Goal: Task Accomplishment & Management: Manage account settings

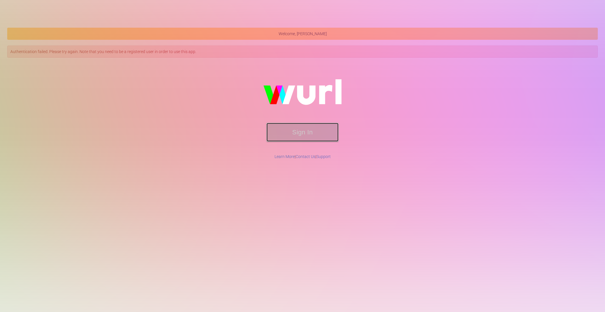
click at [290, 126] on button "Sign In" at bounding box center [303, 132] width 72 height 19
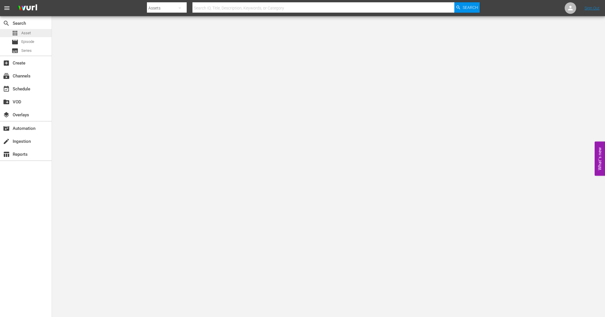
click at [19, 35] on div "apps Asset" at bounding box center [21, 33] width 19 height 8
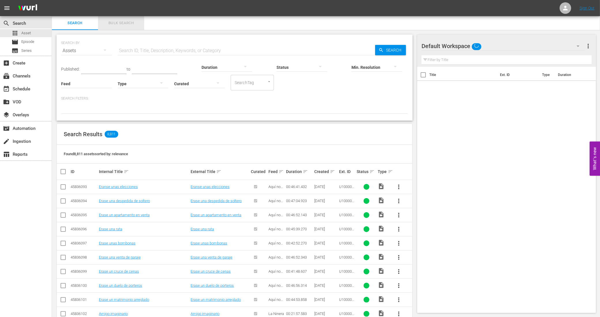
click at [120, 27] on button "Bulk Search" at bounding box center [121, 23] width 46 height 14
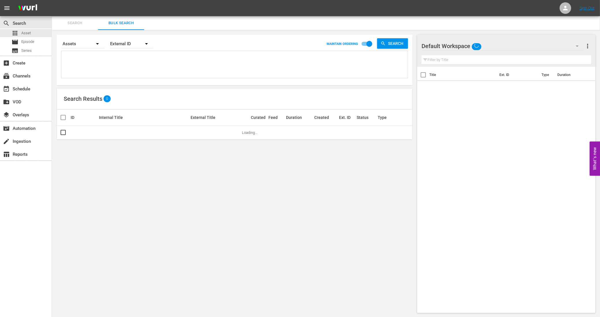
click at [112, 63] on textarea at bounding box center [235, 65] width 345 height 26
paste textarea "1124999_U5000865_LAT 1125000_U5000866_LAT 1125001_U5000867_LAT 1125002_U5000868…"
type textarea "1124999_U5000865_LAT 1125000_U5000866_LAT 1125001_U5000867_LAT 1125002_U5000868…"
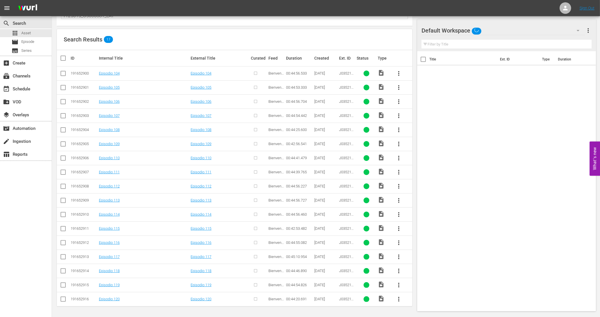
scroll to position [61, 0]
type textarea "1124999_U5000865_LAT 1125000_U5000866_LAT 1125001_U5000867_LAT 1125002_U5000868…"
click at [111, 71] on link "Episodio 104" at bounding box center [109, 73] width 21 height 4
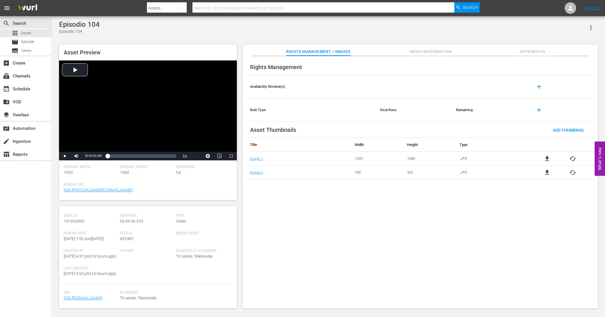
scroll to position [91, 0]
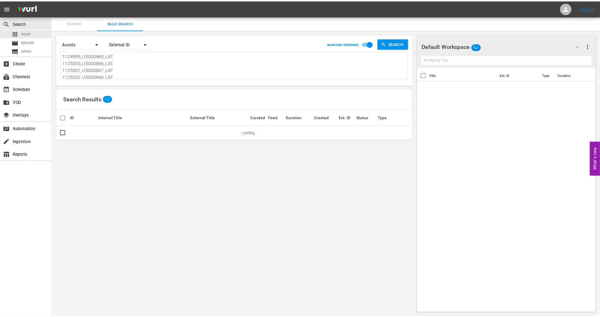
scroll to position [0, 0]
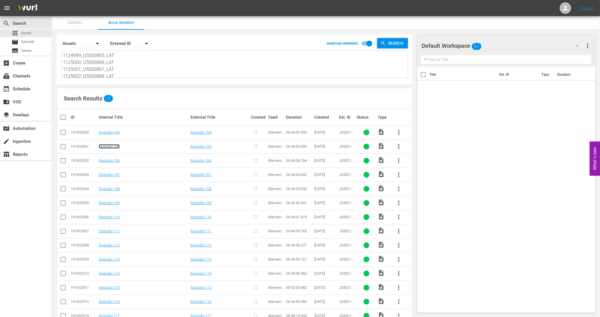
click at [114, 146] on link "Episodio 105" at bounding box center [109, 146] width 21 height 4
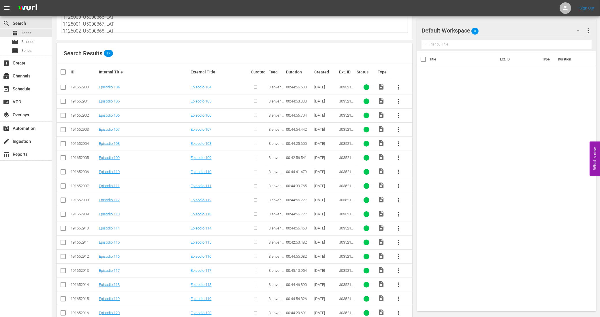
scroll to position [61, 0]
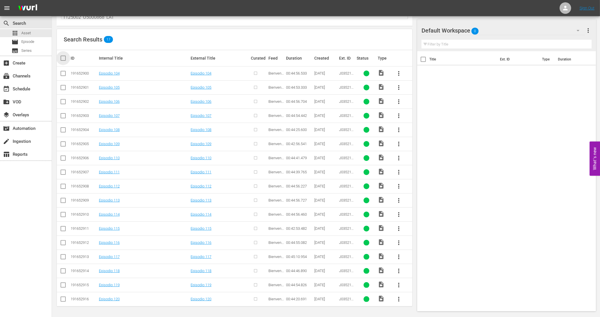
click at [64, 57] on input "checkbox" at bounding box center [66, 58] width 12 height 7
checkbox input "true"
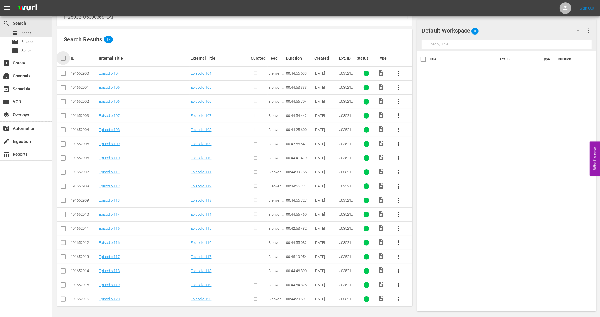
checkbox input "true"
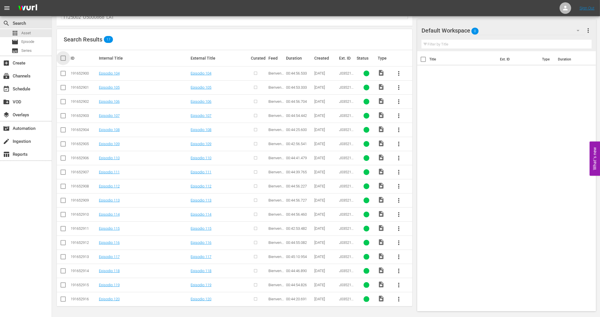
checkbox input "true"
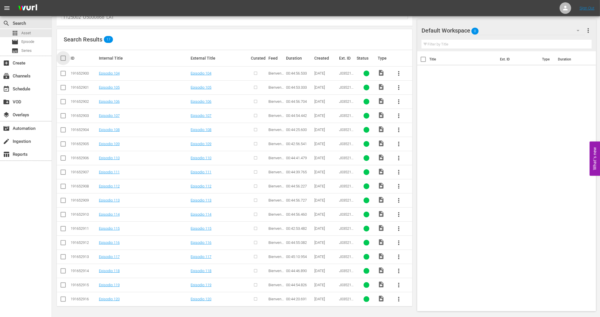
checkbox input "true"
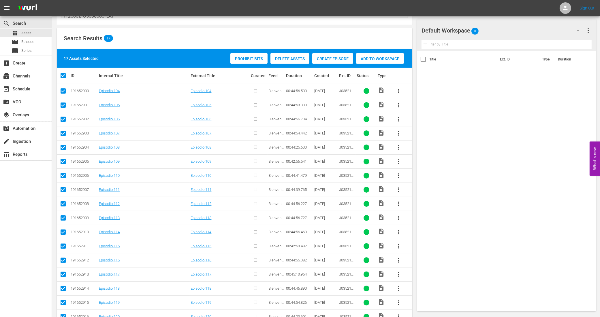
click at [329, 56] on span "Create Episode" at bounding box center [332, 58] width 41 height 5
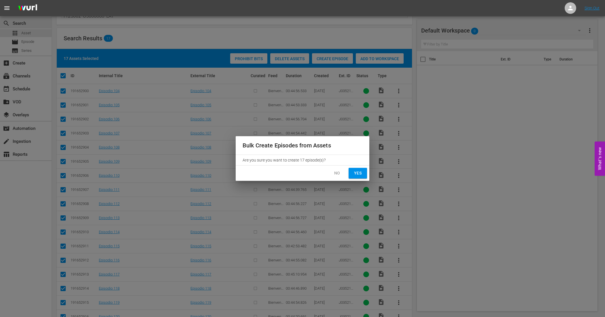
click at [359, 172] on span "Yes" at bounding box center [357, 173] width 9 height 7
checkbox input "false"
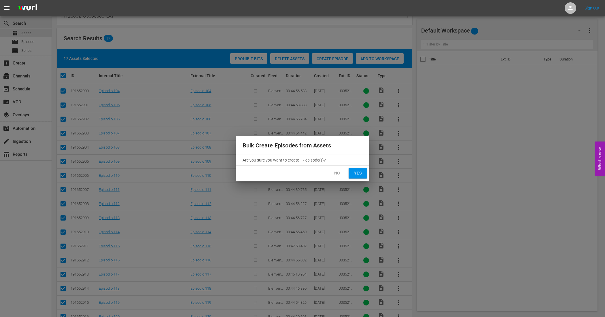
checkbox input "false"
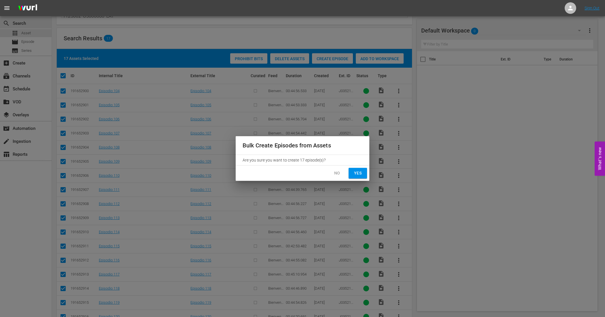
checkbox input "false"
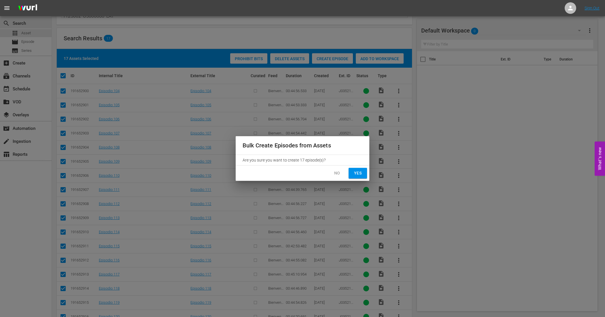
checkbox input "false"
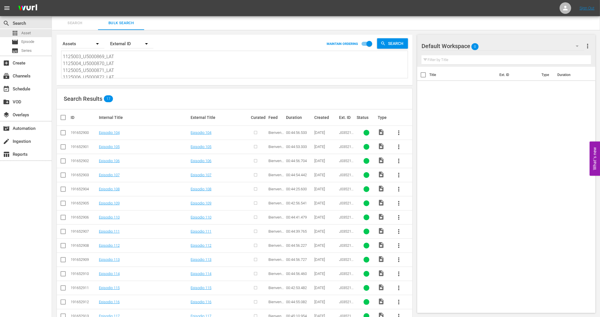
scroll to position [91, 0]
drag, startPoint x: 63, startPoint y: 53, endPoint x: 116, endPoint y: 93, distance: 66.2
click at [116, 93] on div "Search By Assets Order By External ID MAINTAIN ORDERING Search 1124999_U5000865…" at bounding box center [234, 203] width 365 height 347
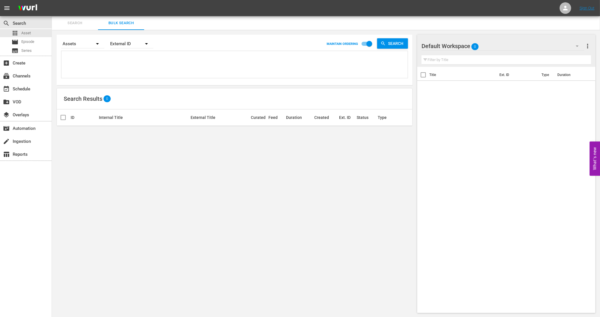
click at [80, 45] on div "Assets" at bounding box center [82, 44] width 43 height 16
click at [78, 22] on div "Episodes Assets" at bounding box center [300, 158] width 600 height 317
click at [32, 40] on span "Episode" at bounding box center [27, 42] width 13 height 6
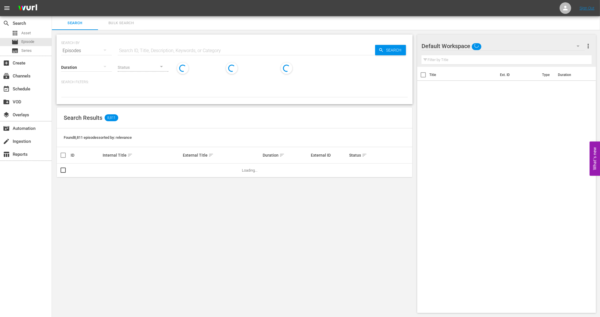
click at [112, 51] on div "SEARCH BY Search By Episodes Search ID, Title, Description, Keywords, or Catego…" at bounding box center [234, 47] width 347 height 21
click at [103, 53] on div "Duration" at bounding box center [86, 63] width 51 height 21
click at [103, 50] on icon "button" at bounding box center [104, 50] width 7 height 7
click at [91, 24] on div "Channels Series Episodes Assets" at bounding box center [300, 158] width 600 height 317
click at [32, 33] on div "apps Asset" at bounding box center [26, 33] width 52 height 8
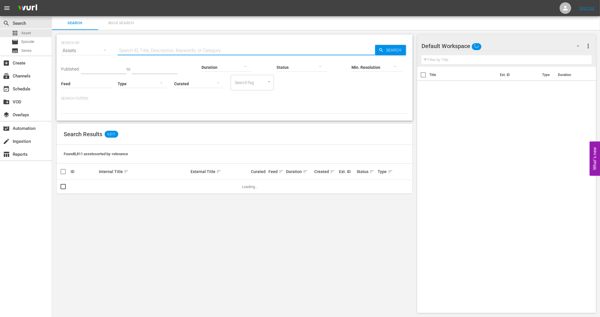
click at [144, 51] on input "text" at bounding box center [246, 51] width 257 height 14
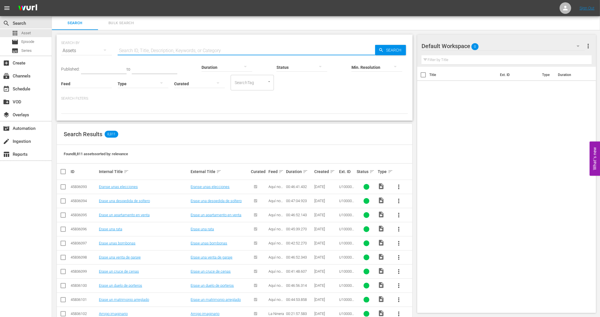
click at [101, 52] on icon "button" at bounding box center [104, 50] width 7 height 7
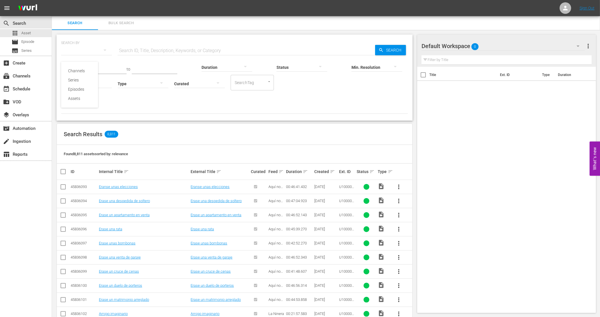
click at [22, 199] on div "Channels Series Episodes Assets" at bounding box center [300, 158] width 600 height 317
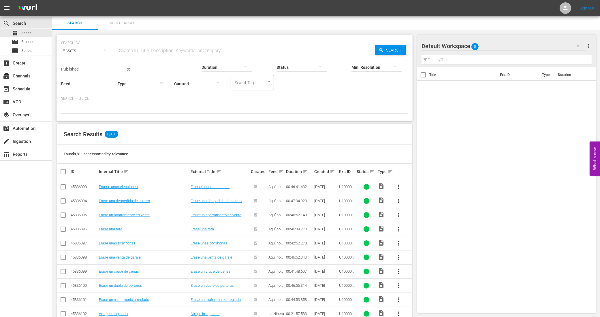
click at [198, 51] on input "text" at bounding box center [246, 51] width 257 height 14
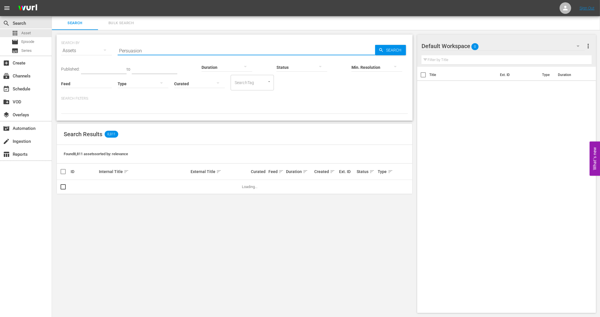
type input "Persuasion"
click at [394, 52] on span "Search" at bounding box center [395, 50] width 22 height 10
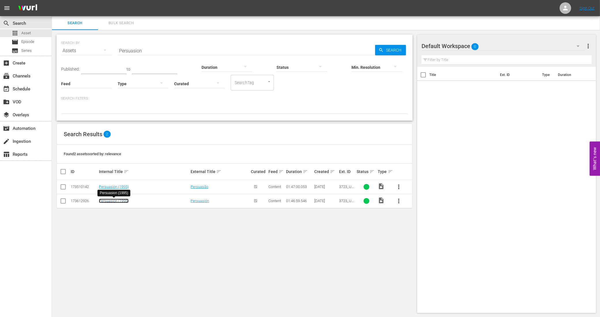
click at [120, 201] on link "Persuasion (1995)" at bounding box center [114, 201] width 30 height 4
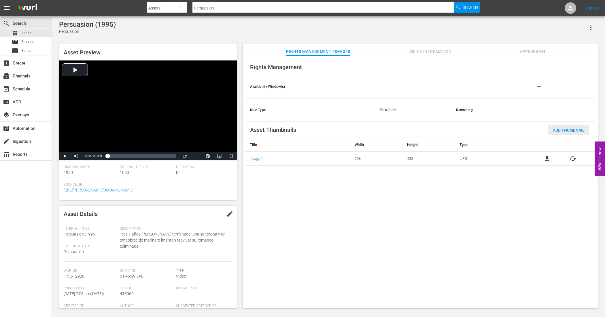
click at [559, 129] on span "Add Thumbnail" at bounding box center [568, 130] width 41 height 5
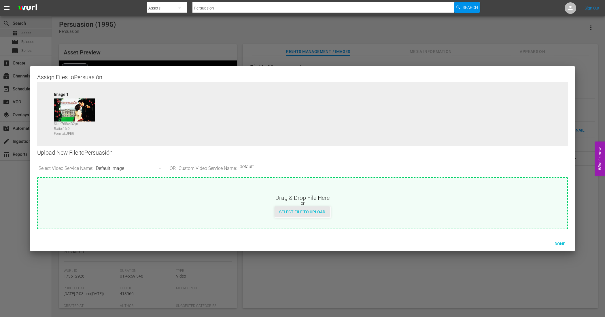
click at [303, 212] on span "Select File to Upload" at bounding box center [302, 212] width 55 height 5
click at [554, 244] on span "Done" at bounding box center [560, 244] width 20 height 5
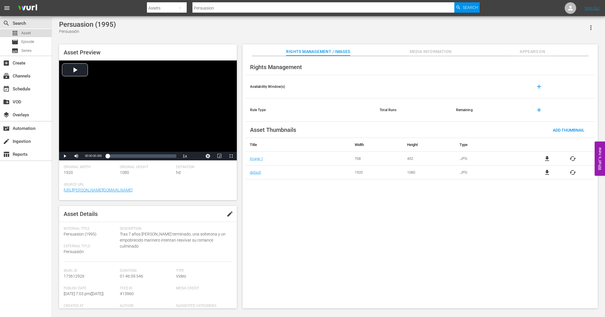
click at [39, 29] on div "apps Asset" at bounding box center [26, 33] width 52 height 8
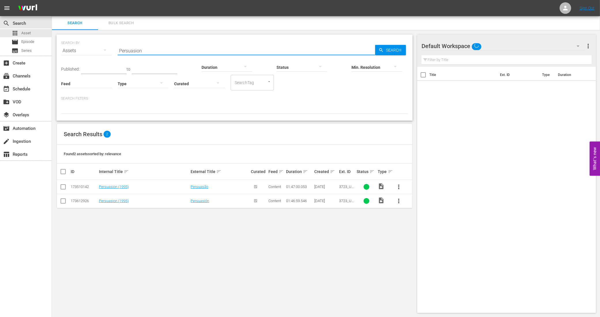
drag, startPoint x: 148, startPoint y: 49, endPoint x: 105, endPoint y: 50, distance: 42.4
click at [105, 50] on div "SEARCH BY Search By Assets Search ID, Title, Description, Keywords, or Category…" at bounding box center [234, 47] width 347 height 21
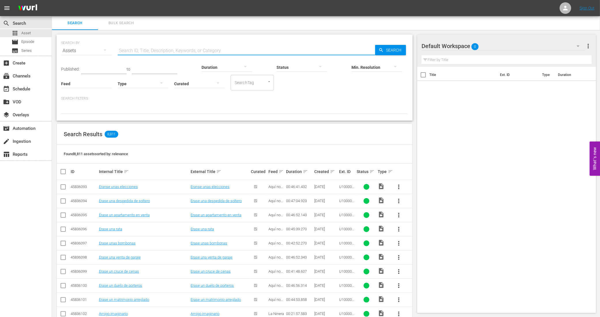
click at [185, 49] on input "text" at bounding box center [246, 51] width 257 height 14
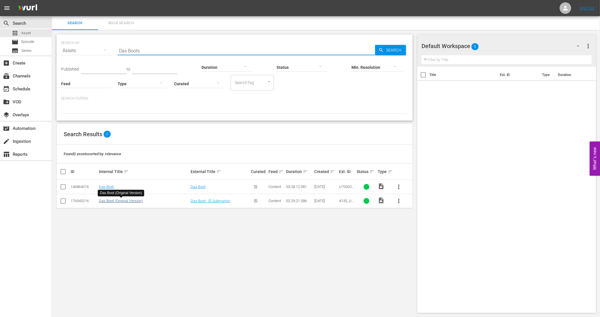
type input "Das Boots"
click at [129, 200] on link "Das Boot (Original Version)" at bounding box center [121, 201] width 44 height 4
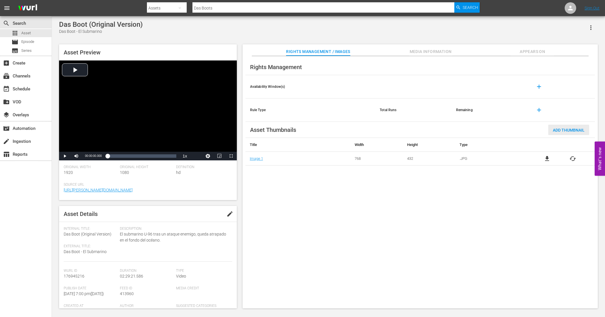
click at [571, 132] on span "Add Thumbnail" at bounding box center [568, 130] width 41 height 5
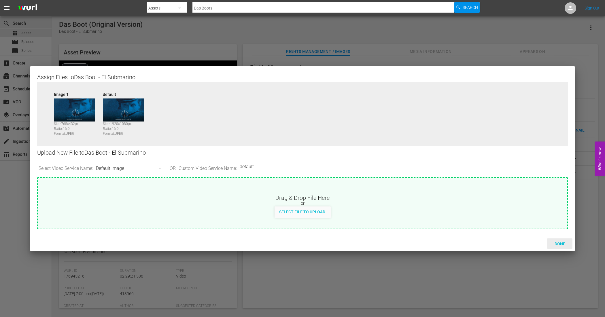
click at [562, 241] on div "Done" at bounding box center [559, 244] width 25 height 11
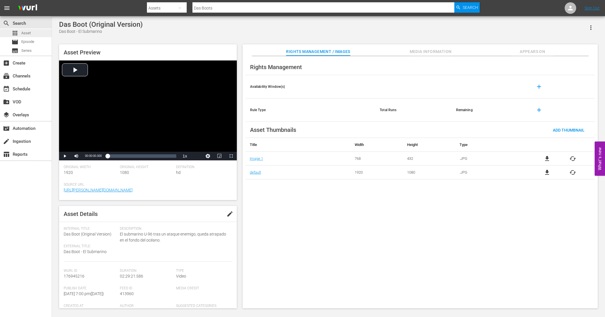
click at [28, 34] on span "Asset" at bounding box center [26, 33] width 10 height 6
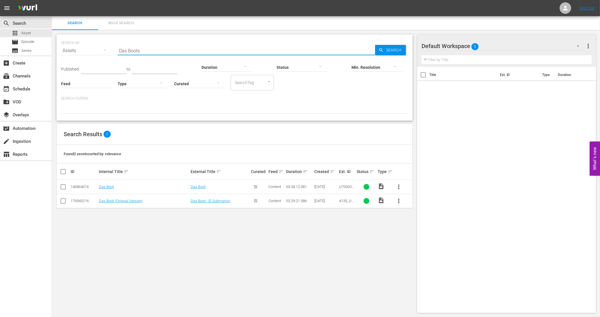
drag, startPoint x: 142, startPoint y: 53, endPoint x: 107, endPoint y: 52, distance: 34.6
click at [107, 52] on div "SEARCH BY Search By Assets Search ID, Title, Description, Keywords, or Category…" at bounding box center [234, 47] width 347 height 21
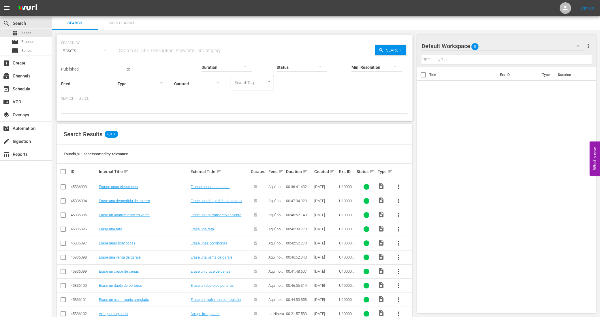
click at [153, 49] on input "text" at bounding box center [246, 51] width 257 height 14
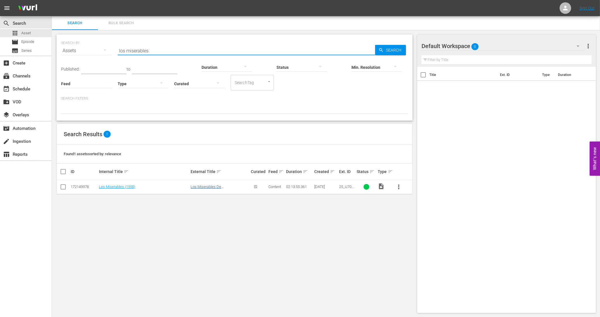
type input "los miserables"
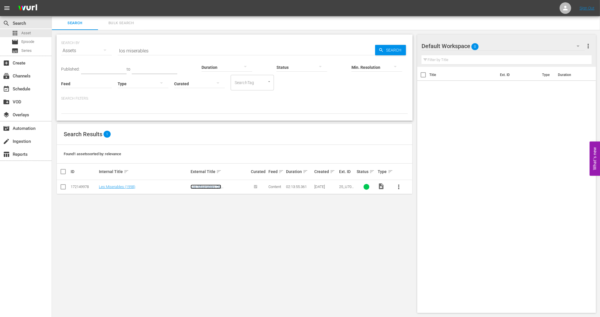
click at [207, 188] on link "Los Miserables De [PERSON_NAME]" at bounding box center [206, 189] width 31 height 9
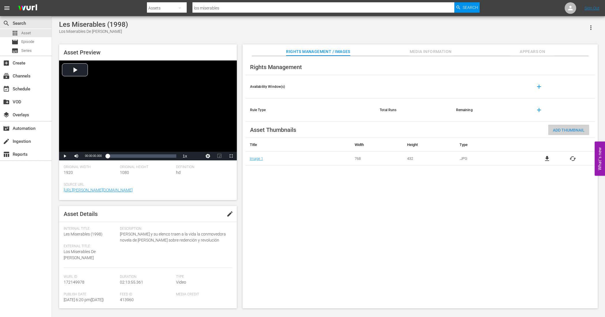
click at [568, 128] on span "Add Thumbnail" at bounding box center [568, 130] width 41 height 5
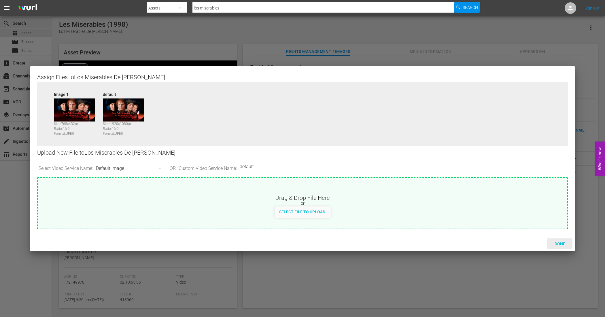
click at [562, 247] on div "Done" at bounding box center [559, 244] width 25 height 11
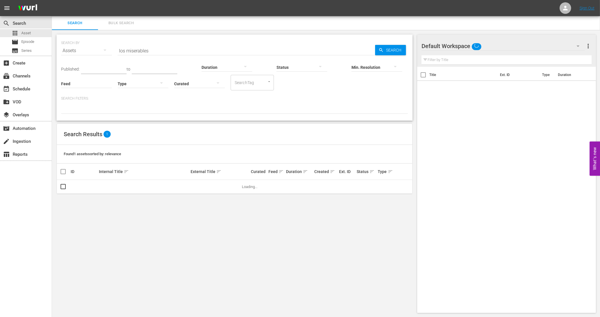
drag, startPoint x: 154, startPoint y: 45, endPoint x: 154, endPoint y: 52, distance: 6.6
click at [154, 50] on input "los miserables" at bounding box center [246, 51] width 257 height 14
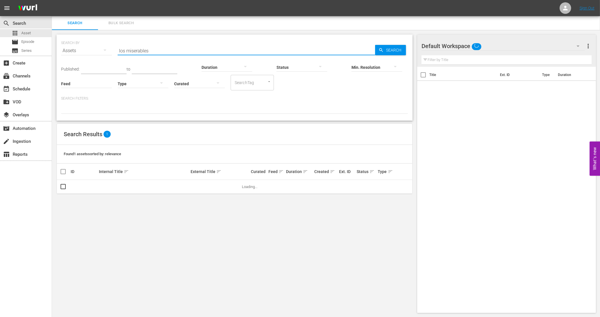
drag, startPoint x: 154, startPoint y: 52, endPoint x: 107, endPoint y: 47, distance: 46.7
click at [107, 47] on div "SEARCH BY Search By Assets Search ID, Title, Description, Keywords, or Category…" at bounding box center [234, 47] width 347 height 21
type input "Avalon"
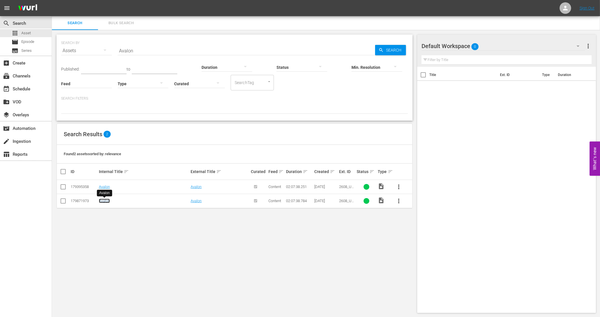
click at [105, 202] on link "Avalon" at bounding box center [104, 201] width 11 height 4
click at [106, 187] on link "Avalon" at bounding box center [104, 187] width 11 height 4
click at [107, 185] on link "Avalon" at bounding box center [104, 187] width 11 height 4
click at [105, 188] on link "Avalon" at bounding box center [104, 187] width 11 height 4
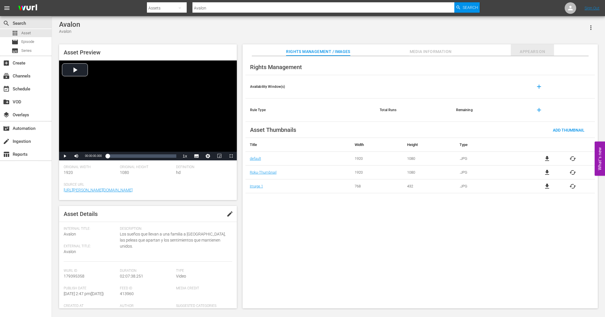
click at [534, 51] on span "Appears On" at bounding box center [532, 51] width 43 height 7
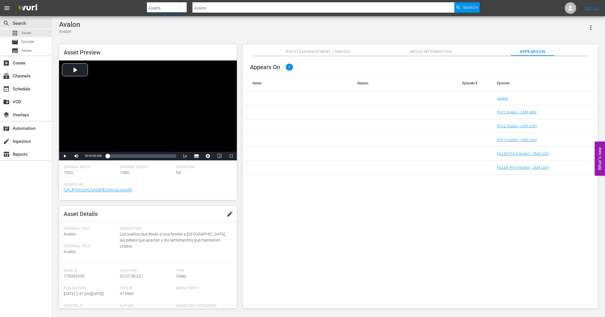
click at [173, 5] on button "button" at bounding box center [180, 8] width 14 height 14
click at [169, 45] on div "Episodes" at bounding box center [165, 42] width 23 height 9
click at [226, 9] on input "text" at bounding box center [324, 8] width 262 height 14
type input "Avalon"
click at [470, 6] on span "Search" at bounding box center [470, 7] width 15 height 10
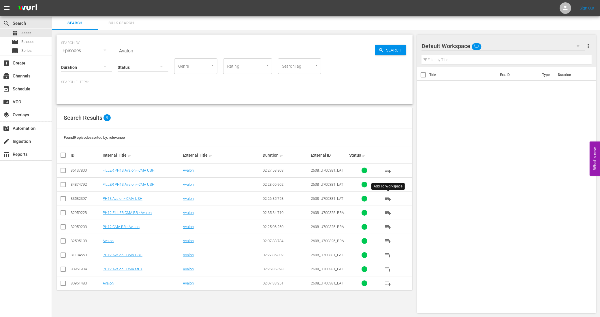
scroll to position [0, 0]
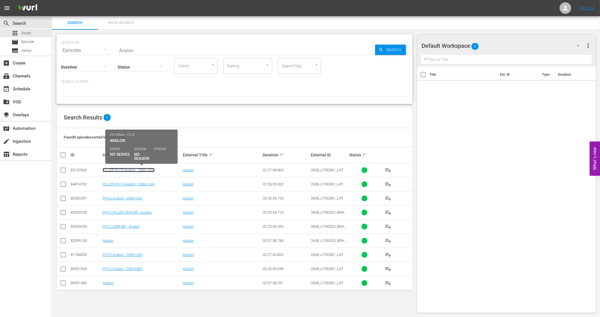
click at [120, 170] on link "FILLER PH13 Avalon - CMA USH" at bounding box center [129, 170] width 52 height 4
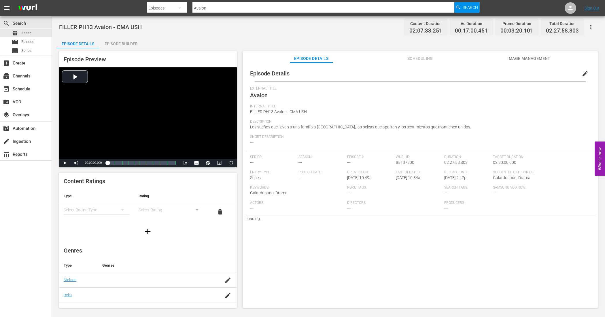
click at [528, 54] on button "Image Management" at bounding box center [529, 57] width 43 height 12
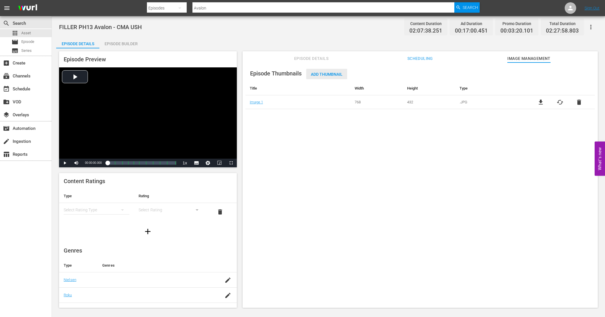
click at [320, 73] on span "Add Thumbnail" at bounding box center [326, 74] width 41 height 5
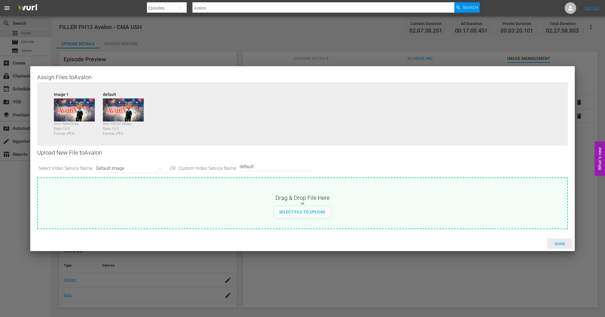
click at [563, 242] on span "Done" at bounding box center [560, 244] width 20 height 5
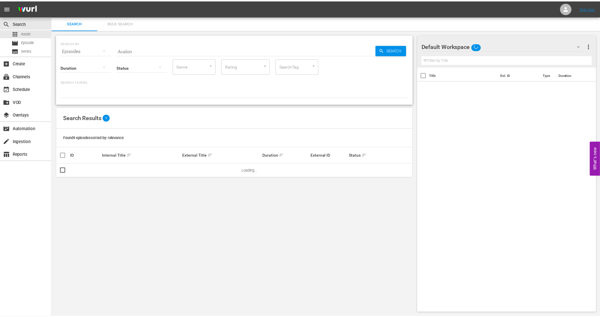
scroll to position [0, 0]
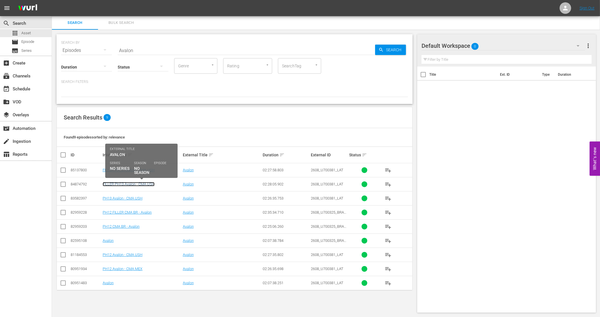
click at [139, 184] on link "FILLER PH13 Avalon - CMA USH" at bounding box center [129, 184] width 52 height 4
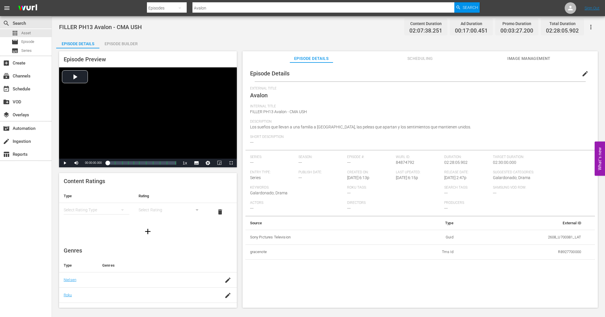
click at [529, 57] on span "Image Management" at bounding box center [529, 58] width 43 height 7
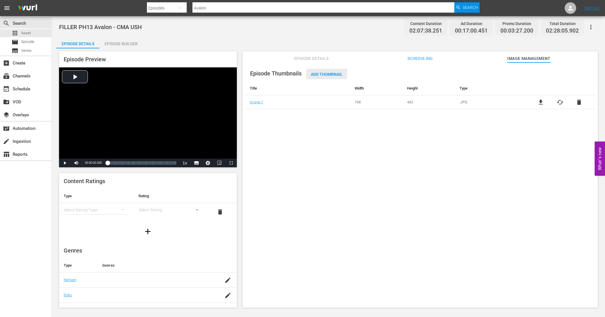
click at [321, 71] on div "Add Thumbnail" at bounding box center [326, 74] width 41 height 11
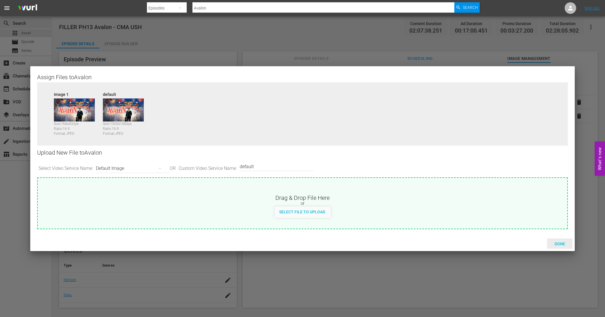
click at [565, 242] on span "Done" at bounding box center [560, 244] width 20 height 5
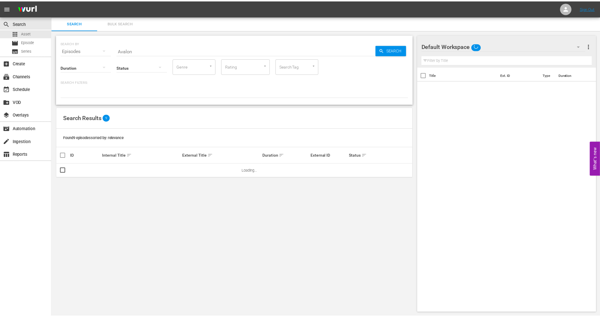
scroll to position [0, 0]
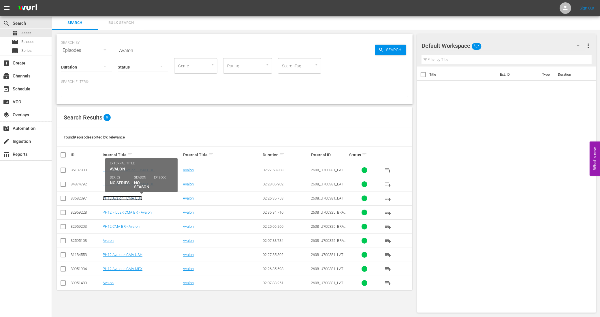
click at [135, 199] on link "PH13 Avalon - CMA USH" at bounding box center [123, 198] width 40 height 4
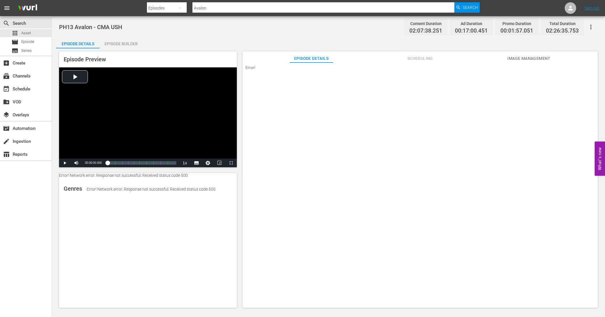
click at [542, 58] on span "Image Management" at bounding box center [529, 58] width 43 height 7
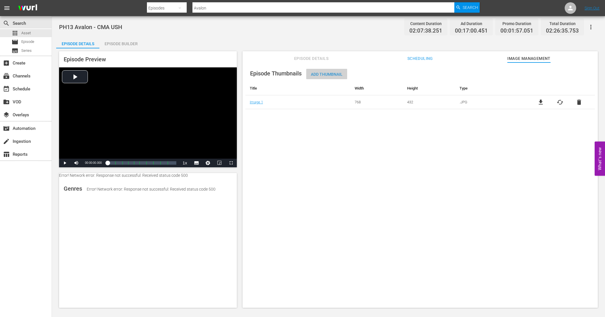
click at [331, 74] on span "Add Thumbnail" at bounding box center [326, 74] width 41 height 5
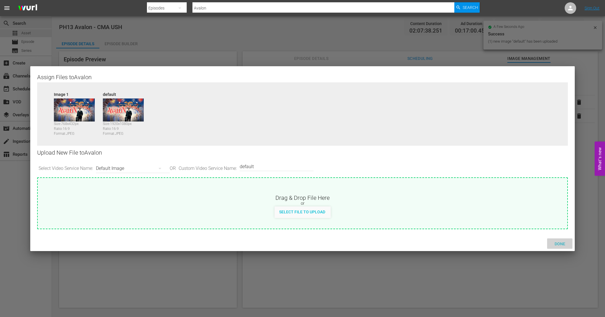
click at [562, 244] on span "Done" at bounding box center [560, 244] width 20 height 5
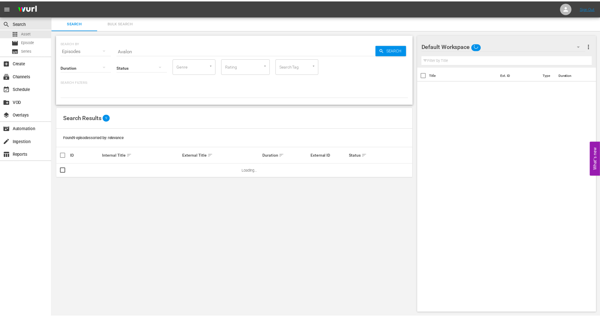
scroll to position [0, 0]
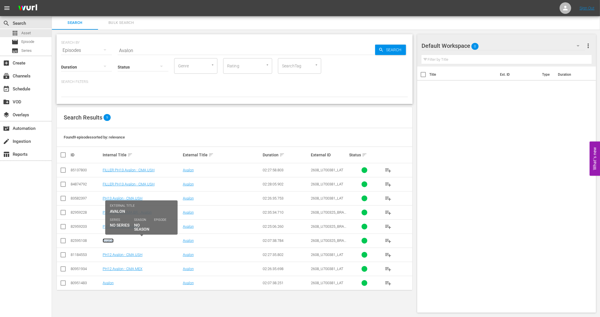
click at [108, 242] on link "Avalon" at bounding box center [108, 241] width 11 height 4
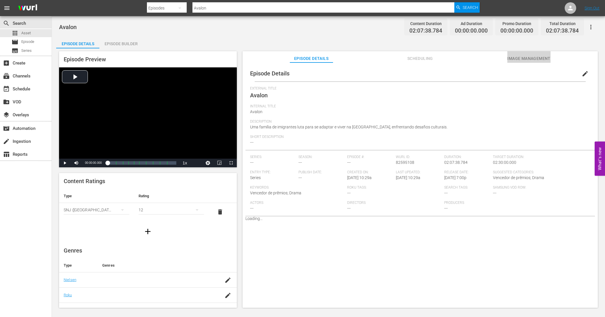
click at [524, 58] on span "Image Management" at bounding box center [529, 58] width 43 height 7
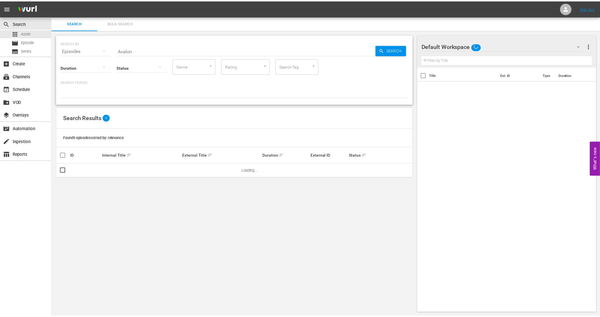
scroll to position [0, 0]
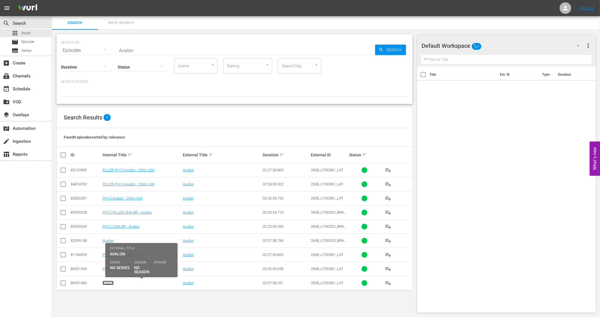
click at [108, 284] on link "Avalon" at bounding box center [108, 283] width 11 height 4
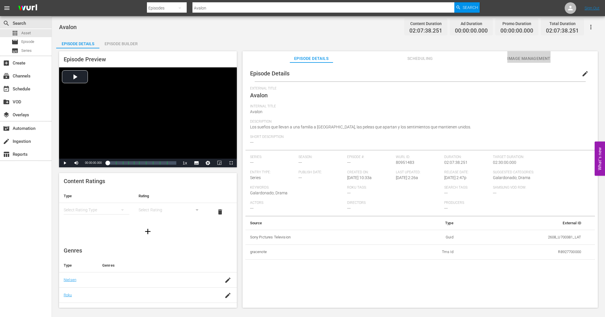
click at [535, 55] on span "Image Management" at bounding box center [529, 58] width 43 height 7
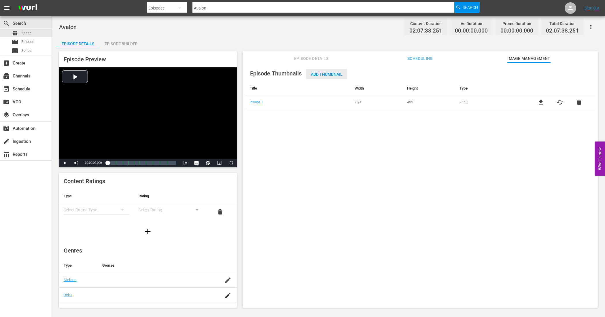
click at [317, 76] on span "Add Thumbnail" at bounding box center [326, 74] width 41 height 5
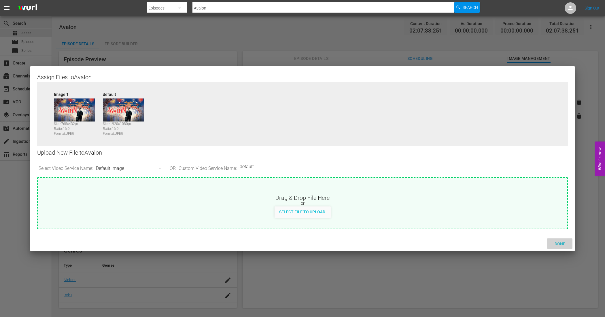
click at [561, 245] on span "Done" at bounding box center [560, 244] width 20 height 5
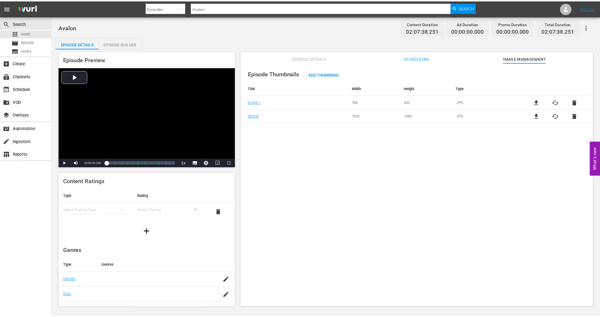
scroll to position [0, 0]
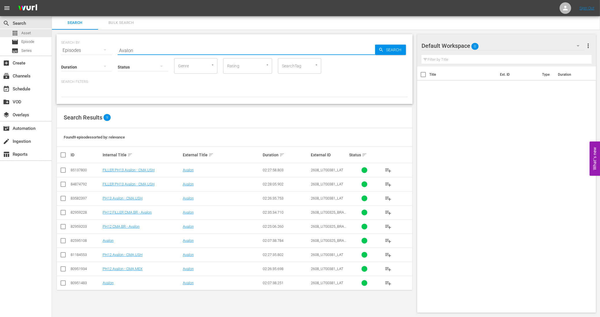
drag, startPoint x: 139, startPoint y: 51, endPoint x: 113, endPoint y: 49, distance: 25.4
click at [113, 49] on div "SEARCH BY Search By Episodes Search ID, Title, Description, Keywords, or Catego…" at bounding box center [234, 47] width 347 height 21
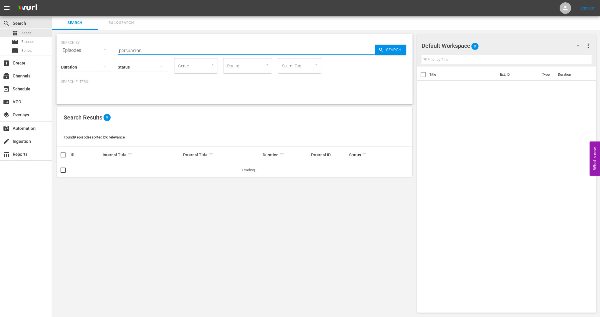
type input "Persuasion"
click at [384, 50] on span "Search" at bounding box center [395, 50] width 22 height 10
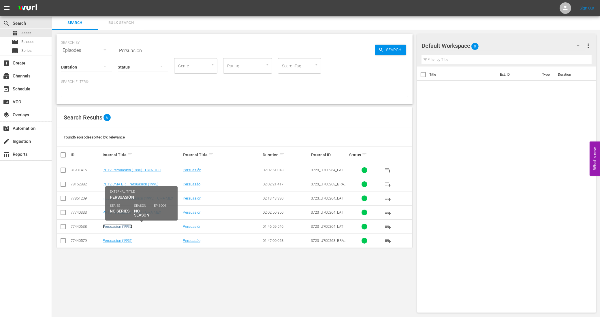
click at [120, 227] on link "Persuasion (1995)" at bounding box center [118, 227] width 30 height 4
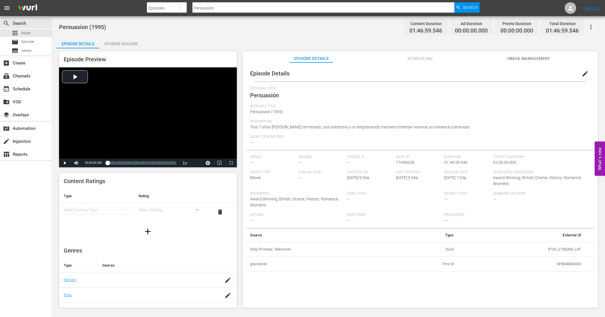
click at [527, 56] on span "Image Management" at bounding box center [529, 58] width 43 height 7
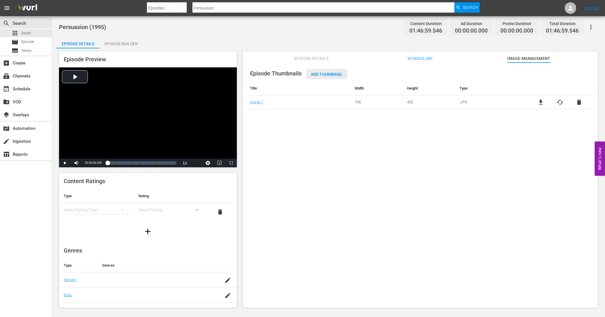
click at [329, 72] on span "Add Thumbnail" at bounding box center [326, 74] width 41 height 5
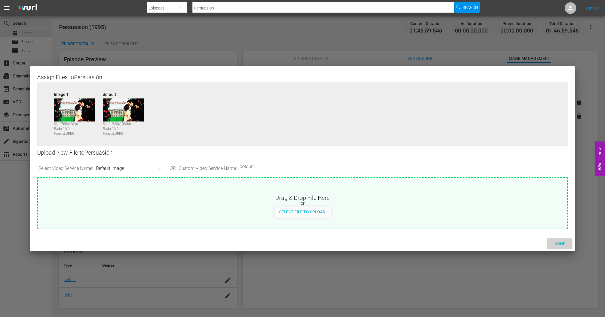
click at [556, 242] on span "Done" at bounding box center [560, 244] width 20 height 5
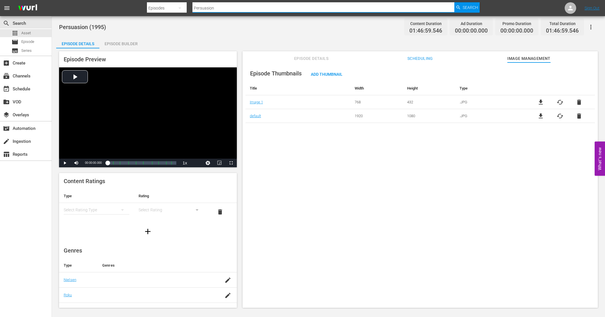
drag, startPoint x: 214, startPoint y: 3, endPoint x: 177, endPoint y: 12, distance: 38.4
click at [177, 12] on div "Search By Episodes Search ID, Title, Description, Keywords, or Category Persuas…" at bounding box center [313, 8] width 333 height 14
type input "los miserables"
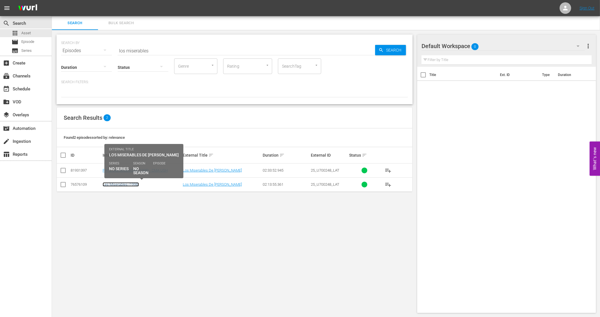
click at [128, 185] on link "Les Miserables (1998)" at bounding box center [121, 184] width 36 height 4
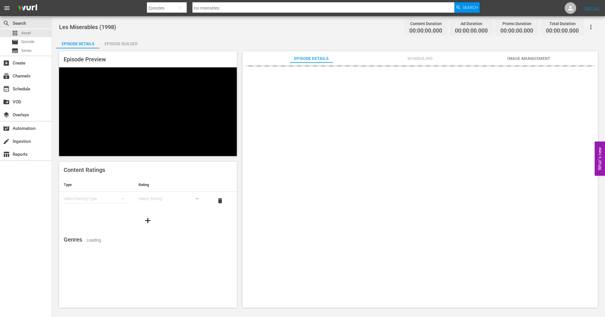
click at [527, 57] on span "Image Management" at bounding box center [529, 58] width 43 height 7
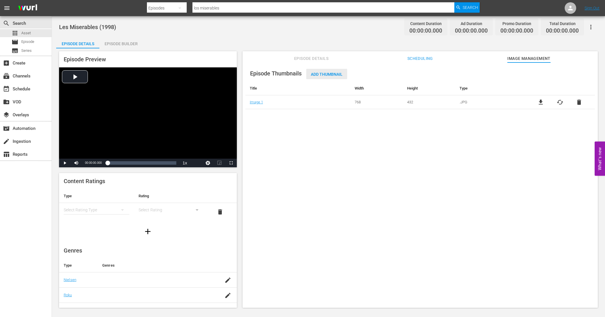
click at [318, 73] on span "Add Thumbnail" at bounding box center [326, 74] width 41 height 5
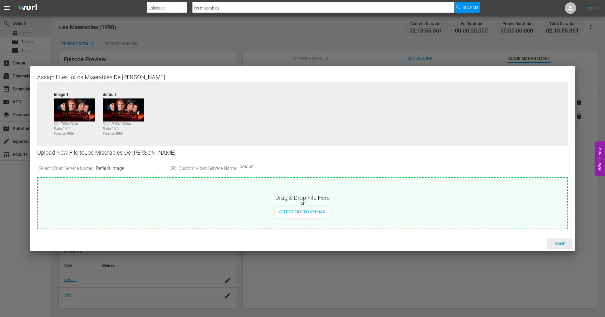
click at [568, 246] on span "Done" at bounding box center [560, 244] width 20 height 5
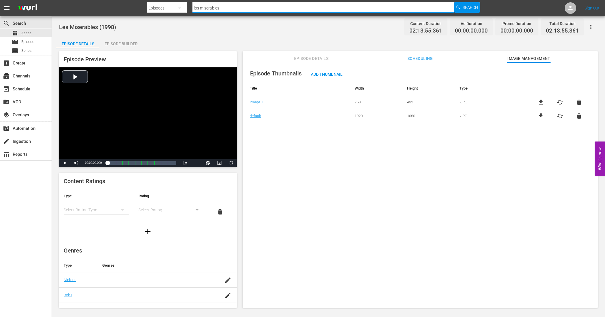
drag, startPoint x: 223, startPoint y: 9, endPoint x: 181, endPoint y: 7, distance: 41.8
click at [181, 7] on div "Search By Episodes Search ID, Title, Description, Keywords, or Category los mis…" at bounding box center [313, 8] width 333 height 14
click at [25, 30] on span "Asset" at bounding box center [26, 33] width 10 height 6
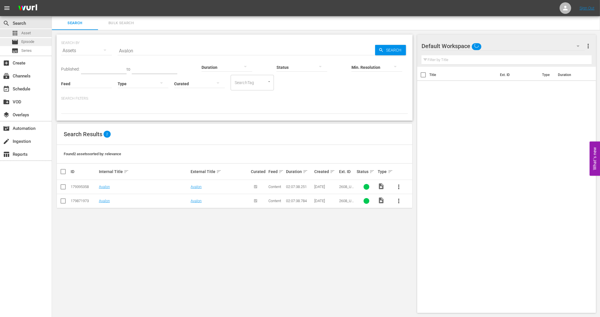
click at [31, 44] on span "Episode" at bounding box center [27, 42] width 13 height 6
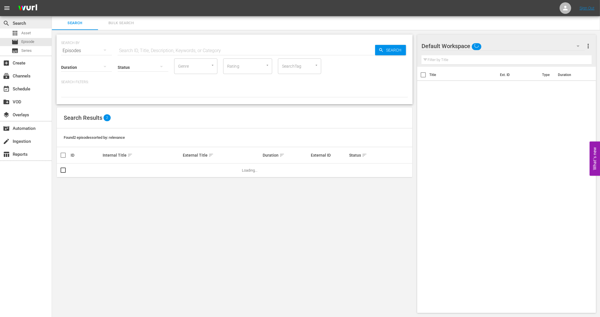
click at [14, 22] on div "search Search" at bounding box center [16, 22] width 32 height 5
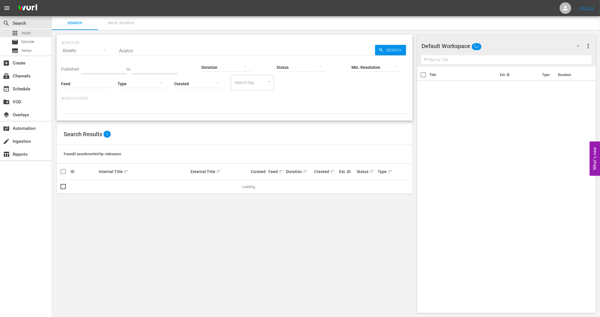
click at [131, 20] on span "Bulk Search" at bounding box center [120, 23] width 39 height 7
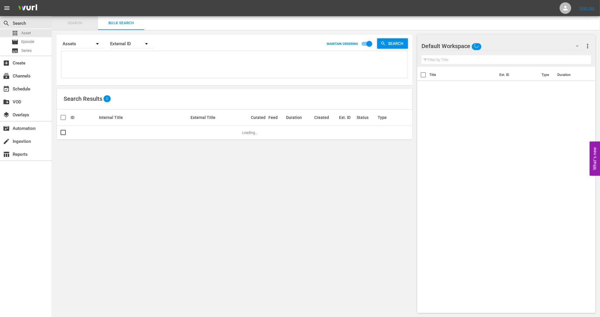
click at [76, 27] on button "Search" at bounding box center [75, 23] width 46 height 14
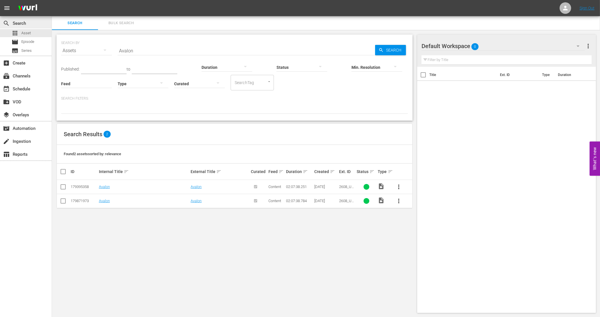
click at [16, 22] on div "search Search" at bounding box center [16, 22] width 32 height 5
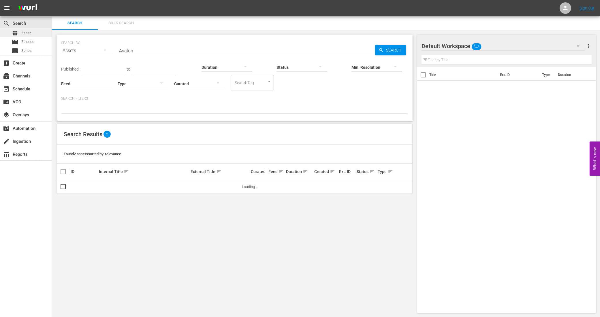
click at [24, 33] on span "Asset" at bounding box center [26, 33] width 10 height 6
click at [31, 40] on span "Episode" at bounding box center [27, 42] width 13 height 6
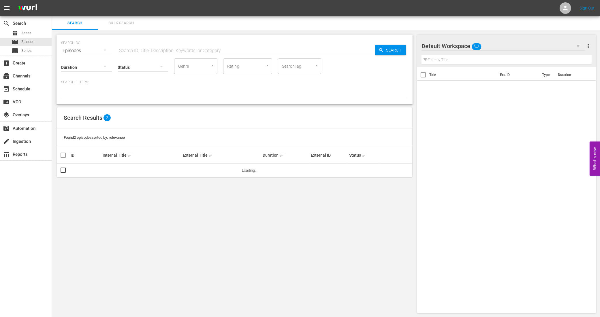
click at [130, 48] on input "text" at bounding box center [246, 51] width 257 height 14
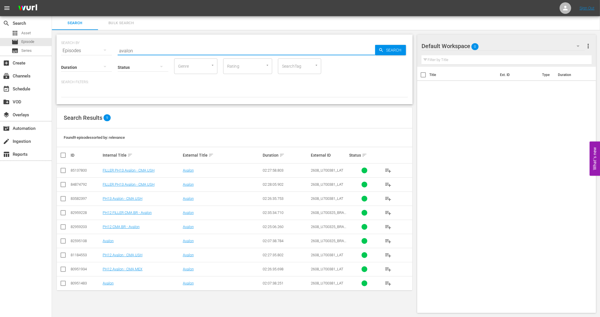
drag, startPoint x: 141, startPoint y: 52, endPoint x: 103, endPoint y: 52, distance: 37.8
click at [103, 52] on div "SEARCH BY Search By Episodes Search ID, Title, Description, Keywords, or Catego…" at bounding box center [234, 47] width 347 height 21
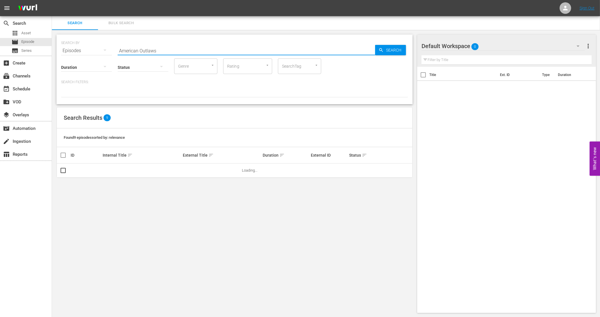
type input "American Outlaws"
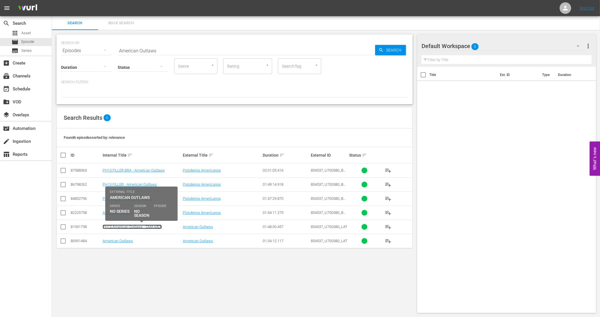
click at [136, 229] on link "PH13 American Outlaws - CMA MEX" at bounding box center [132, 227] width 59 height 4
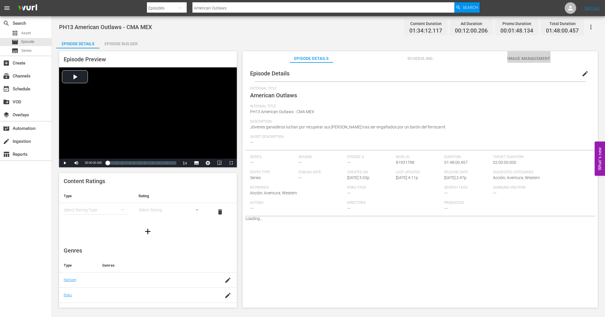
click at [520, 55] on span "Image Management" at bounding box center [529, 58] width 43 height 7
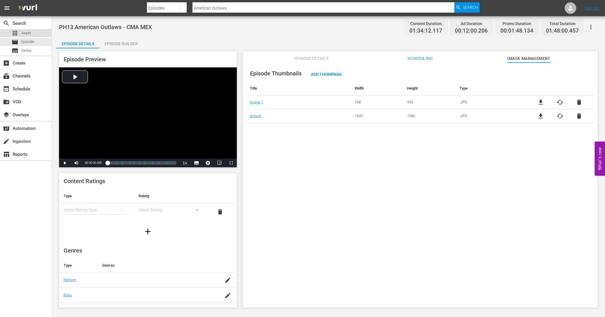
click at [31, 33] on div "apps Asset" at bounding box center [26, 33] width 52 height 8
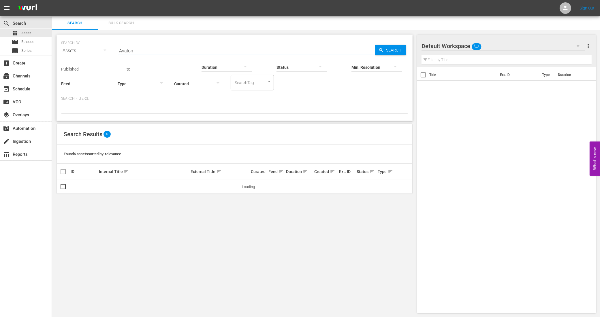
drag, startPoint x: 139, startPoint y: 51, endPoint x: 112, endPoint y: 52, distance: 27.1
click at [112, 52] on div "SEARCH BY Search By Assets Search ID, Title, Description, Keywords, or Category…" at bounding box center [234, 47] width 347 height 21
type input "American Outlaws"
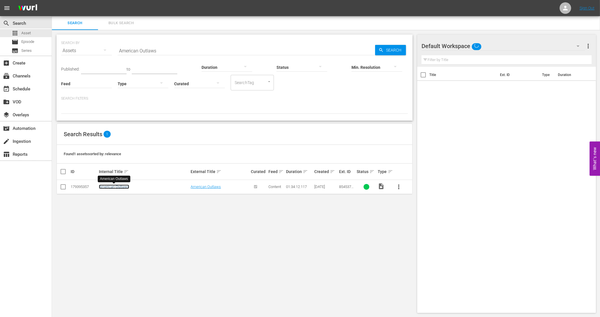
click at [107, 186] on link "American Outlaws" at bounding box center [114, 187] width 30 height 4
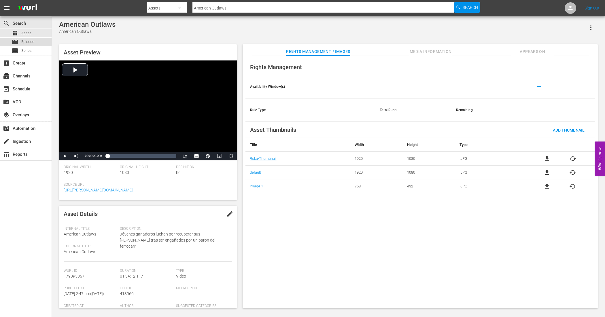
click at [39, 41] on div "movie Episode" at bounding box center [26, 42] width 52 height 8
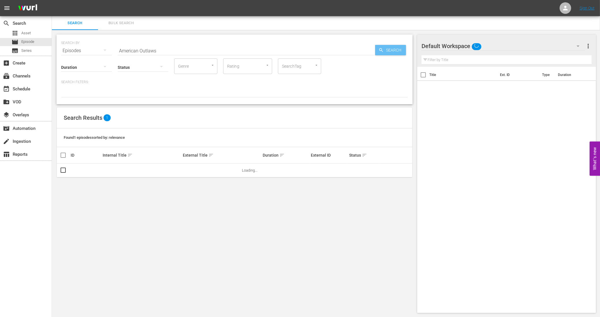
click at [391, 50] on span "Search" at bounding box center [395, 50] width 22 height 10
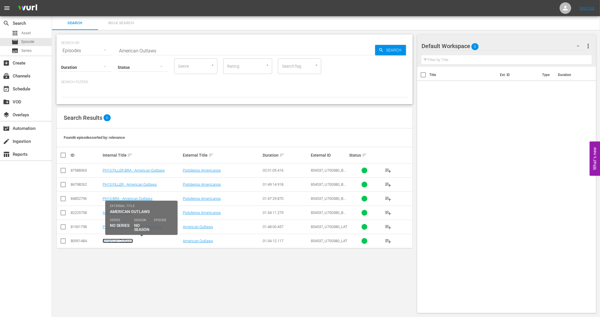
click at [120, 242] on link "American Outlaws" at bounding box center [118, 241] width 30 height 4
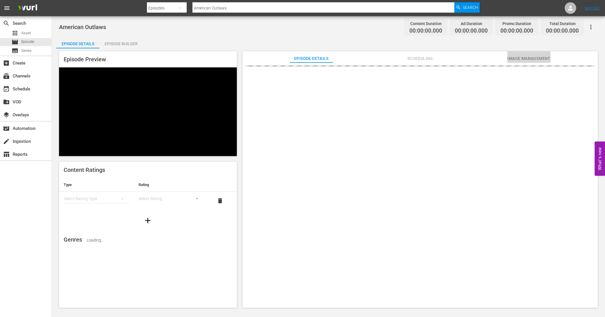
click at [525, 58] on span "Image Management" at bounding box center [529, 58] width 43 height 7
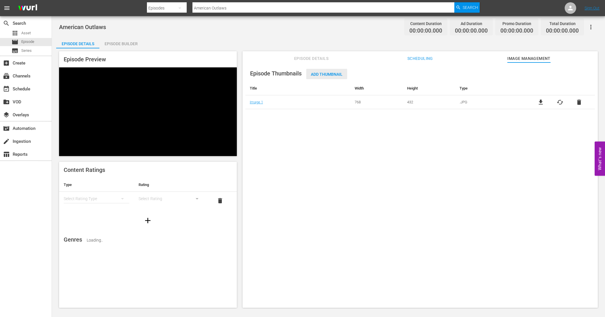
click at [335, 74] on span "Add Thumbnail" at bounding box center [326, 74] width 41 height 5
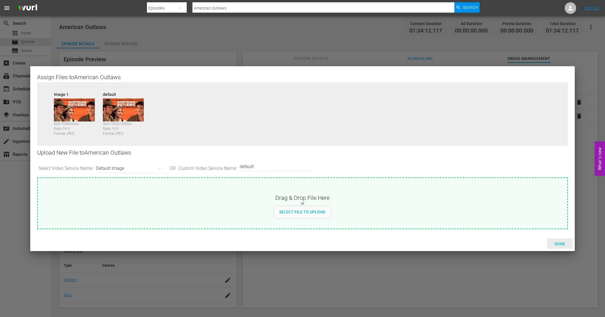
click at [565, 245] on span "Done" at bounding box center [560, 244] width 20 height 5
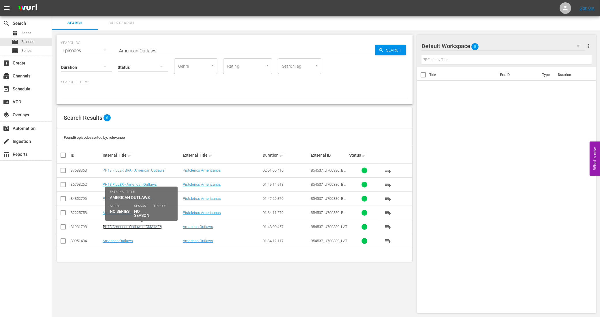
click at [133, 229] on link "PH13 American Outlaws - CMA MEX" at bounding box center [132, 227] width 59 height 4
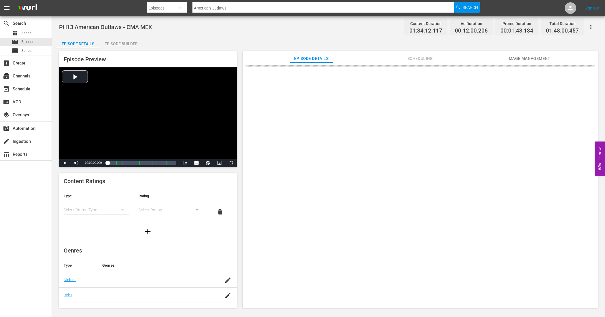
click at [538, 59] on span "Image Management" at bounding box center [529, 58] width 43 height 7
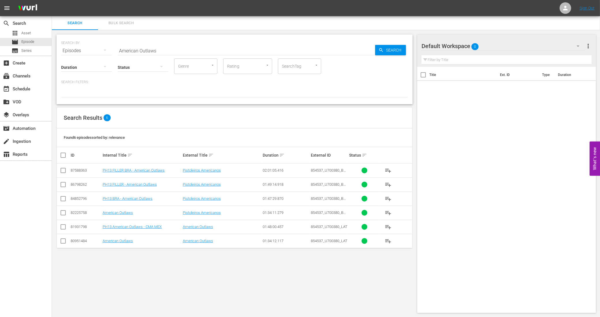
click at [126, 238] on td "American Outlaws" at bounding box center [142, 241] width 80 height 14
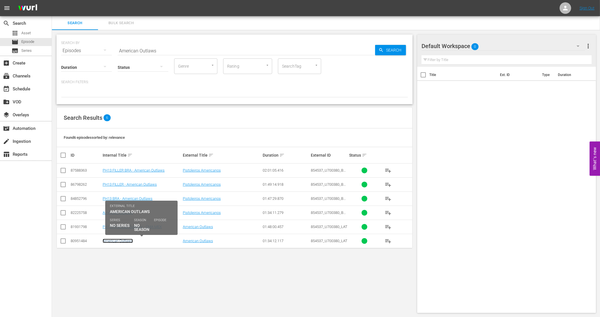
click at [126, 243] on link "American Outlaws" at bounding box center [118, 241] width 30 height 4
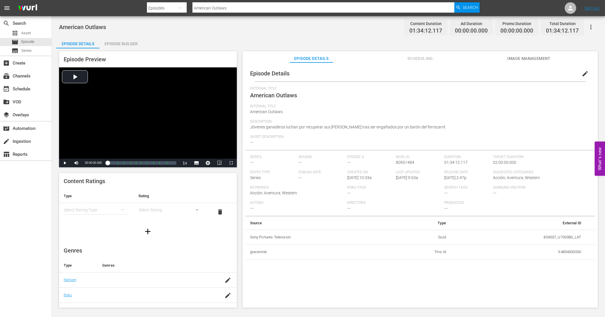
click at [519, 61] on span "Image Management" at bounding box center [529, 58] width 43 height 7
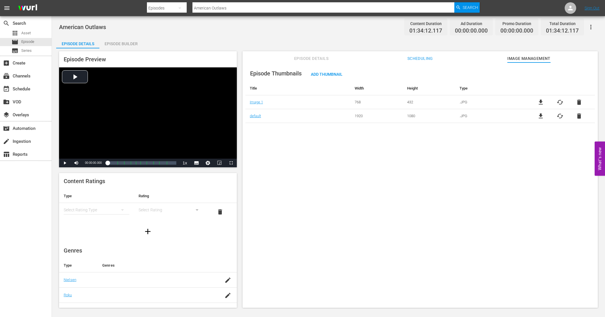
click at [158, 7] on div "Episodes" at bounding box center [167, 8] width 40 height 16
click at [29, 32] on div "Channels Series Episodes Assets" at bounding box center [302, 158] width 605 height 317
click at [25, 34] on div "Channels Series Episodes Assets" at bounding box center [302, 158] width 605 height 317
click at [25, 34] on span "Asset" at bounding box center [26, 33] width 10 height 6
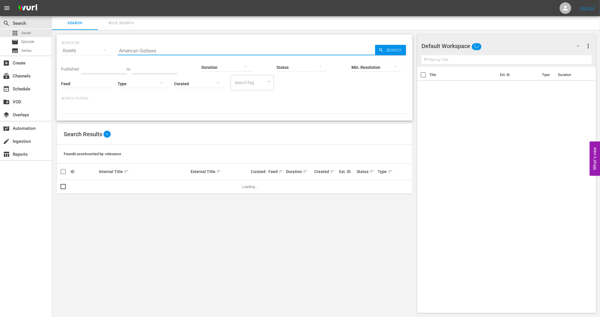
click at [158, 51] on input "American Outlaws" at bounding box center [246, 51] width 257 height 14
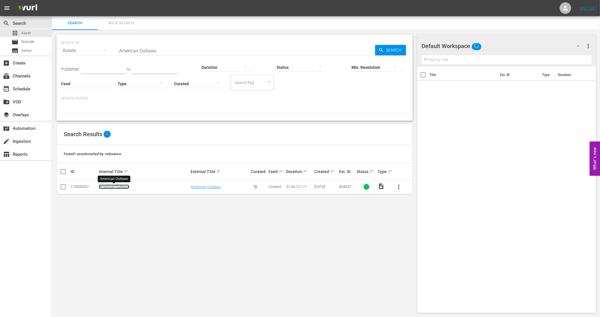
click at [120, 188] on link "American Outlaws" at bounding box center [114, 187] width 30 height 4
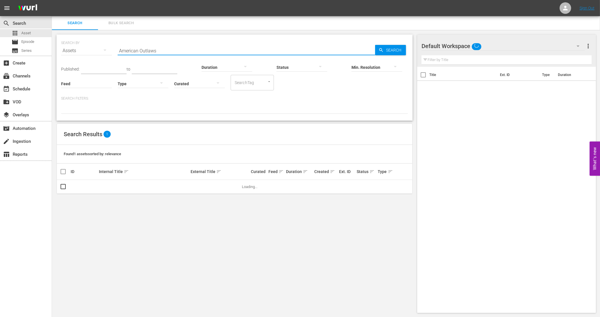
drag, startPoint x: 157, startPoint y: 50, endPoint x: 101, endPoint y: 47, distance: 56.3
click at [101, 47] on div "SEARCH BY Search By Assets Search ID, Title, Description, Keywords, or Category…" at bounding box center [234, 47] width 347 height 21
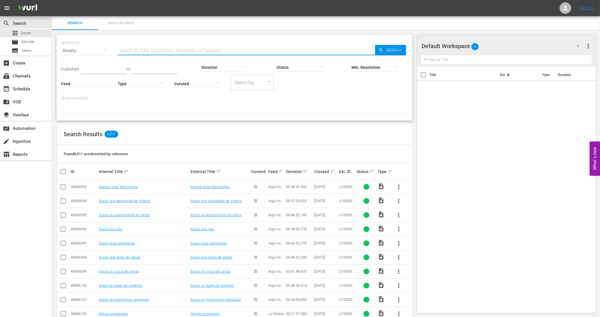
click at [161, 51] on input "text" at bounding box center [246, 51] width 257 height 14
click at [157, 49] on input "text" at bounding box center [246, 51] width 257 height 14
click at [129, 53] on input "text" at bounding box center [246, 51] width 257 height 14
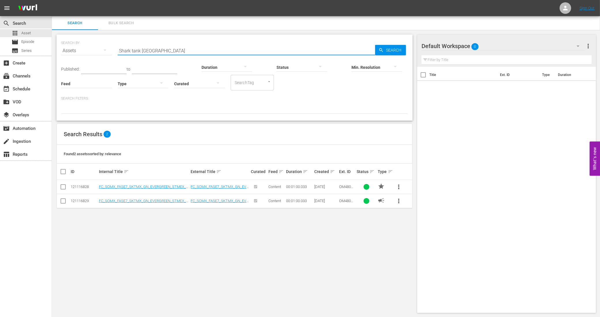
type input "Shark Tank [GEOGRAPHIC_DATA]"
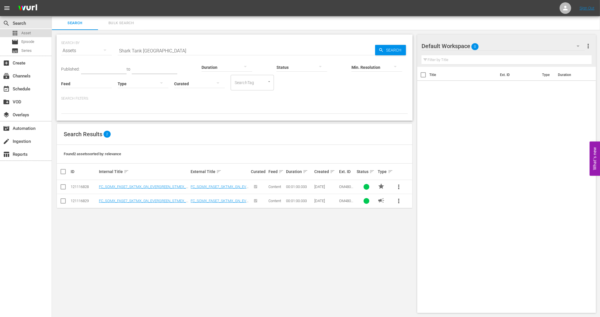
click at [32, 32] on div "apps Asset" at bounding box center [26, 33] width 52 height 8
click at [161, 49] on input "Shark Tank [GEOGRAPHIC_DATA]" at bounding box center [246, 51] width 257 height 14
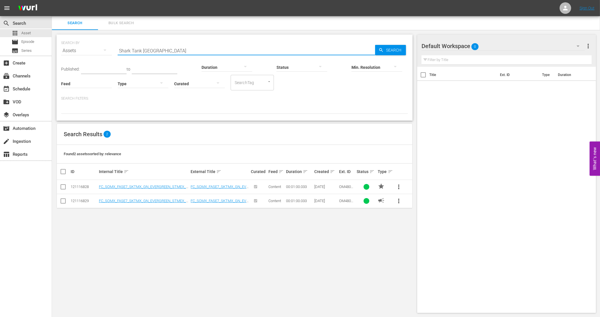
drag, startPoint x: 167, startPoint y: 53, endPoint x: 102, endPoint y: 52, distance: 64.9
click at [102, 52] on div "SEARCH BY Search By Assets Search ID, Title, Description, Keywords, or Category…" at bounding box center [234, 47] width 347 height 21
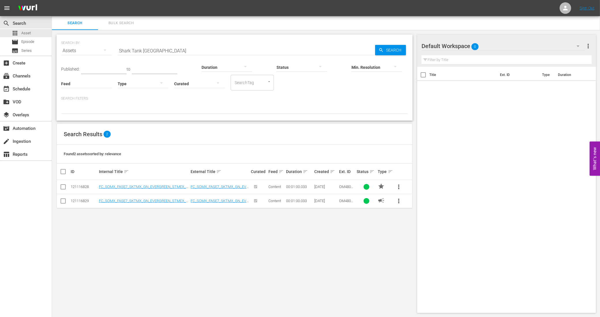
click at [84, 49] on div "Assets" at bounding box center [86, 51] width 51 height 16
click at [80, 81] on div "Series" at bounding box center [79, 80] width 23 height 9
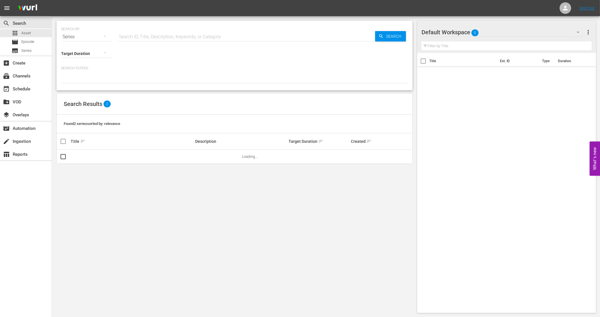
click at [163, 37] on input "text" at bounding box center [246, 37] width 257 height 14
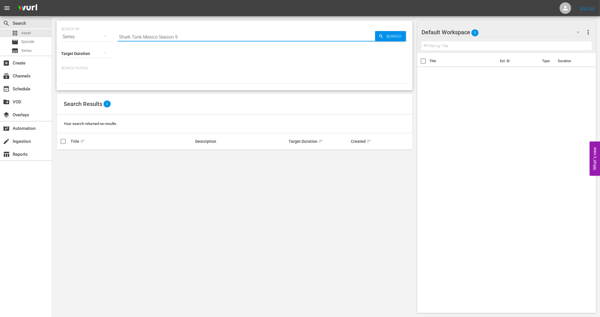
click at [156, 38] on input "Shark Tank Mexico Season 9" at bounding box center [246, 37] width 257 height 14
drag, startPoint x: 183, startPoint y: 38, endPoint x: 114, endPoint y: 38, distance: 68.9
click at [114, 38] on div "SEARCH BY Search By Series Search ID, Title, Description, Keywords, or Category…" at bounding box center [234, 33] width 347 height 21
click at [142, 39] on input "Shark Tank [GEOGRAPHIC_DATA]: Season 9" at bounding box center [246, 37] width 257 height 14
click at [182, 35] on input "Shark Tank [GEOGRAPHIC_DATA]: Season 9" at bounding box center [246, 37] width 257 height 14
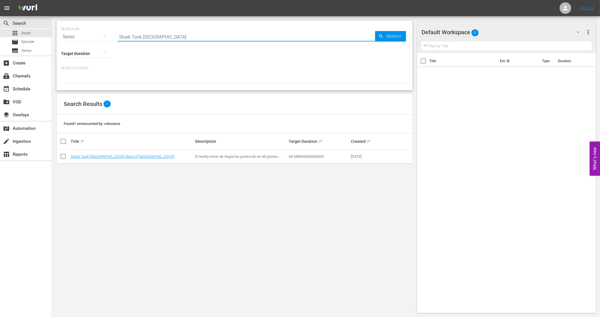
type input "Shark Tank [GEOGRAPHIC_DATA]"
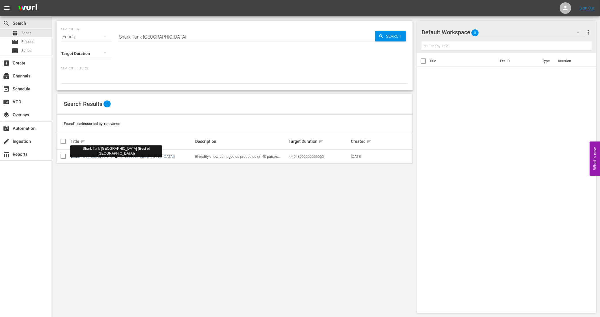
click at [95, 156] on link "Shark Tank [GEOGRAPHIC_DATA] (Best of [GEOGRAPHIC_DATA])" at bounding box center [123, 156] width 104 height 4
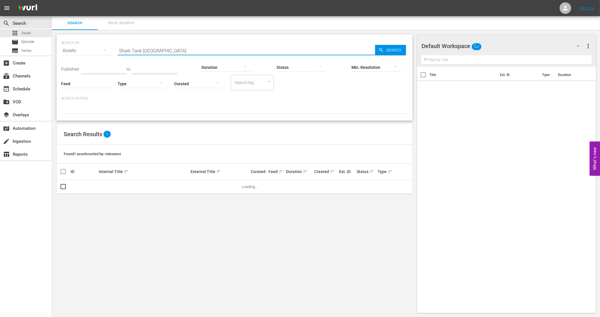
click at [164, 48] on input "Shark Tank [GEOGRAPHIC_DATA]" at bounding box center [246, 51] width 257 height 14
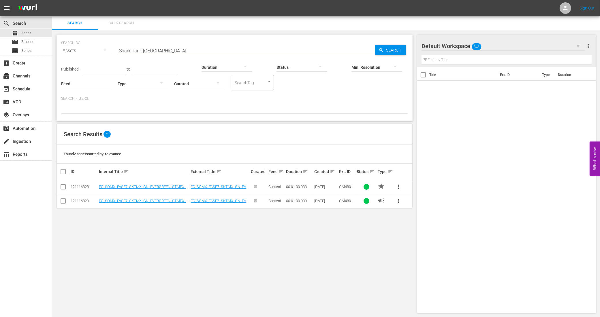
drag, startPoint x: 167, startPoint y: 50, endPoint x: 142, endPoint y: 50, distance: 25.7
click at [142, 50] on input "Shark Tank [GEOGRAPHIC_DATA]" at bounding box center [246, 51] width 257 height 14
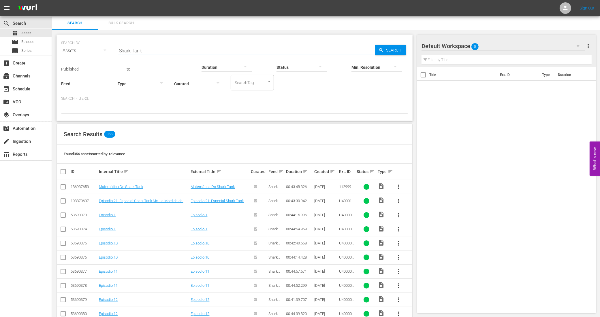
click at [160, 52] on input "Shark Tank" at bounding box center [246, 51] width 257 height 14
click at [299, 140] on div "Search Results 356" at bounding box center [234, 134] width 355 height 21
click at [159, 51] on input "Shark Tank" at bounding box center [246, 51] width 257 height 14
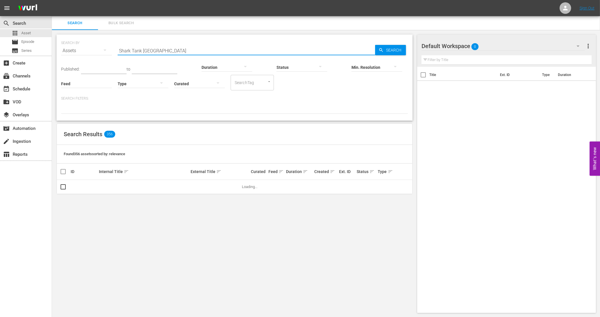
type input "Shark Tank [GEOGRAPHIC_DATA]"
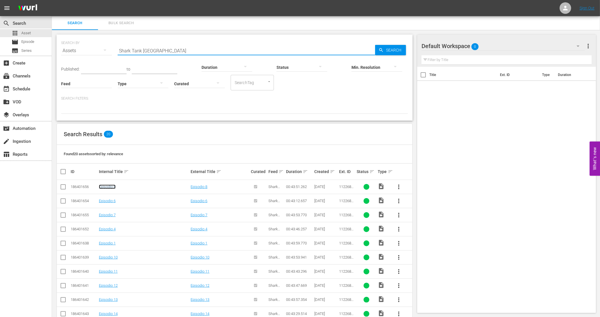
click at [109, 185] on link "Episodio 8" at bounding box center [107, 187] width 17 height 4
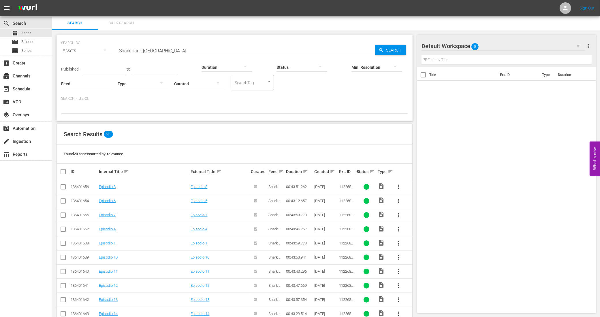
click at [148, 50] on input "Shark Tank [GEOGRAPHIC_DATA]" at bounding box center [246, 51] width 257 height 14
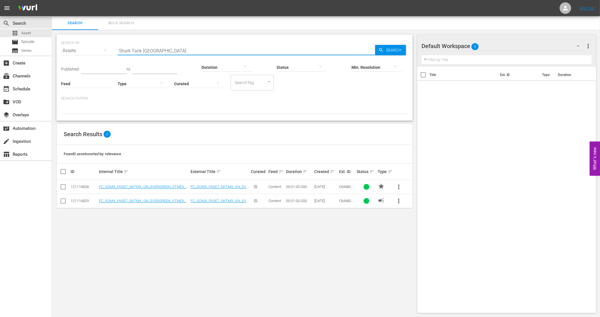
click at [148, 52] on input "Shark Tank [GEOGRAPHIC_DATA]" at bounding box center [246, 51] width 257 height 14
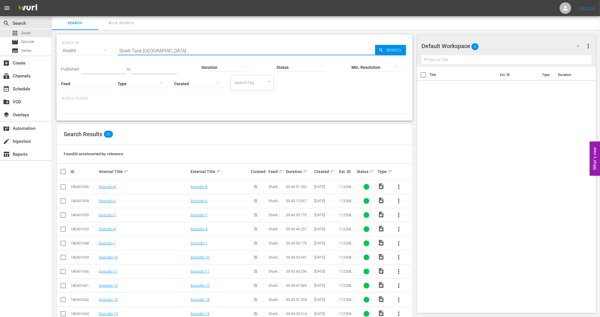
type input "Shark Tank [GEOGRAPHIC_DATA]"
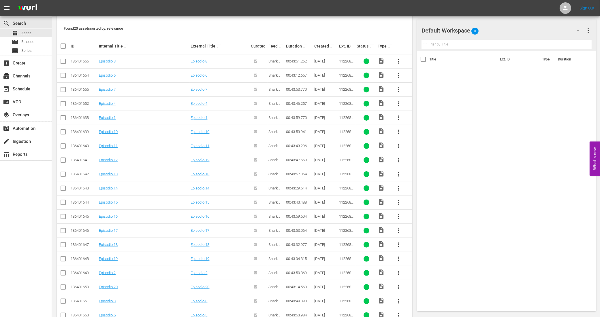
scroll to position [157, 0]
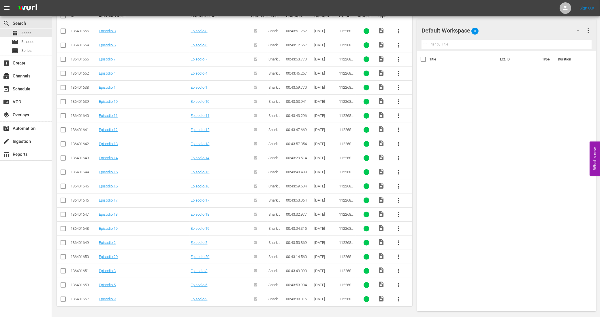
click at [129, 218] on td "Episodio 18" at bounding box center [144, 215] width 92 height 14
click at [113, 87] on link "Episodio 1" at bounding box center [107, 87] width 17 height 4
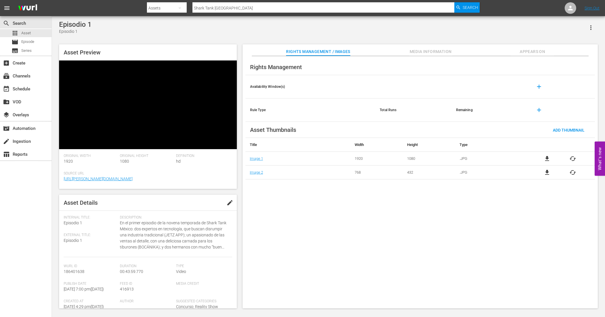
click at [229, 199] on span "edit" at bounding box center [230, 202] width 7 height 7
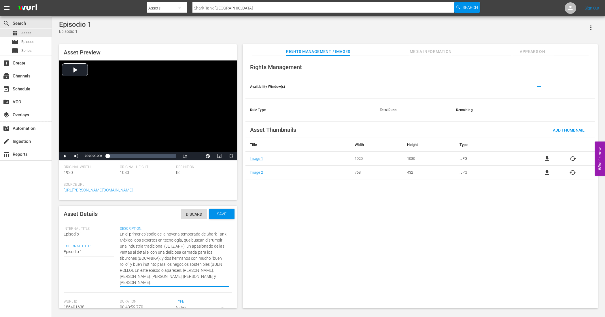
drag, startPoint x: 163, startPoint y: 283, endPoint x: 116, endPoint y: 234, distance: 67.7
paste textarea "Tecnología disruptiva, ventas creativas y negocios sostenibles en el tanque"
type textarea "Tecnología disruptiva, ventas creativas y negocios sostenibles en el tanque."
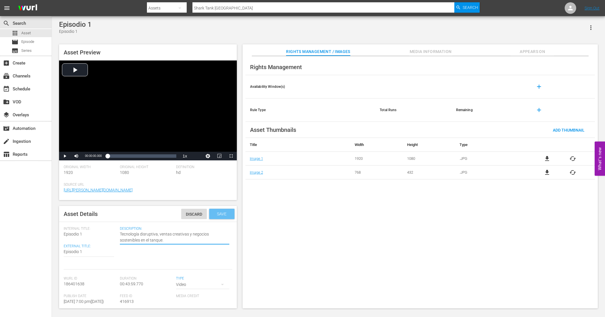
type textarea "Tecnología disruptiva, ventas creativas y negocios sostenibles en el tanque."
click at [223, 216] on span "Save" at bounding box center [221, 214] width 19 height 5
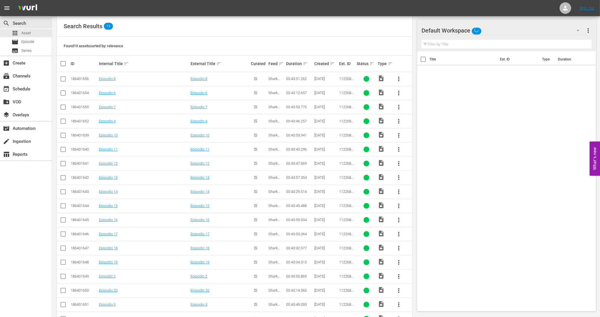
scroll to position [143, 0]
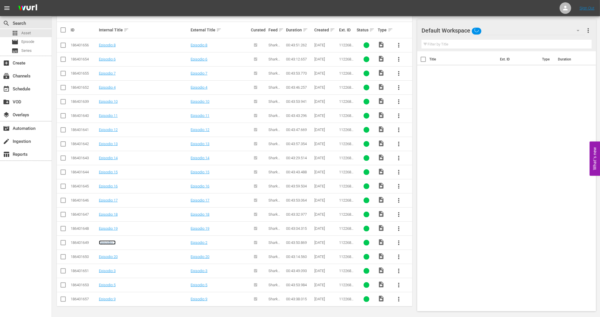
click at [114, 244] on link "Episodio 2" at bounding box center [107, 243] width 17 height 4
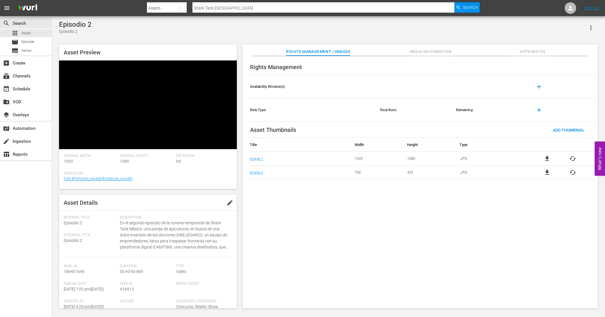
click at [229, 199] on span "edit" at bounding box center [230, 202] width 7 height 7
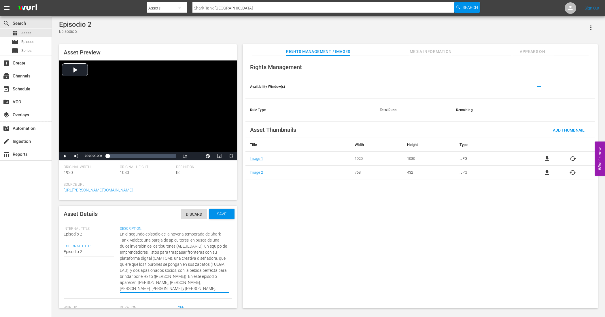
drag, startPoint x: 149, startPoint y: 289, endPoint x: 113, endPoint y: 227, distance: 71.8
click at [113, 227] on div "Internal Title: Episodio 2 External Title: Episodio 2 Episodio 2 Description: E…" at bounding box center [148, 263] width 169 height 72
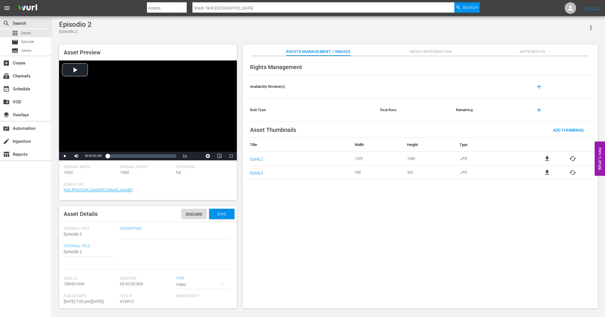
click at [130, 236] on textarea "En el segundo episodio de la novena temporada de Shark Tank México: una pareja …" at bounding box center [175, 234] width 110 height 7
paste textarea "Apicultores, plataforma digital, diseño y mixología buscan inversión."
type textarea "Apicultores, plataforma digital, diseño y mixología buscan inversión."
click at [224, 211] on div "Save" at bounding box center [221, 214] width 25 height 10
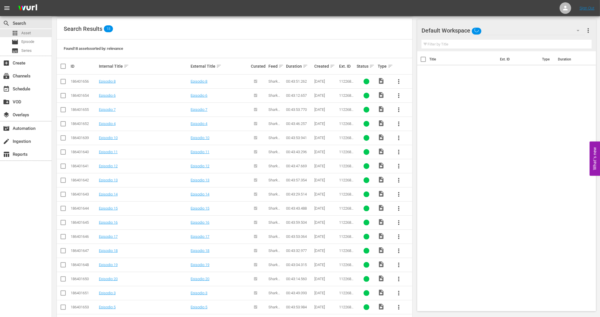
scroll to position [129, 0]
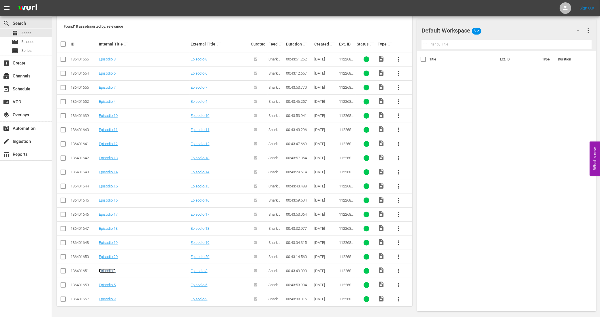
click at [111, 271] on link "Episodio 3" at bounding box center [107, 271] width 17 height 4
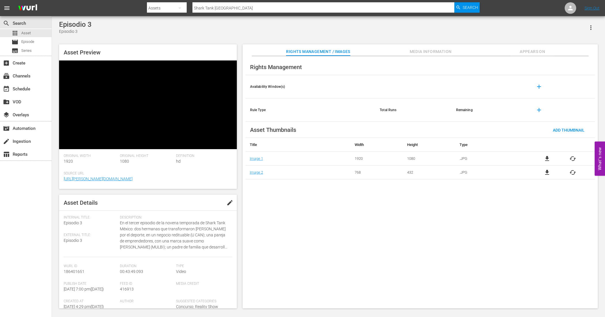
click at [228, 199] on span "edit" at bounding box center [230, 202] width 7 height 7
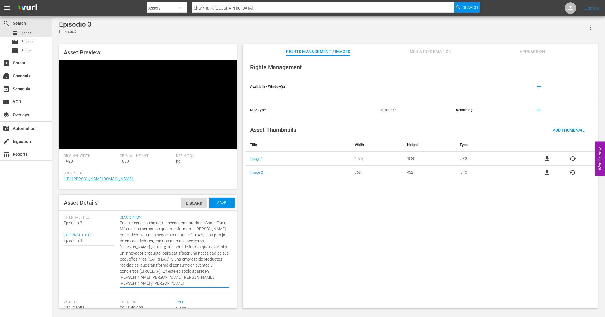
drag, startPoint x: 136, startPoint y: 238, endPoint x: 108, endPoint y: 179, distance: 66.1
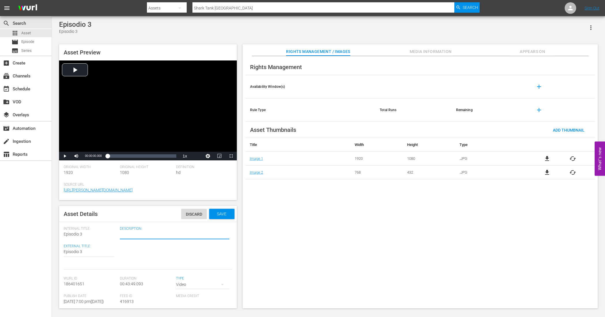
click at [135, 236] on textarea "En el tercer episodio de la novena temporada de Shark Tank México: dos hermanas…" at bounding box center [175, 234] width 110 height 7
paste textarea "Gemelas con tapete ideal, funda perfecta, leche sin [PERSON_NAME] y reciclaje e…"
type textarea "Gemelas con tapete ideal, funda perfecta, leche sin [PERSON_NAME] y reciclaje e…"
click at [221, 215] on span "Save" at bounding box center [221, 214] width 19 height 5
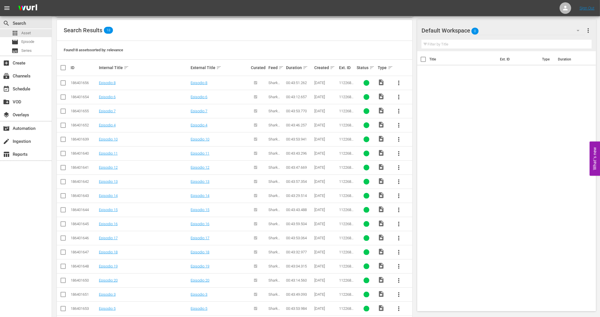
scroll to position [129, 0]
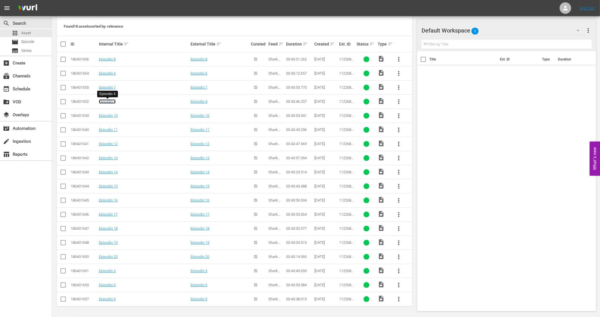
click at [110, 101] on link "Episodio 4" at bounding box center [107, 101] width 17 height 4
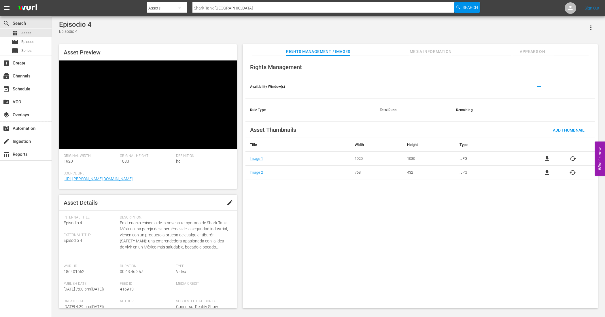
click at [227, 199] on span "edit" at bounding box center [230, 202] width 7 height 7
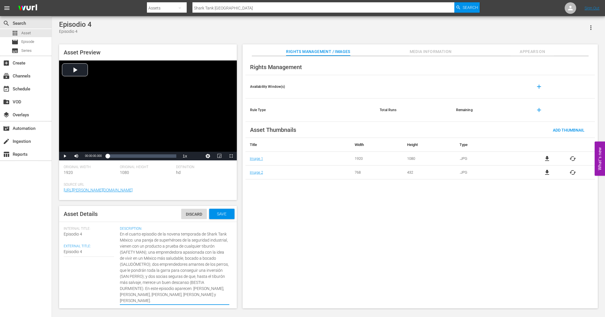
drag, startPoint x: 131, startPoint y: 243, endPoint x: 115, endPoint y: 236, distance: 17.6
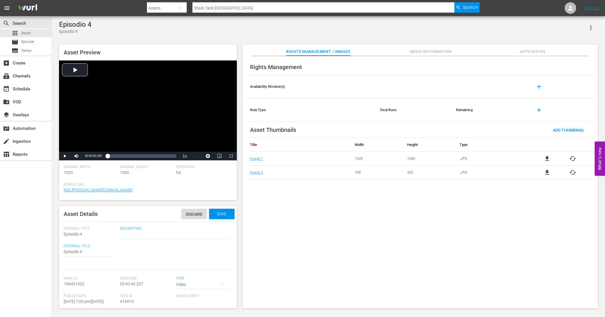
click at [144, 240] on div "En el cuarto episodio de la novena temporada de Shark Tank México: una pareja d…" at bounding box center [175, 235] width 110 height 14
paste textarea "Magia, mayonesa, ratones y uniformes [DEMOGRAPHIC_DATA] con grandes emprendedor…"
type textarea "Magia, mayonesa, ratones y uniformes [DEMOGRAPHIC_DATA] con grandes emprendedor…"
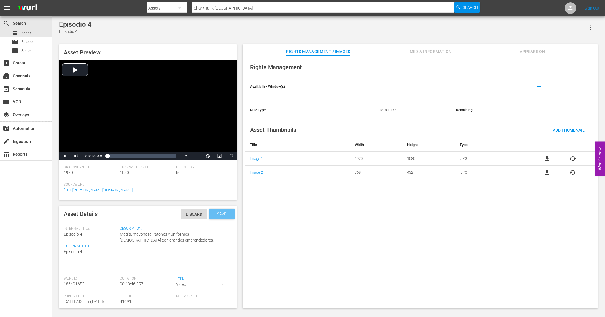
click at [219, 210] on div "Save" at bounding box center [221, 214] width 25 height 10
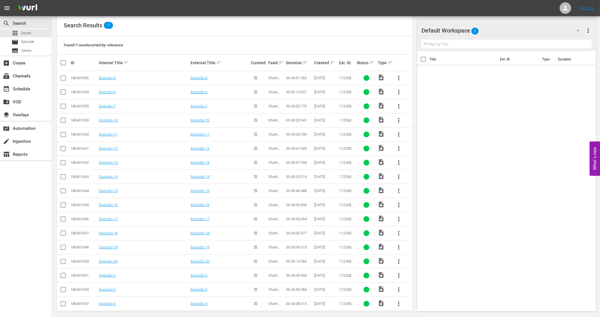
scroll to position [115, 0]
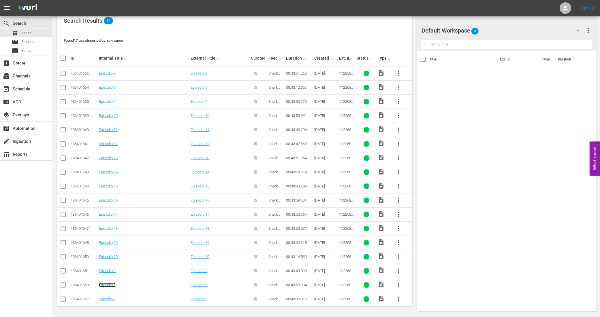
click at [113, 286] on link "Episodio 5" at bounding box center [107, 285] width 17 height 4
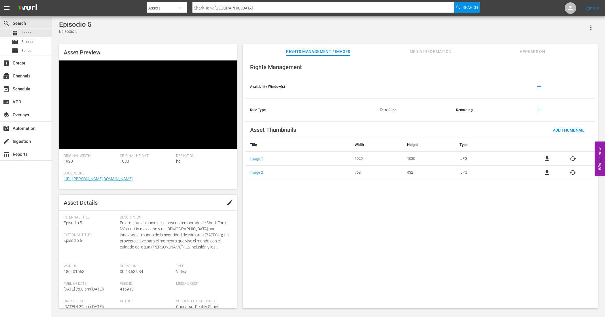
click at [227, 199] on span "edit" at bounding box center [230, 202] width 7 height 7
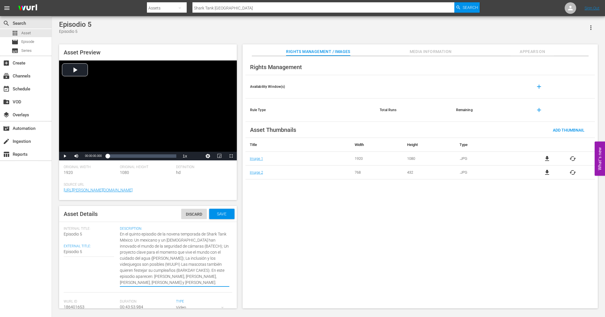
drag, startPoint x: 147, startPoint y: 281, endPoint x: 108, endPoint y: 228, distance: 65.9
click at [108, 228] on div "Internal Title: Episodio 5 External Title: Episodio 5 Episodio 5 Description: E…" at bounding box center [148, 260] width 169 height 66
paste textarea "Mexicano y [DEMOGRAPHIC_DATA] innovan en seguridad, agua, inclusión y mascotas"
type textarea "Mexicano y [DEMOGRAPHIC_DATA] innovan en seguridad, agua, inclusión y mascotas."
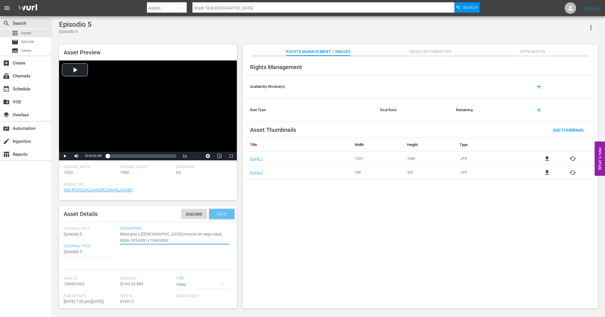
type textarea "Mexicano y [DEMOGRAPHIC_DATA] innovan en seguridad, agua, inclusión y mascotas."
click at [212, 218] on div "Save" at bounding box center [221, 214] width 25 height 10
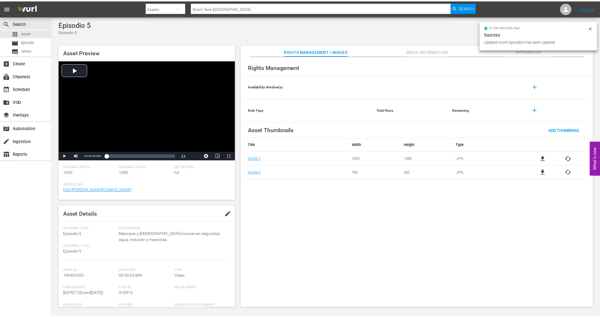
scroll to position [0, 0]
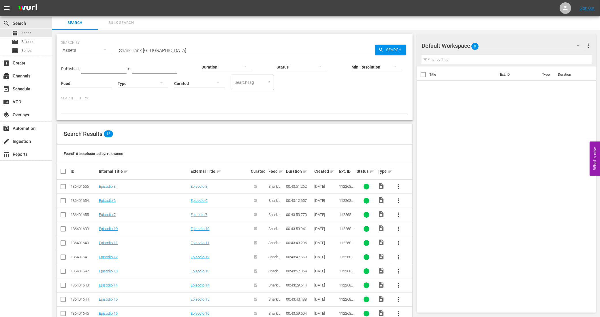
click at [111, 197] on td "Episodio 6" at bounding box center [144, 201] width 92 height 14
click at [111, 199] on link "Episodio 6" at bounding box center [107, 201] width 17 height 4
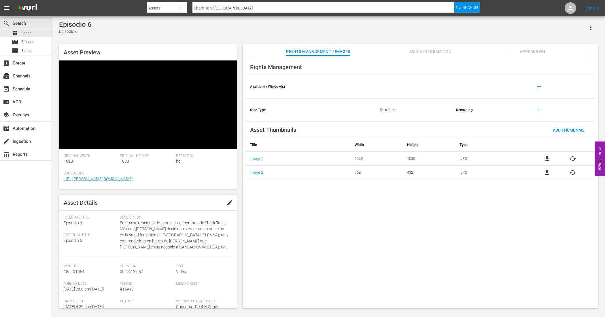
click at [229, 199] on span "edit" at bounding box center [230, 202] width 7 height 7
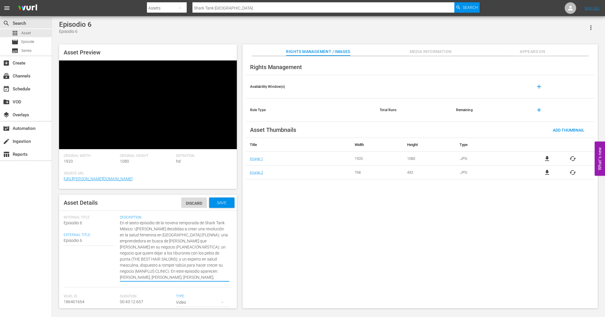
drag, startPoint x: 180, startPoint y: 233, endPoint x: 115, endPoint y: 174, distance: 88.3
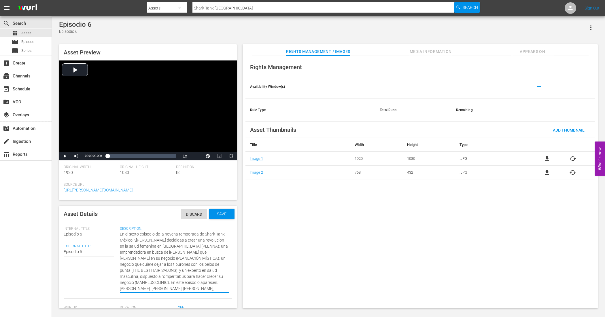
paste textarea "Dos socias revolucionan salud femenina, una emprendedora busca fe, un proyecto …"
type textarea "Dos socias revolucionan salud femenina, una emprendedora busca fe, un proyecto …"
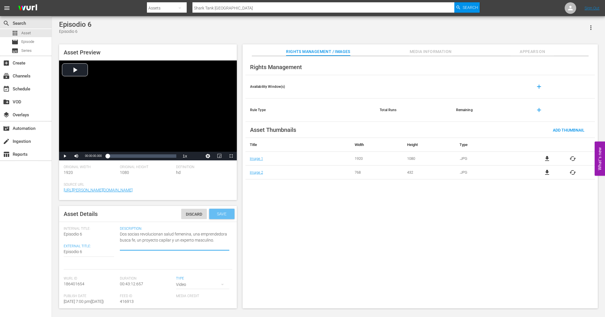
type textarea "Dos socias revolucionan salud femenina, una emprendedora busca fe, un proyecto …"
click at [220, 214] on span "Save" at bounding box center [221, 214] width 19 height 5
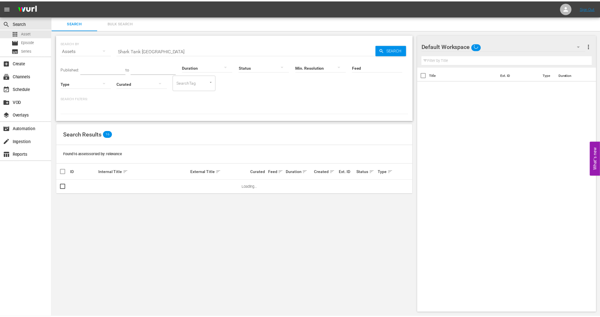
scroll to position [0, 0]
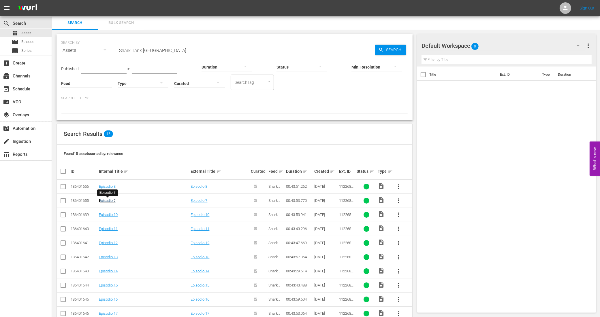
click at [107, 200] on link "Episodio 7" at bounding box center [107, 201] width 17 height 4
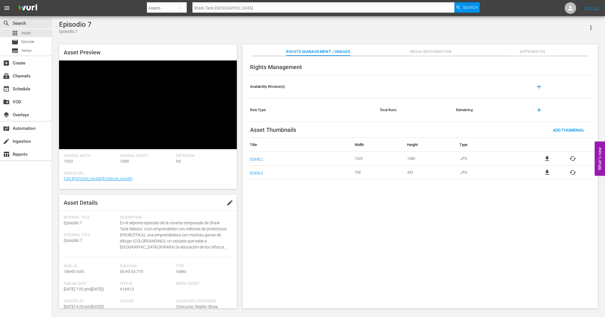
click at [228, 199] on span "edit" at bounding box center [230, 202] width 7 height 7
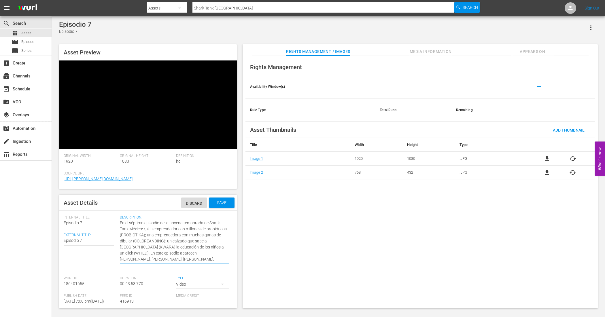
drag, startPoint x: 149, startPoint y: 213, endPoint x: 113, endPoint y: 175, distance: 52.4
click at [113, 216] on div "Internal Title: Episodio 7 External Title: Episodio 7 Episodio 7 Description: E…" at bounding box center [148, 243] width 169 height 54
paste textarea "Kombucha, libros para colorear, huaraches y plataforma escolar en [GEOGRAPHIC_D…"
type textarea "Kombucha, libros para colorear, huaraches y plataforma escolar en [GEOGRAPHIC_D…"
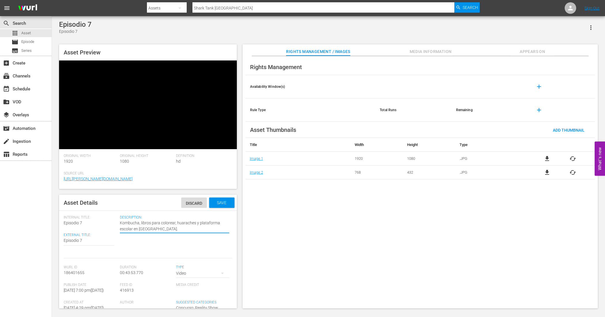
type textarea "Kombucha, libros para colorear, huaraches y plataforma escolar en [GEOGRAPHIC_D…"
click at [215, 198] on div "Save" at bounding box center [221, 203] width 25 height 10
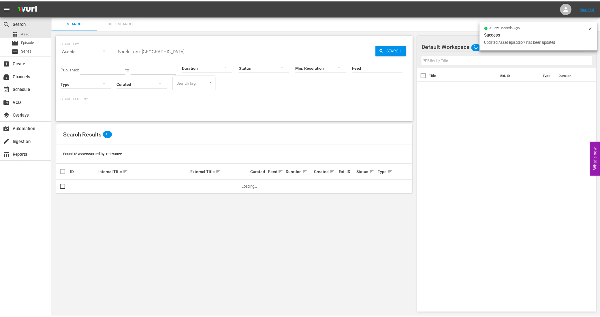
scroll to position [0, 0]
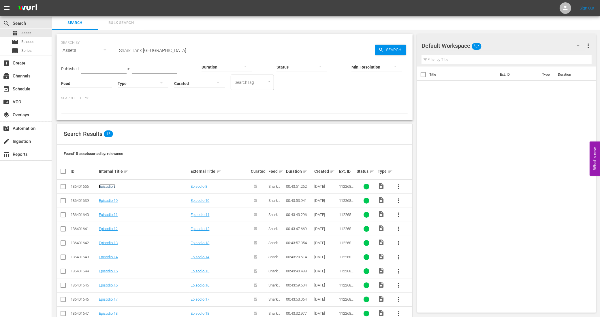
click at [108, 187] on link "Episodio 8" at bounding box center [107, 186] width 17 height 4
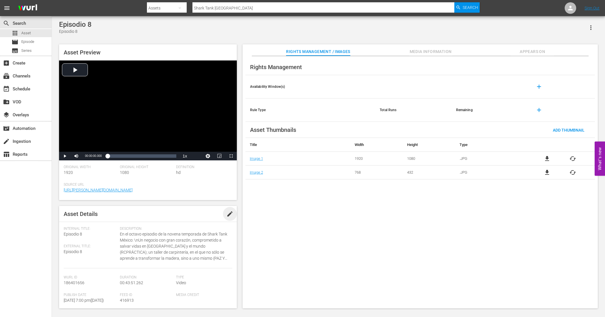
click at [227, 211] on span "edit" at bounding box center [230, 214] width 7 height 7
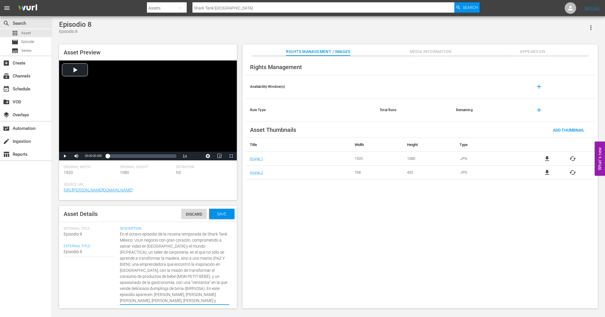
drag, startPoint x: 193, startPoint y: 266, endPoint x: 108, endPoint y: 208, distance: 103.5
click at [108, 208] on div "Asset Details Discard Save Internal Title: Episodio 8 External Title: Episodio …" at bounding box center [148, 257] width 178 height 103
paste textarea "Salva vidas, transforma madera, innova en bebés y ofrece dumplings birria en Sh…"
type textarea "Salva vidas, transforma madera, innova en bebés y ofrece dumplings birria en Sh…"
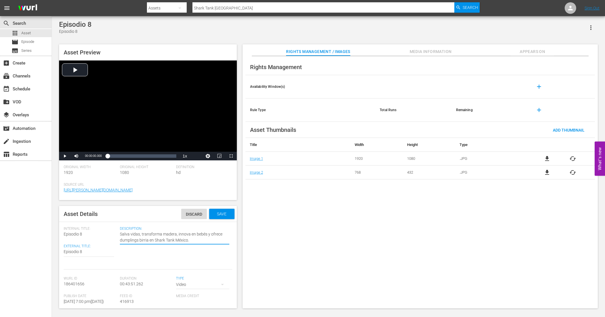
click at [195, 240] on textarea "En el octavo episodio de la novena temporada de Shark Tank México: \nUn negocio…" at bounding box center [175, 237] width 110 height 12
type textarea "Salva vidas, transforma madera, innova en bebés y ofrece dumplings birria en Sh…"
click at [214, 212] on span "Save" at bounding box center [221, 214] width 19 height 5
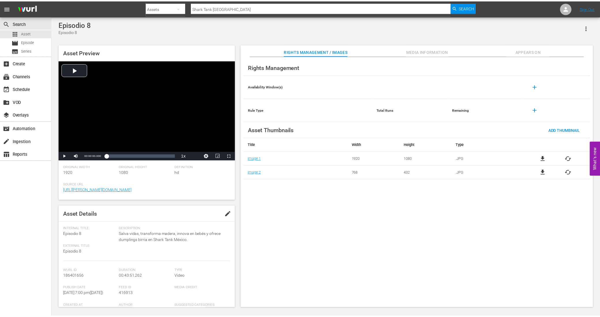
scroll to position [0, 0]
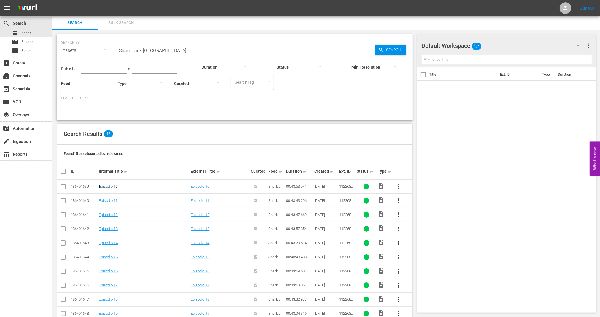
click at [113, 187] on link "Episodio 10" at bounding box center [108, 186] width 19 height 4
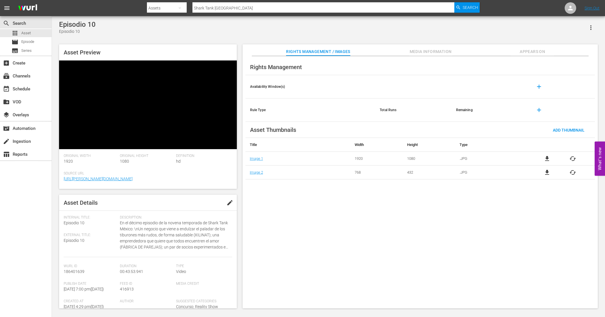
click at [227, 199] on span "edit" at bounding box center [230, 202] width 7 height 7
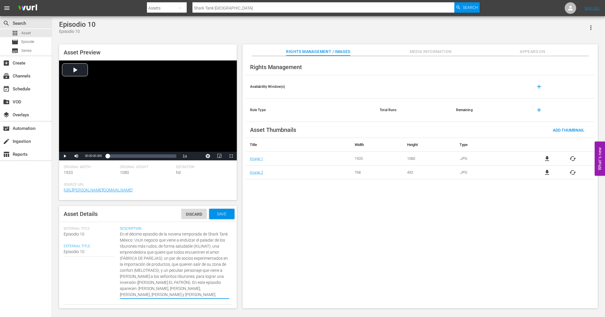
drag, startPoint x: 133, startPoint y: 258, endPoint x: 114, endPoint y: 237, distance: 28.6
click at [114, 237] on div "Internal Title: Episodio 10 External Title: Episodio 10 Episodio 10 Description…" at bounding box center [148, 266] width 169 height 78
paste textarea "mpresas que transforman residuos, usan IA, cuidan el ambiente y reinventan jueg…"
type textarea "Empresas que transforman residuos, usan IA, cuidan el ambiente y reinventan jue…"
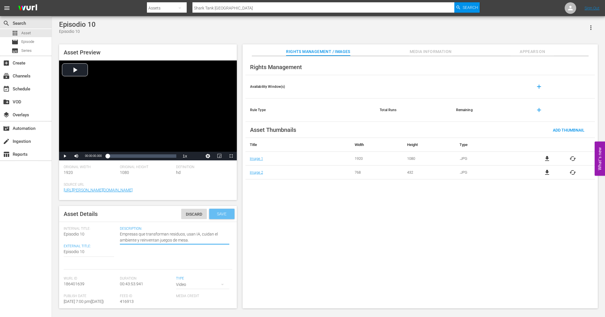
type textarea "Empresas que transforman residuos, usan IA, cuidan el ambiente y reinventan jue…"
click at [219, 213] on span "Save" at bounding box center [221, 214] width 19 height 5
click at [175, 246] on div "Description: Empresas que transforman residuos, usan IA, cuidan el ambiente y r…" at bounding box center [176, 244] width 112 height 35
click at [227, 214] on span "edit" at bounding box center [230, 214] width 7 height 7
click at [212, 208] on div "Asset Details Discard Save" at bounding box center [148, 214] width 178 height 16
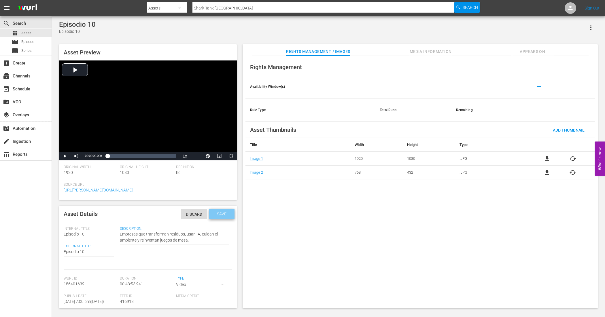
click at [213, 213] on span "Save" at bounding box center [221, 214] width 19 height 5
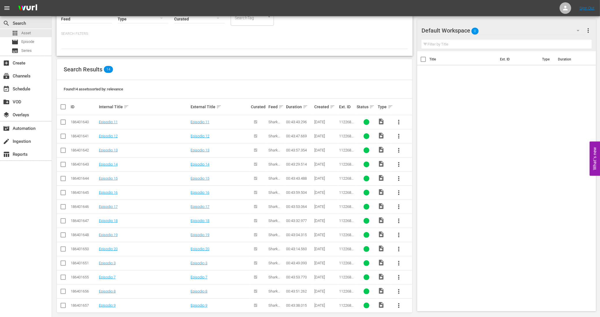
scroll to position [72, 0]
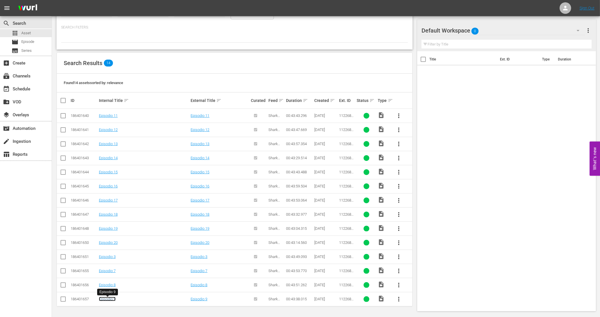
click at [110, 297] on link "Episodio 9" at bounding box center [107, 299] width 17 height 4
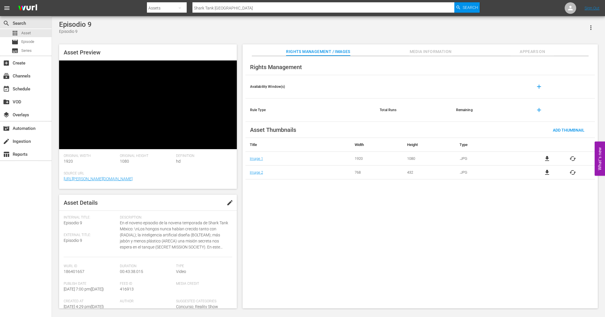
click at [229, 199] on span "edit" at bounding box center [230, 202] width 7 height 7
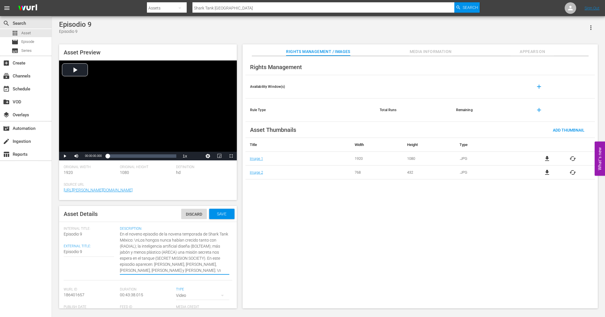
drag, startPoint x: 124, startPoint y: 271, endPoint x: 116, endPoint y: 229, distance: 43.1
paste textarea "mpresas que transforman residuos, usan IA, cuidan el ambiente y reinventan jueg…"
type textarea "Empresas que transforman residuos, usan IA, cuidan el ambiente y reinventan jue…"
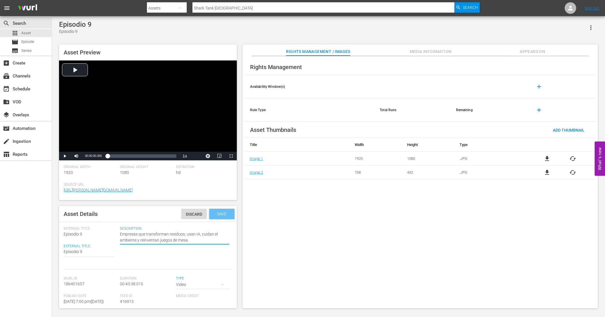
type textarea "Empresas que transforman residuos, usan IA, cuidan el ambiente y reinventan jue…"
click at [219, 214] on span "Save" at bounding box center [221, 214] width 19 height 5
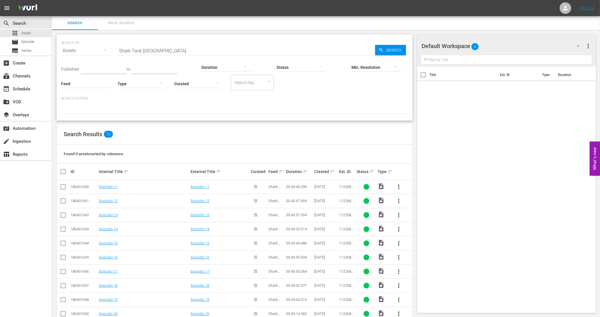
click at [144, 177] on th "Internal Title sort" at bounding box center [144, 172] width 92 height 16
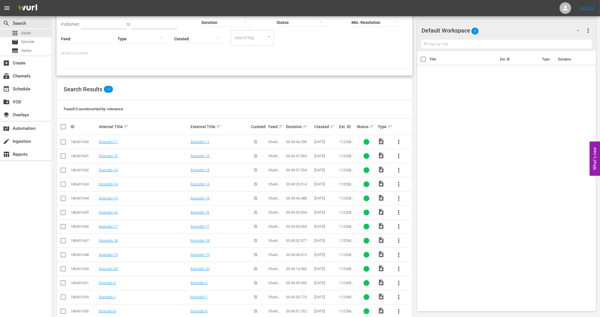
scroll to position [58, 0]
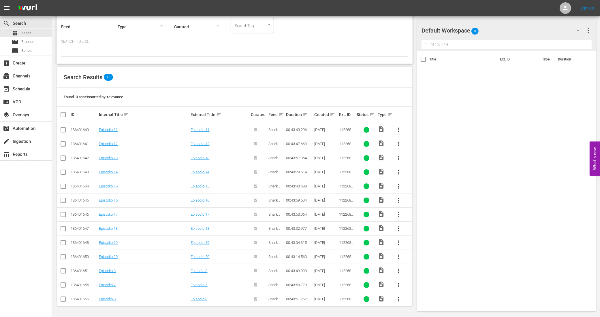
click at [90, 129] on div "186401640" at bounding box center [84, 130] width 27 height 4
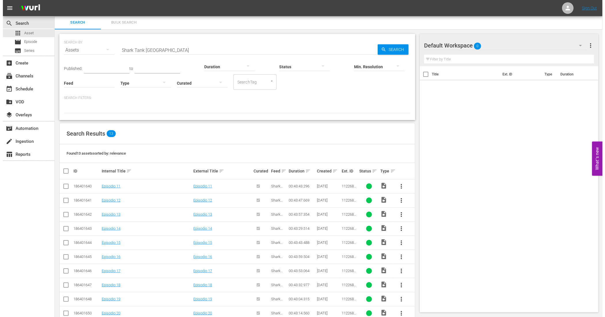
scroll to position [0, 0]
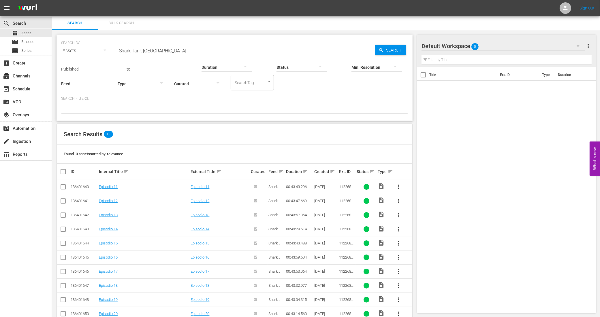
click at [390, 50] on span "Search" at bounding box center [395, 50] width 22 height 10
click at [117, 185] on link "Episodio 11" at bounding box center [108, 187] width 19 height 4
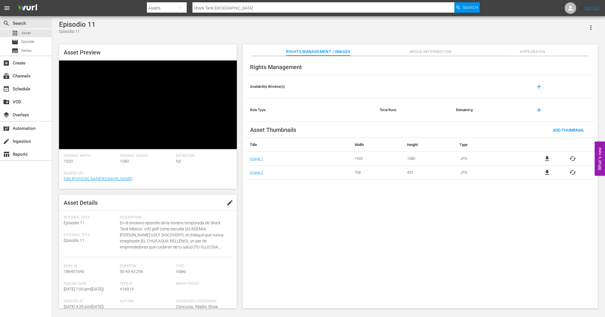
click at [229, 199] on span "edit" at bounding box center [230, 202] width 7 height 7
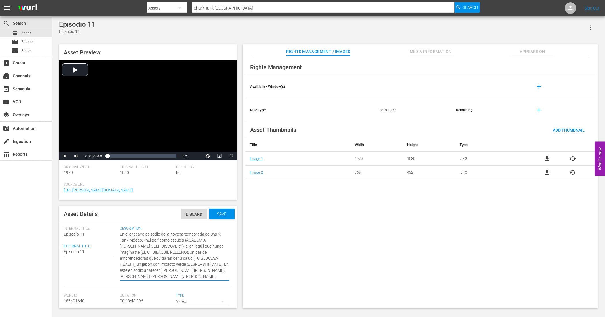
drag, startPoint x: 162, startPoint y: 277, endPoint x: 109, endPoint y: 233, distance: 69.2
click at [109, 233] on div "Internal Title: Episodio 11 External Title: Episodio 11 Episodio 11 Description…" at bounding box center [148, 257] width 169 height 60
paste textarea "Academia deportiva, salud contra [MEDICAL_DATA], chilaquiles reinventados y men…"
type textarea "Academia deportiva, salud contra diabetes, chilaquiles reinventados y menos plá…"
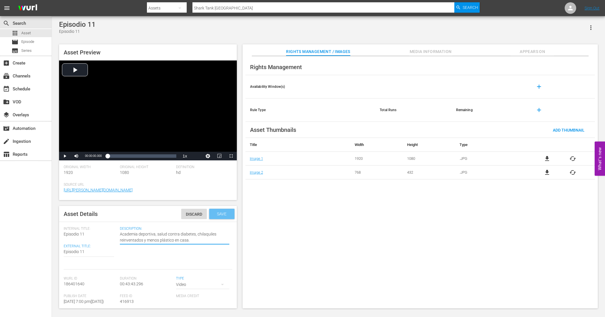
type textarea "Academia deportiva, salud contra diabetes, chilaquiles reinventados y menos plá…"
click at [215, 216] on span "Save" at bounding box center [221, 214] width 19 height 5
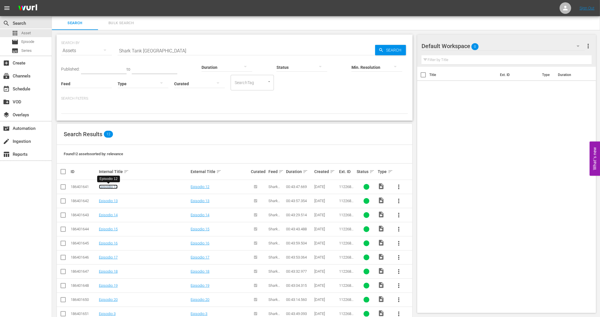
click at [113, 188] on link "Episodio 12" at bounding box center [108, 187] width 19 height 4
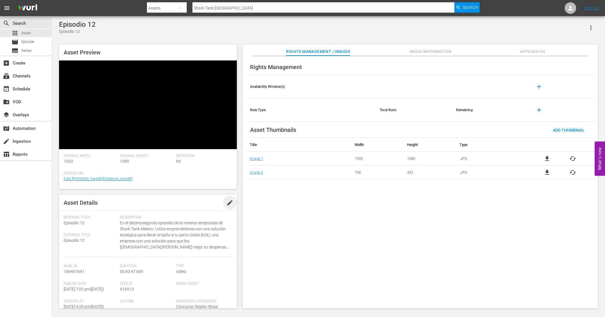
click at [229, 199] on span "edit" at bounding box center [230, 202] width 7 height 7
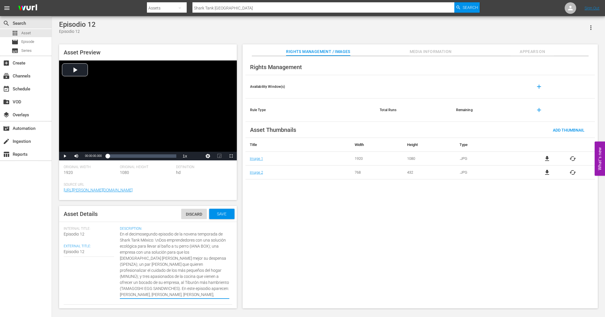
drag, startPoint x: 150, startPoint y: 239, endPoint x: 116, endPoint y: 236, distance: 34.7
click at [116, 236] on div "Internal Title: Episodio 12 External Title: Episodio 12 Episodio 12 Description…" at bounding box center [148, 266] width 169 height 78
paste textarea "Perros limpios, despensas mejor hechas, cuidado infantil profesional y cocina q…"
type textarea "Perros limpios, despensas mejor hechas, cuidado infantil profesional y cocina q…"
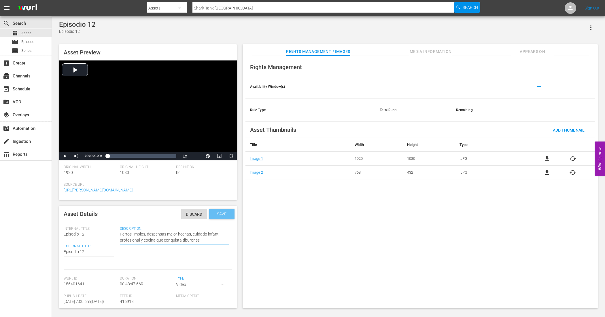
type textarea "Perros limpios, despensas mejor hechas, cuidado infantil profesional y cocina q…"
click at [219, 214] on span "Save" at bounding box center [221, 214] width 19 height 5
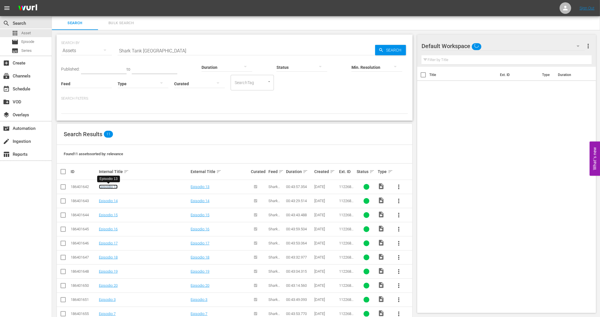
click at [108, 188] on link "Episodio 13" at bounding box center [108, 187] width 19 height 4
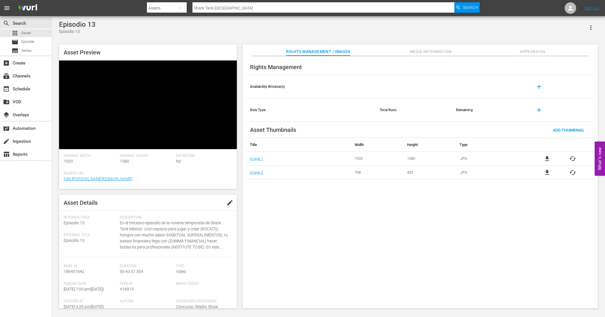
click at [227, 199] on span "edit" at bounding box center [230, 202] width 7 height 7
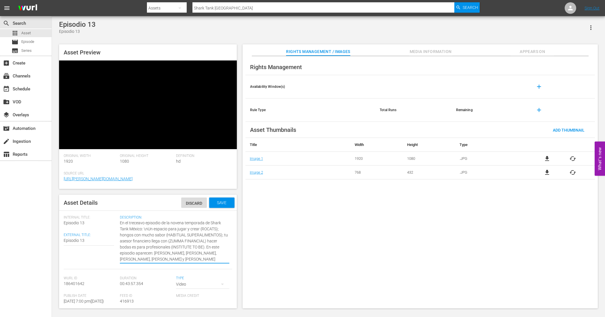
scroll to position [6, 0]
drag, startPoint x: 118, startPoint y: 177, endPoint x: 177, endPoint y: 220, distance: 72.3
paste textarea "Juguetes para gatos, ingresos con hongos, finanzas digitales y hospitalidad par…"
type textarea "Juguetes para gatos, ingresos con hongos, finanzas digitales y hospitalidad par…"
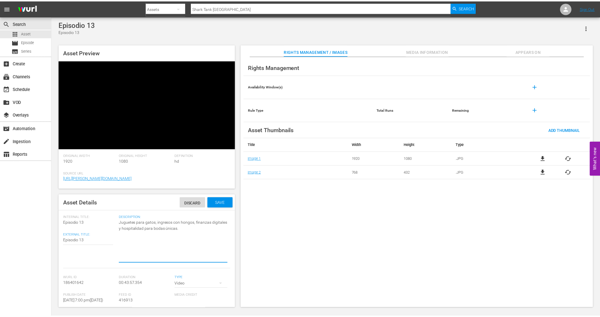
scroll to position [0, 0]
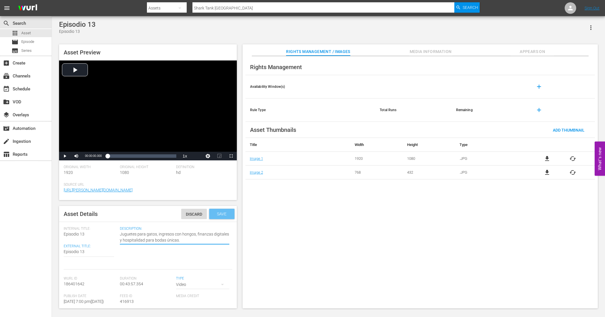
type textarea "Juguetes para gatos, ingresos con hongos, finanzas digitales y hospitalidad par…"
click at [216, 215] on span "Save" at bounding box center [221, 214] width 19 height 5
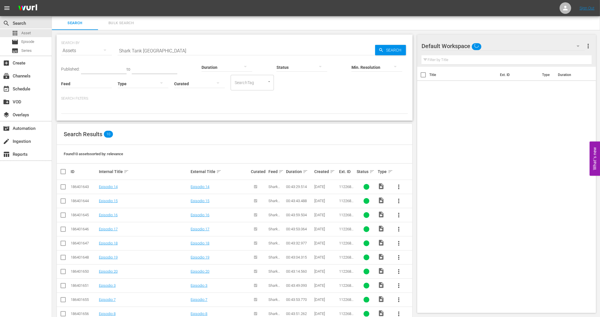
scroll to position [15, 0]
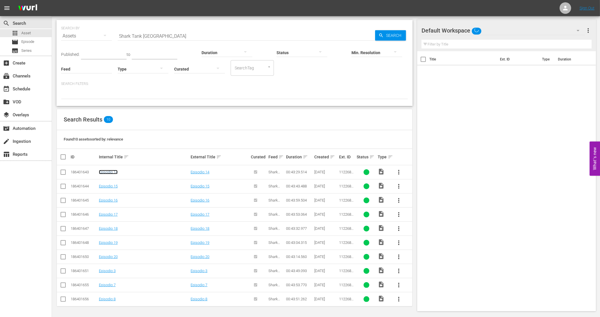
click at [113, 172] on link "Episodio 14" at bounding box center [108, 172] width 19 height 4
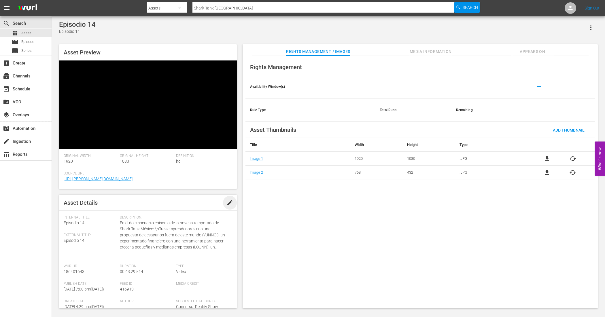
click at [228, 199] on span "edit" at bounding box center [230, 202] width 7 height 7
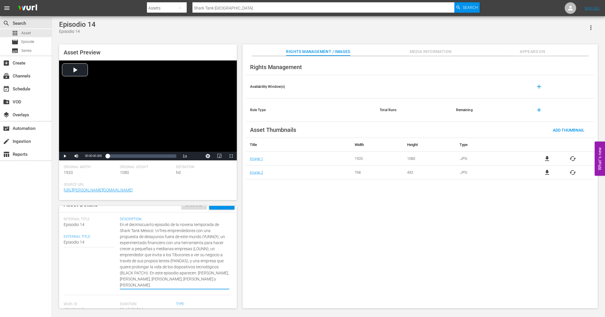
scroll to position [15, 0]
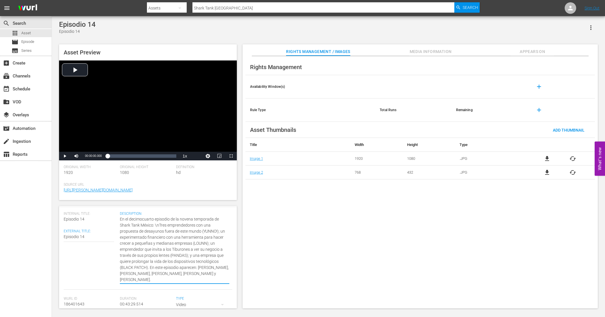
drag, startPoint x: 118, startPoint y: 234, endPoint x: 192, endPoint y: 278, distance: 86.6
click at [192, 278] on textarea "En el decimocuarto episodio de la novena temporada de Shark Tank México: \nTres…" at bounding box center [175, 249] width 110 height 67
paste textarea "Desayunos únicos, finanzas para pymes, lentes especiales y tecnología que prolo…"
type textarea "Desayunos únicos, finanzas para pymes, lentes especiales y tecnología que prolo…"
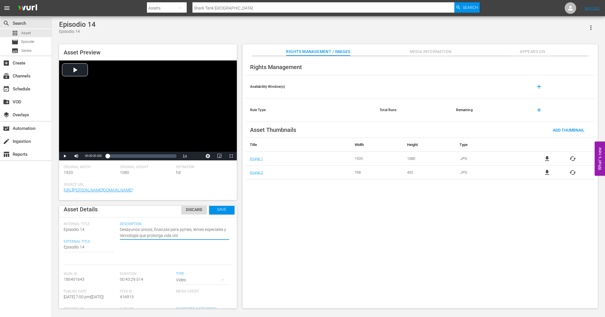
scroll to position [0, 0]
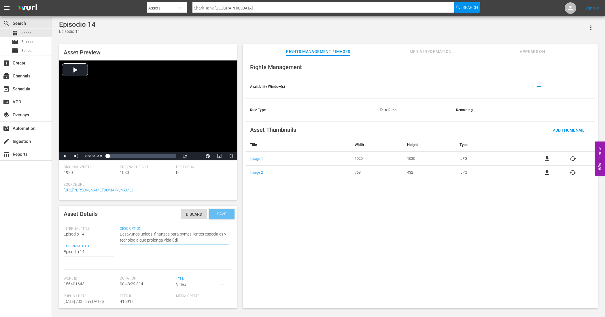
type textarea "Desayunos únicos, finanzas para pymes, lentes especiales y tecnología que prolo…"
click at [216, 215] on span "Save" at bounding box center [221, 214] width 19 height 5
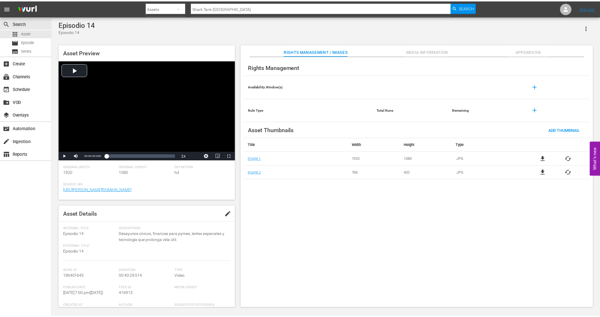
scroll to position [0, 0]
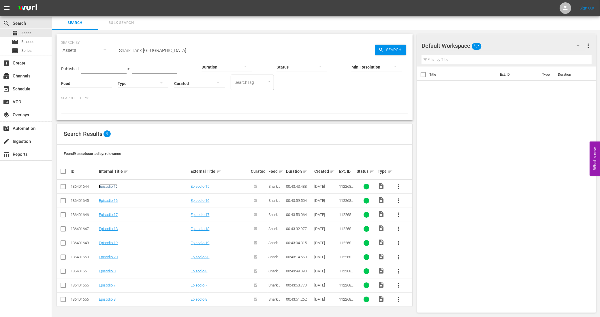
click at [109, 188] on link "Episodio 15" at bounding box center [108, 186] width 19 height 4
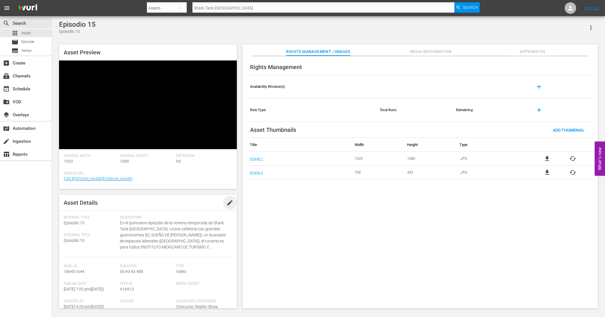
click at [229, 199] on span "edit" at bounding box center [230, 202] width 7 height 7
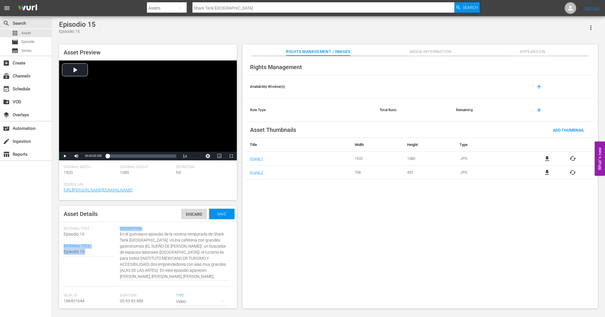
click at [119, 235] on div "Internal Title: Episodio 15 External Title: Episodio 15 Episodio 15 Description…" at bounding box center [148, 257] width 169 height 60
drag, startPoint x: 118, startPoint y: 234, endPoint x: 205, endPoint y: 280, distance: 97.7
click at [205, 280] on textarea "En el quinceavo episodio de la novena temporada de Shark Tank [GEOGRAPHIC_DATA]…" at bounding box center [175, 255] width 110 height 48
paste textarea "Restaurante inclusivo, emprendedor con discapacidad, accesibilidad y escuela de…"
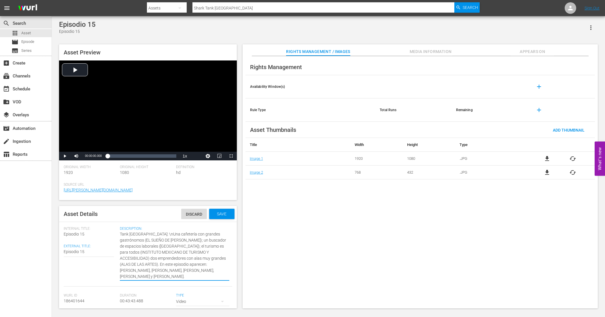
type textarea "Restaurante inclusivo, emprendedor con discapacidad, accesibilidad y escuela de…"
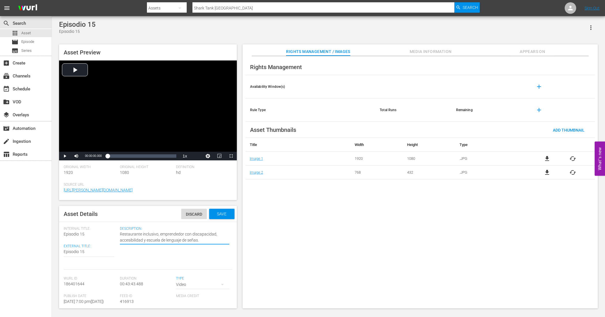
scroll to position [0, 0]
type textarea "Restaurante inclusivo, emprendedor con discapacidad, accesibilidad y escuela de…"
click at [220, 211] on div "Save" at bounding box center [221, 214] width 25 height 10
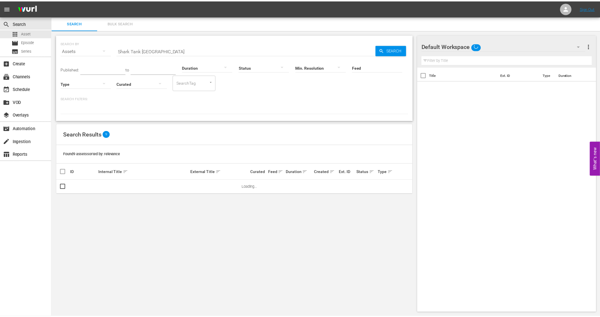
scroll to position [0, 0]
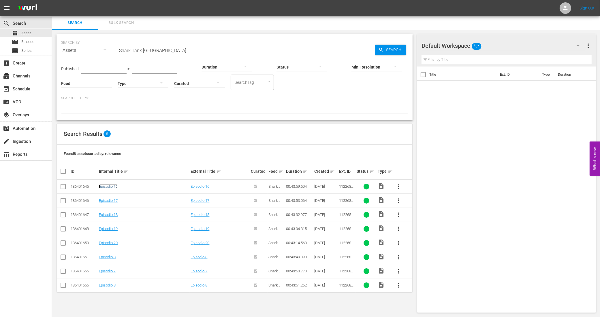
click at [111, 186] on link "Episodio 16" at bounding box center [108, 186] width 19 height 4
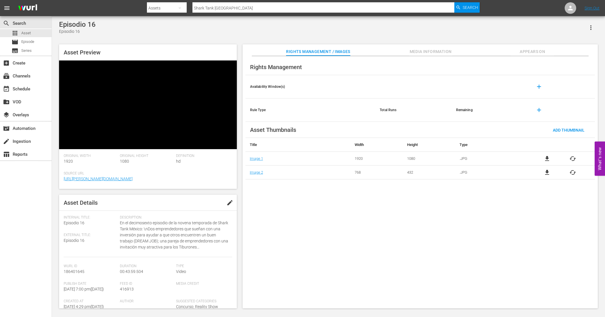
click at [227, 199] on span "edit" at bounding box center [230, 202] width 7 height 7
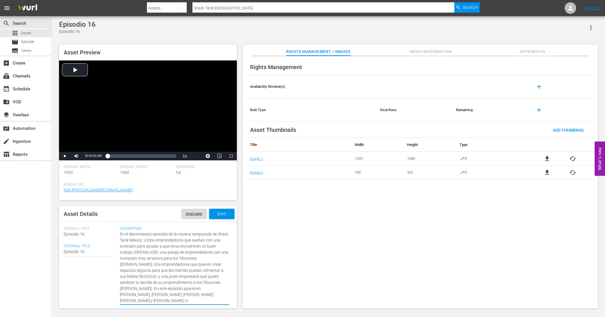
drag, startPoint x: 118, startPoint y: 235, endPoint x: 171, endPoint y: 291, distance: 77.5
type textarea "pisodio aparecen: [PERSON_NAME], [PERSON_NAME], [PERSON_NAME], [PERSON_NAME] y …"
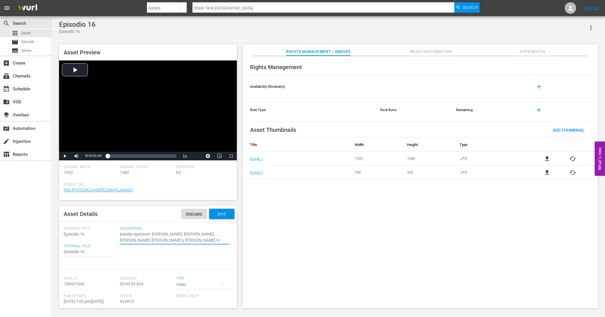
drag, startPoint x: 118, startPoint y: 234, endPoint x: 199, endPoint y: 240, distance: 81.2
click at [199, 240] on textarea "En el decimosexto episodio de la novena temporada de Shark Tank México: \nDos e…" at bounding box center [175, 237] width 110 height 12
paste textarea "Cuatro emprendedores buscan inversión con ideas para empleo, espacios para mamá…"
type textarea "Cuatro emprendedores buscan inversión con ideas para empleo, espacios para mamá…"
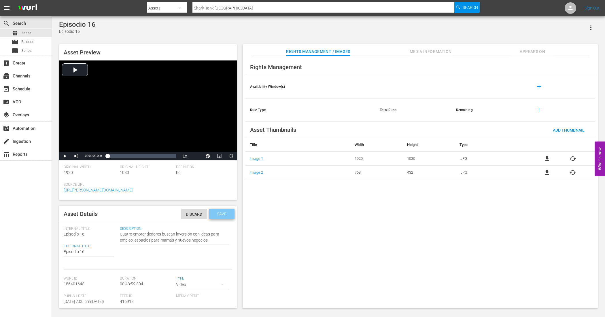
click at [217, 212] on span "Save" at bounding box center [221, 214] width 19 height 5
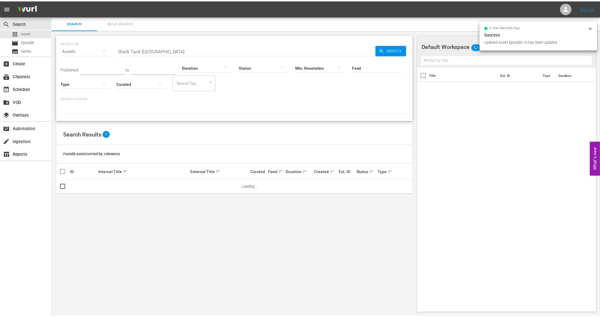
scroll to position [0, 0]
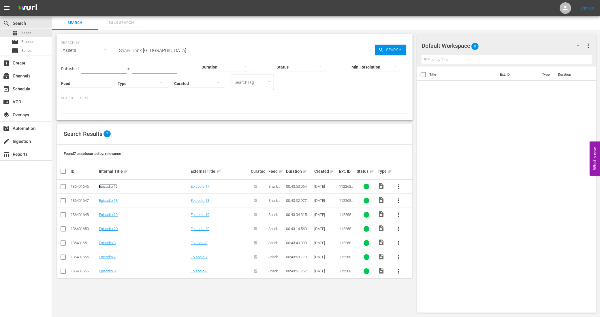
click at [111, 185] on link "Episodio 17" at bounding box center [108, 186] width 19 height 4
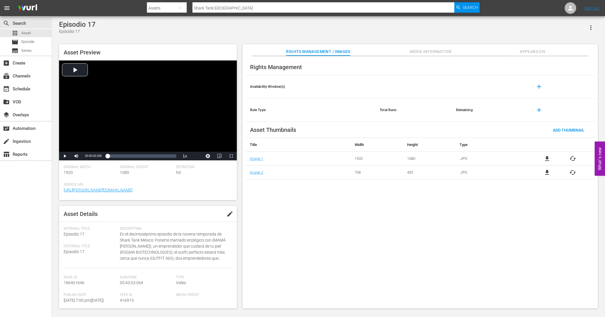
click at [227, 215] on span "edit" at bounding box center [230, 214] width 7 height 7
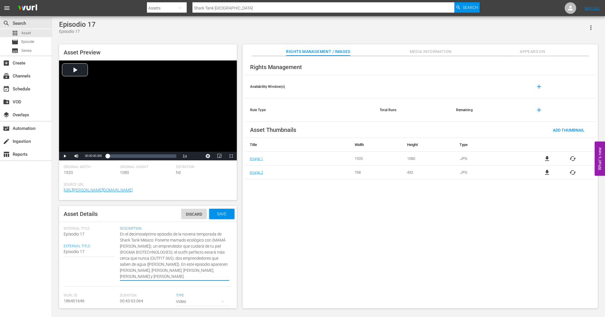
drag, startPoint x: 118, startPoint y: 235, endPoint x: 158, endPoint y: 279, distance: 59.0
paste textarea "Un emprendedor fitness, nanotecnología anti-edad, moda tech y solución eficient…"
type textarea "Un emprendedor fitness, nanotecnología anti-edad, moda tech y solución eficient…"
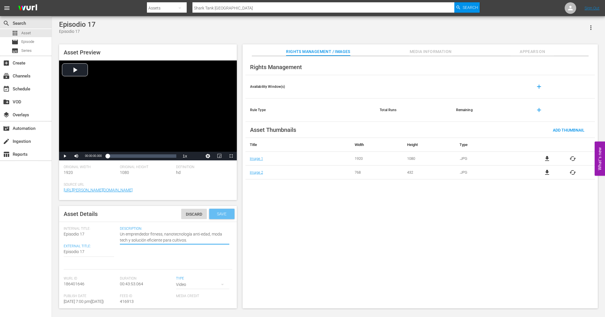
type textarea "Un emprendedor fitness, nanotecnología anti-edad, moda tech y solución eficient…"
click at [216, 213] on span "Save" at bounding box center [221, 214] width 19 height 5
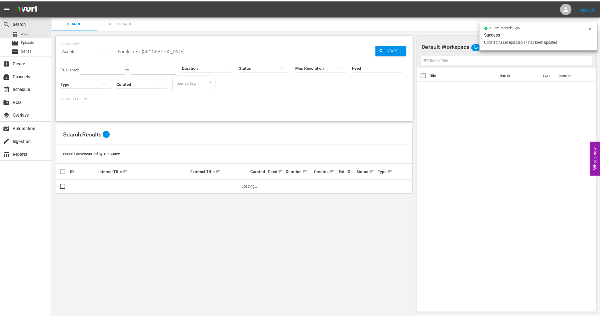
scroll to position [0, 0]
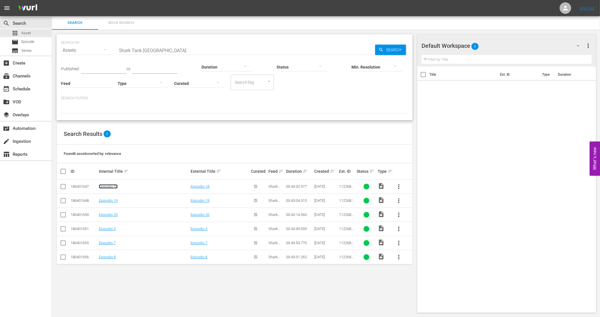
click at [110, 185] on link "Episodio 18" at bounding box center [108, 186] width 19 height 4
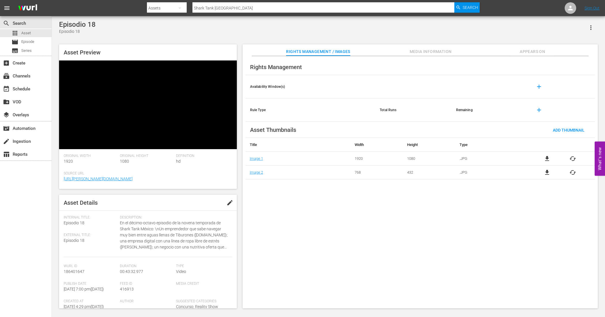
click at [228, 199] on span "edit" at bounding box center [230, 202] width 7 height 7
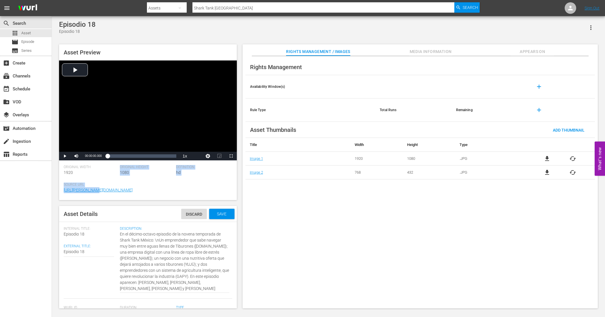
drag, startPoint x: 118, startPoint y: 177, endPoint x: 139, endPoint y: 191, distance: 24.3
click at [139, 191] on div "Original Width 1920 Original Height 1080 Definition hd Source Url [URL][PERSON_…" at bounding box center [148, 182] width 169 height 35
click at [117, 233] on div "Internal Title: Episodio 18 External Title: Episodio 18 Episodio 18" at bounding box center [92, 263] width 56 height 72
drag, startPoint x: 119, startPoint y: 234, endPoint x: 210, endPoint y: 288, distance: 105.8
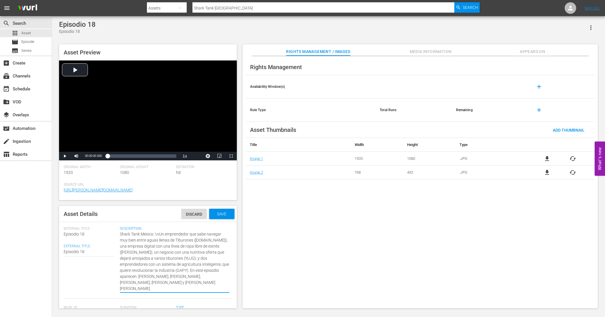
paste textarea "Cuatro emprendedores con ropa, comida, agricultura inteligente y habilidades pa…"
type textarea "Cuatro emprendedores con ropa, comida, agricultura inteligente y habilidades pa…"
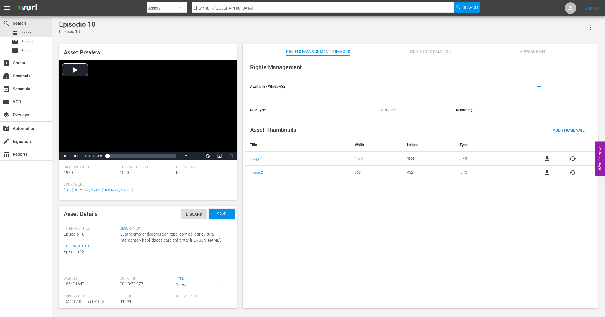
scroll to position [0, 0]
type textarea "Cuatro emprendedores con ropa, comida, agricultura inteligente y habilidades pa…"
click at [219, 215] on span "Save" at bounding box center [221, 214] width 19 height 5
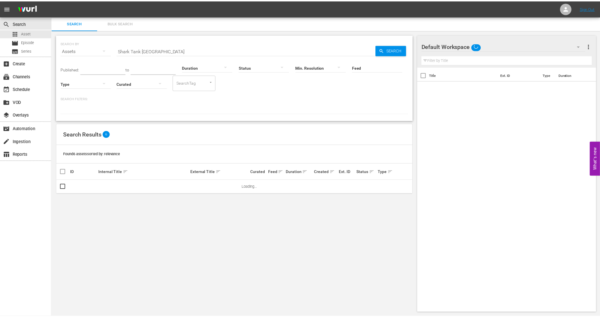
scroll to position [0, 0]
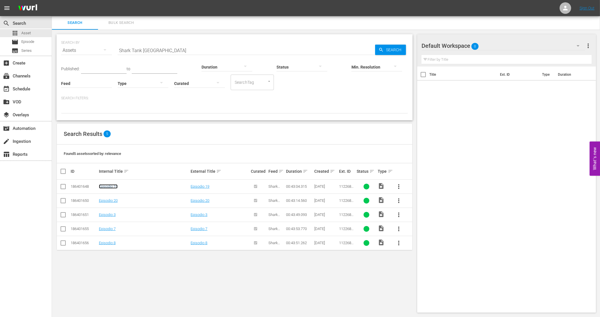
click at [107, 187] on link "Episodio 19" at bounding box center [108, 186] width 19 height 4
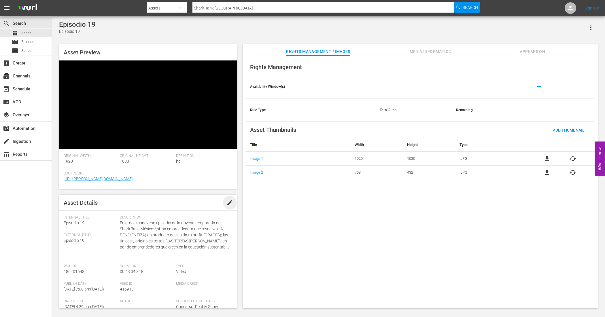
click at [228, 199] on span "edit" at bounding box center [230, 202] width 7 height 7
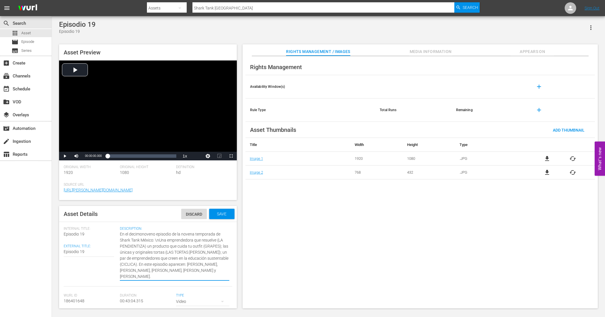
drag, startPoint x: 118, startPoint y: 177, endPoint x: 133, endPoint y: 220, distance: 45.1
click at [127, 242] on textarea "En el decimonoveno episodio de la novena temporada de Shark Tank México: \nUna …" at bounding box center [175, 255] width 110 height 48
click at [117, 234] on div "Internal Title: Episodio 19 External Title: Episodio 19 Episodio 19" at bounding box center [92, 257] width 56 height 60
drag, startPoint x: 118, startPoint y: 235, endPoint x: 134, endPoint y: 276, distance: 43.6
paste textarea "Una emprendedora creativa, moda práctica, gastronomía tradicional e iniciativa …"
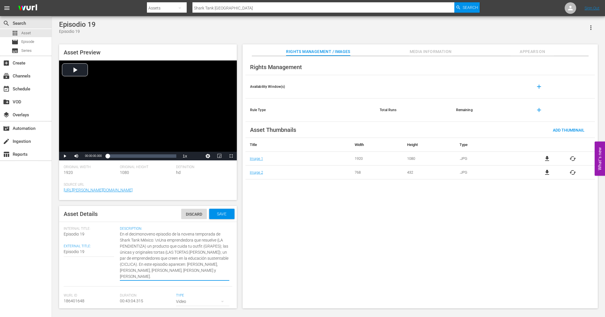
type textarea "Una emprendedora creativa, moda práctica, gastronomía tradicional e iniciativa …"
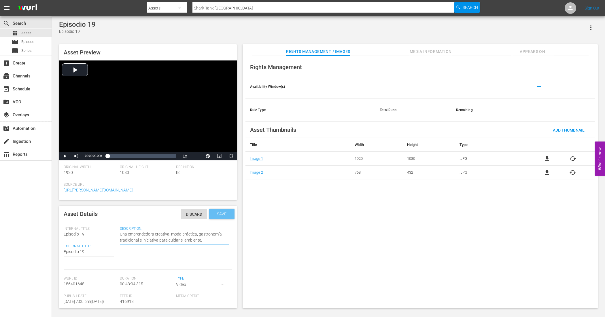
type textarea "Una emprendedora creativa, moda práctica, gastronomía tradicional e iniciativa …"
click at [211, 216] on div "Save" at bounding box center [221, 214] width 25 height 10
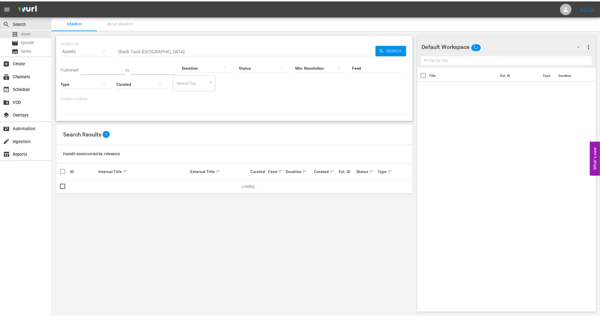
scroll to position [0, 0]
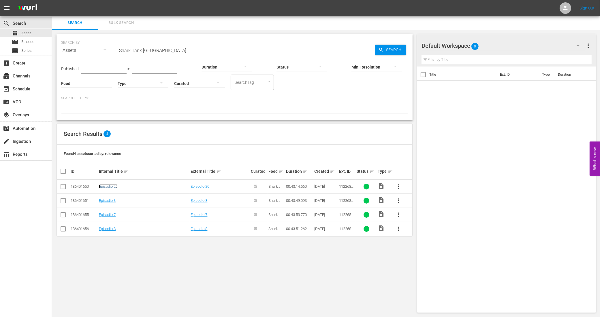
click at [109, 187] on link "Episodio 20" at bounding box center [108, 186] width 19 height 4
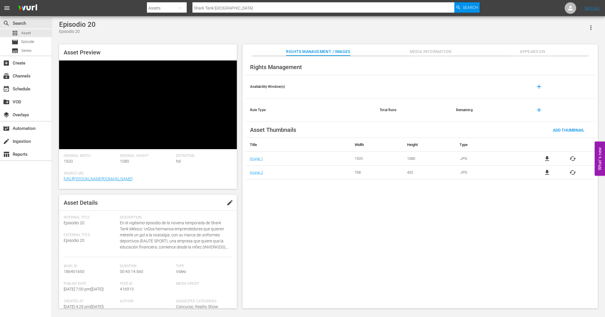
click at [227, 199] on span "edit" at bounding box center [230, 202] width 7 height 7
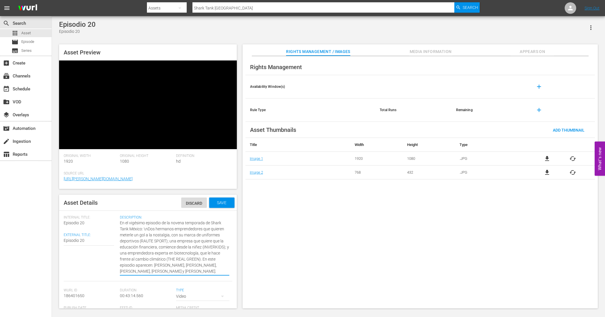
drag, startPoint x: 119, startPoint y: 177, endPoint x: 130, endPoint y: 203, distance: 29.1
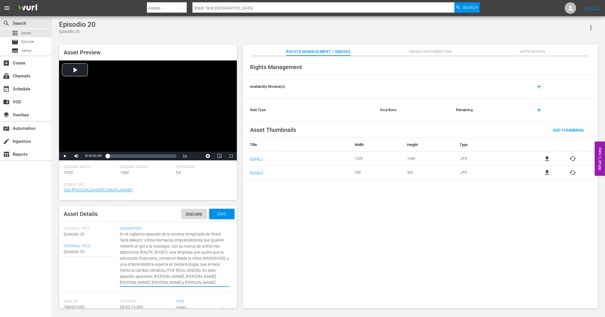
scroll to position [6, 0]
drag, startPoint x: 118, startPoint y: 234, endPoint x: 198, endPoint y: 284, distance: 94.1
click at [198, 284] on textarea "En el vigésimo episodio de la novena temporada de Shark Tank México: \nDos herm…" at bounding box center [175, 258] width 110 height 54
paste textarea "Dos hermanos con uniformes deportivos, educación financiera para niños y biotec…"
type textarea "Dos hermanos con uniformes deportivos, educación financiera para niños y biotec…"
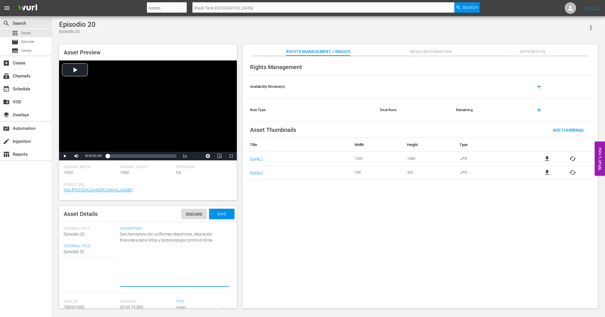
scroll to position [0, 0]
type textarea "Dos hermanos con uniformes deportivos, educación financiera para niños y biotec…"
click at [220, 212] on span "Save" at bounding box center [221, 214] width 19 height 5
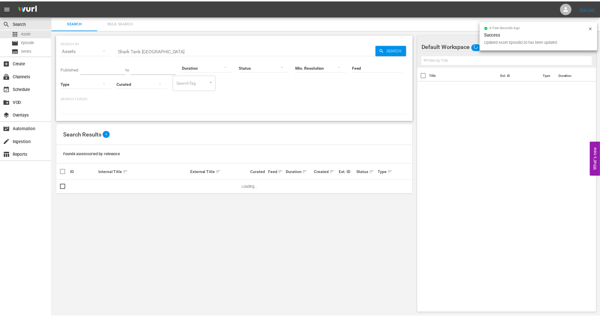
scroll to position [0, 0]
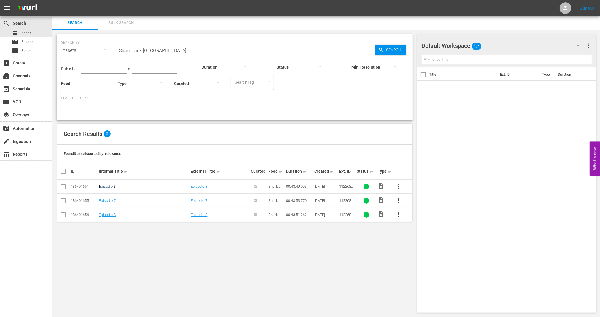
click at [108, 188] on link "Episodio 3" at bounding box center [107, 186] width 17 height 4
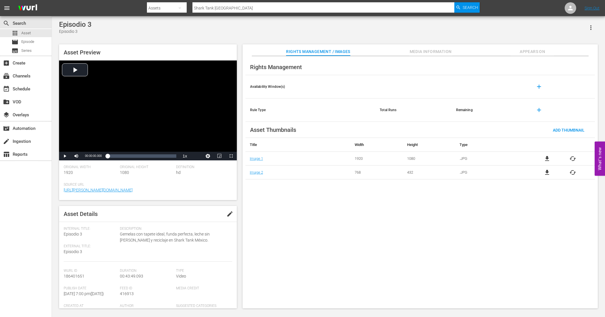
click at [228, 213] on span "edit" at bounding box center [230, 214] width 7 height 7
click at [222, 212] on span "Save" at bounding box center [221, 214] width 19 height 5
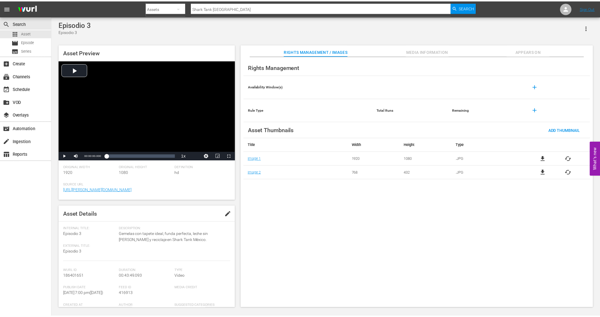
scroll to position [0, 0]
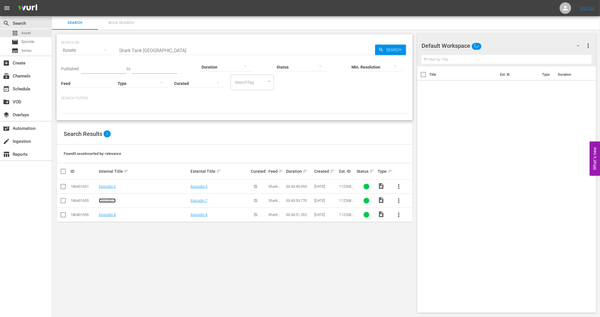
click at [110, 201] on link "Episodio 7" at bounding box center [107, 201] width 17 height 4
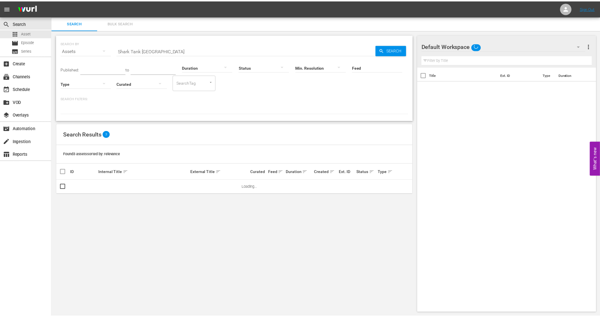
scroll to position [0, 0]
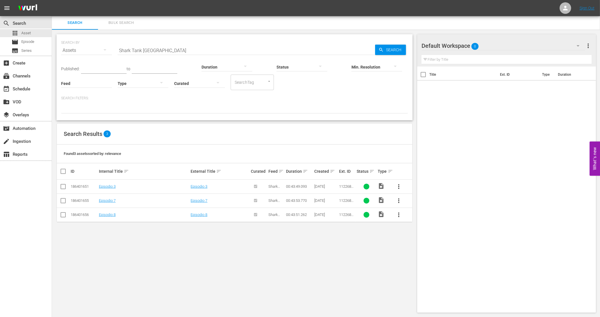
click at [114, 218] on td "Episodio 8" at bounding box center [144, 215] width 92 height 14
click at [114, 212] on td "Episodio 8" at bounding box center [144, 215] width 92 height 14
click at [114, 215] on link "Episodio 8" at bounding box center [107, 215] width 17 height 4
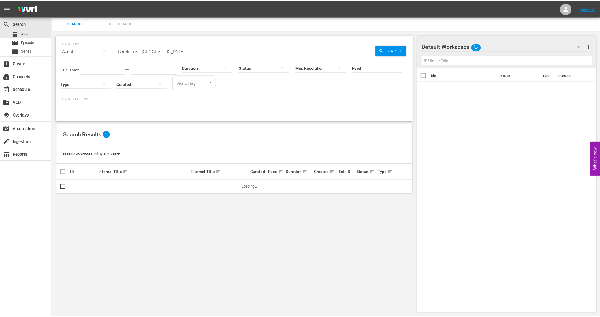
scroll to position [0, 0]
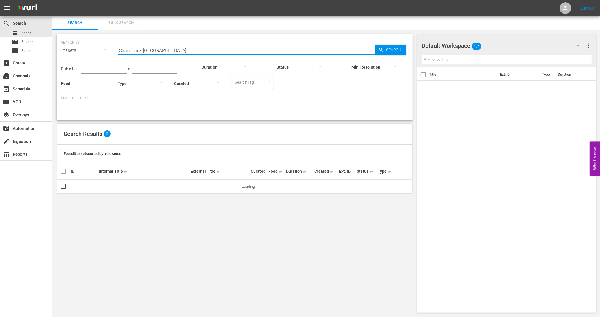
drag, startPoint x: 217, startPoint y: 48, endPoint x: 95, endPoint y: 52, distance: 121.4
click at [95, 52] on div "SEARCH BY Search By Assets Search ID, Title, Description, Keywords, or Category…" at bounding box center [234, 47] width 347 height 21
click at [199, 51] on input "text" at bounding box center [246, 51] width 257 height 14
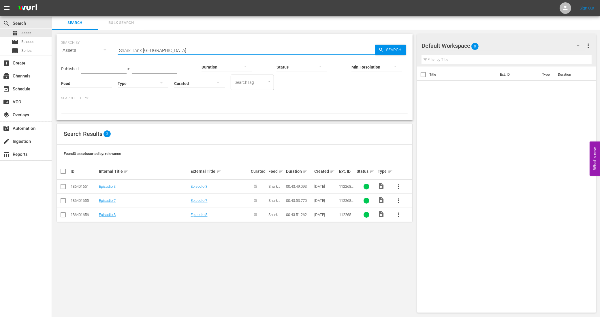
type input "Shark Tank [GEOGRAPHIC_DATA]"
click at [130, 24] on span "Bulk Search" at bounding box center [120, 23] width 39 height 7
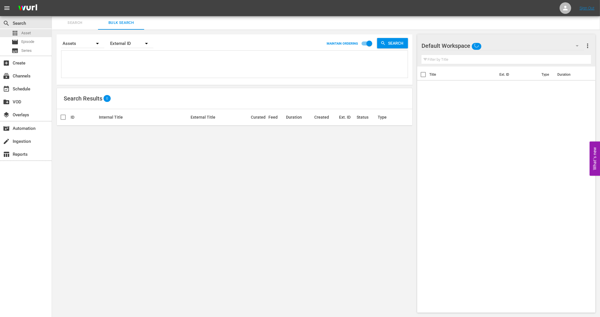
click at [119, 61] on textarea at bounding box center [235, 65] width 345 height 26
paste textarea "11226854_U4000166_LAT 11226856_U4000167_LAT 11226858_U4000168_LAT 11226860_U400…"
type textarea "11226854_U4000166_LAT 11226856_U4000167_LAT 11226858_U4000168_LAT 11226860_U400…"
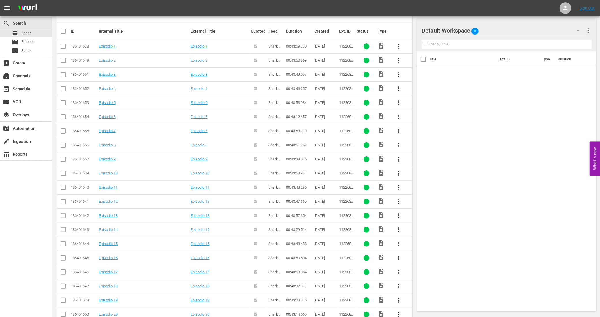
scroll to position [103, 0]
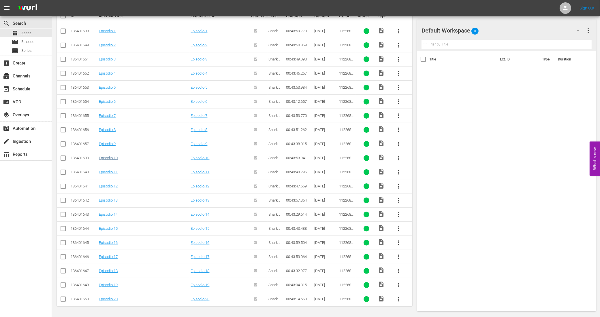
type textarea "11226854_U4000166_LAT 11226856_U4000167_LAT 11226858_U4000168_LAT 11226860_U400…"
click at [105, 156] on link "Episodio 10" at bounding box center [108, 158] width 19 height 4
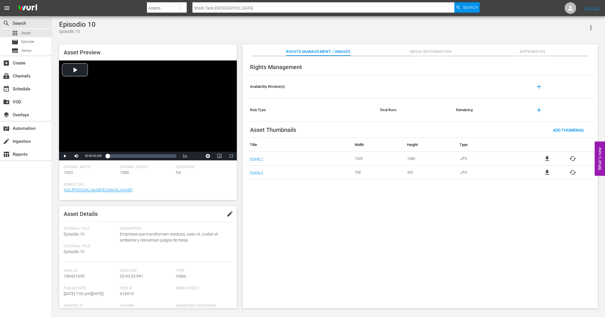
click at [227, 216] on span "edit" at bounding box center [230, 214] width 7 height 7
drag, startPoint x: 191, startPoint y: 241, endPoint x: 117, endPoint y: 236, distance: 74.0
paste textarea "Negocios que endulzan, unen parejas, importan y conquistan a tiburones con [PER…"
type textarea "Negocios que endulzan, unen parejas, importan y conquistan a tiburones con flor…"
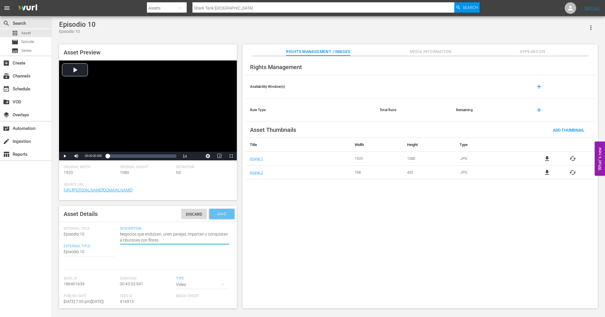
click at [212, 216] on span "Save" at bounding box center [221, 214] width 19 height 5
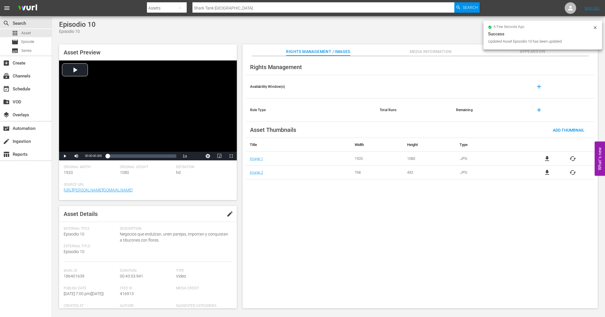
click at [595, 26] on icon at bounding box center [595, 27] width 5 height 5
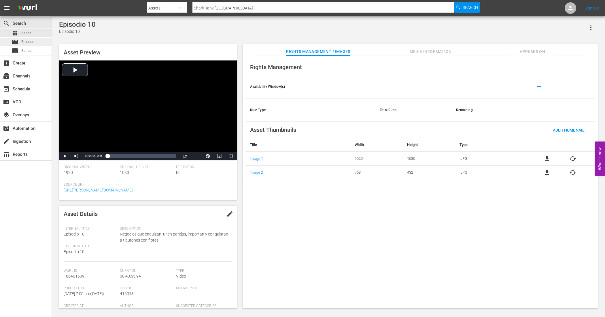
click at [34, 42] on span "Episode" at bounding box center [27, 42] width 13 height 6
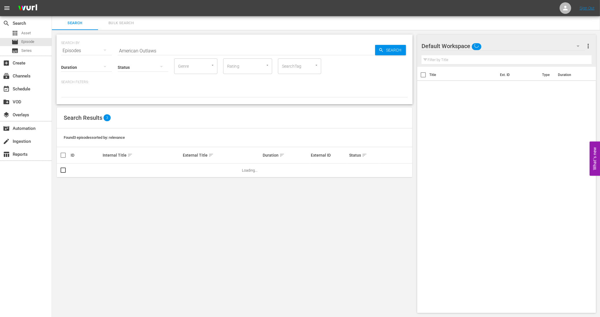
click at [133, 25] on span "Bulk Search" at bounding box center [120, 23] width 39 height 7
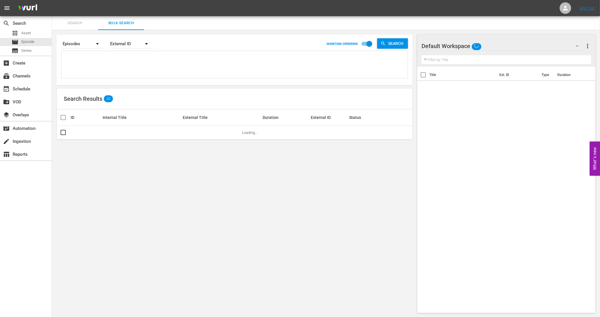
click at [87, 40] on div "Episodes" at bounding box center [82, 44] width 43 height 16
click at [75, 69] on div "Assets" at bounding box center [79, 69] width 23 height 9
type textarea "11226854_U4000166_LAT 11226856_U4000167_LAT 11226858_U4000168_LAT 11226860_U400…"
click at [80, 64] on div "Episodes Assets" at bounding box center [300, 158] width 600 height 317
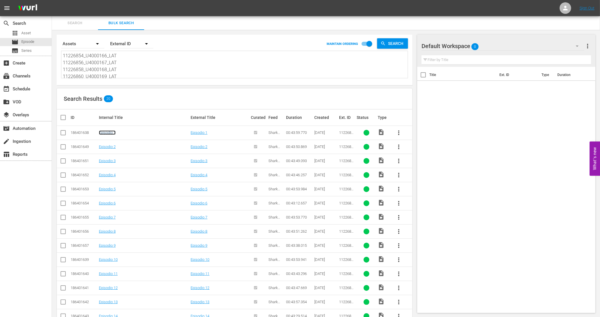
click at [110, 131] on link "Episodio 1" at bounding box center [107, 133] width 17 height 4
click at [113, 146] on link "Episodio 2" at bounding box center [107, 147] width 17 height 4
click at [114, 161] on link "Episodio 3" at bounding box center [107, 161] width 17 height 4
click at [114, 175] on link "Episodio 4" at bounding box center [107, 175] width 17 height 4
click at [108, 188] on link "Episodio 5" at bounding box center [107, 189] width 17 height 4
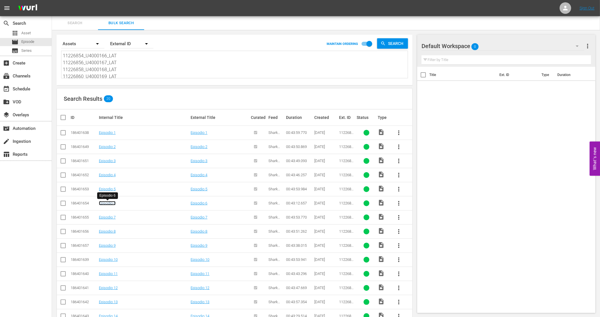
click at [114, 203] on link "Episodio 6" at bounding box center [107, 203] width 17 height 4
click at [109, 218] on link "Episodio 7" at bounding box center [107, 217] width 17 height 4
click at [110, 234] on link "Episodio 8" at bounding box center [107, 231] width 17 height 4
click at [113, 247] on link "Episodio 9" at bounding box center [107, 246] width 17 height 4
click at [115, 260] on link "Episodio 10" at bounding box center [108, 260] width 19 height 4
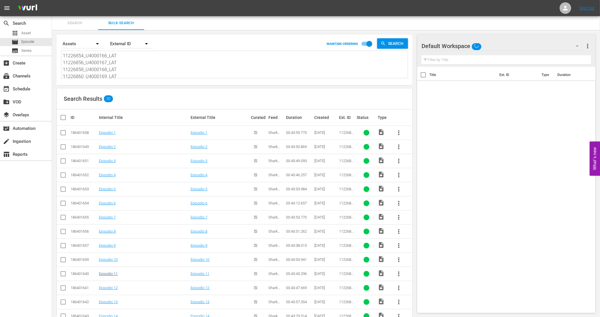
click at [111, 273] on td "Episodio 11" at bounding box center [144, 274] width 92 height 14
click at [112, 273] on link "Episodio 11" at bounding box center [108, 274] width 19 height 4
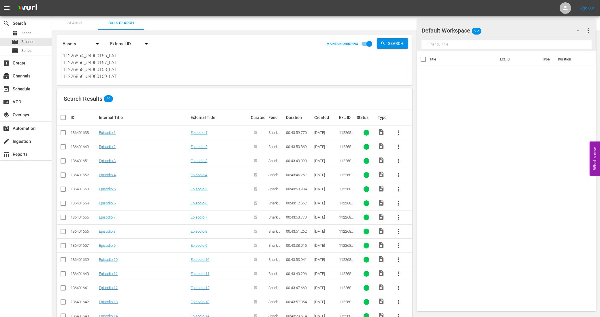
scroll to position [72, 0]
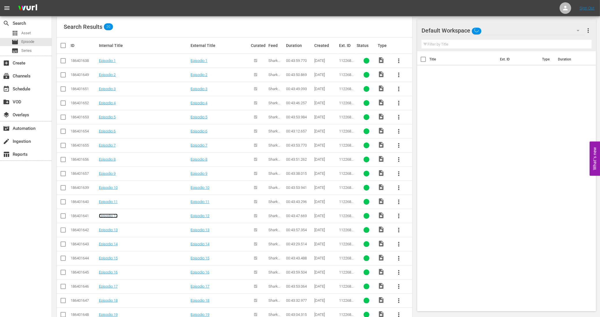
click at [110, 217] on link "Episodio 12" at bounding box center [108, 216] width 19 height 4
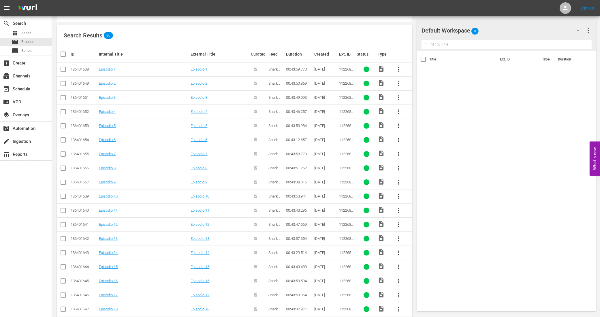
scroll to position [103, 0]
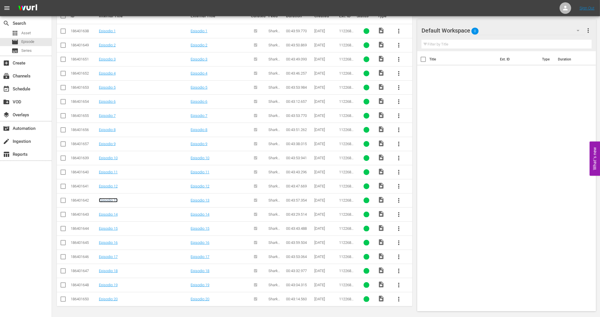
click at [110, 198] on link "Episodio 13" at bounding box center [108, 200] width 19 height 4
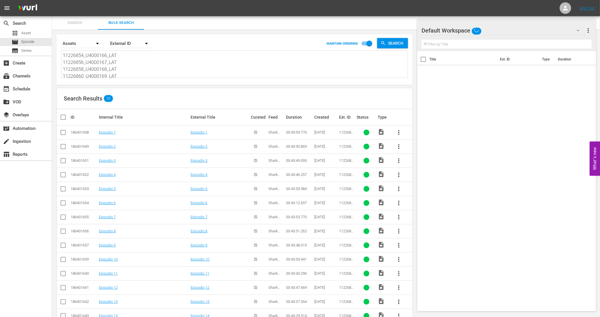
scroll to position [103, 0]
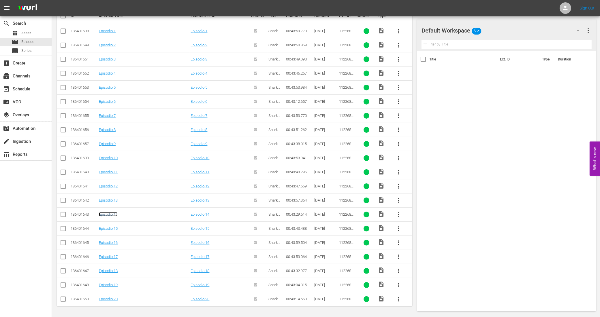
click at [114, 213] on link "Episodio 14" at bounding box center [108, 214] width 19 height 4
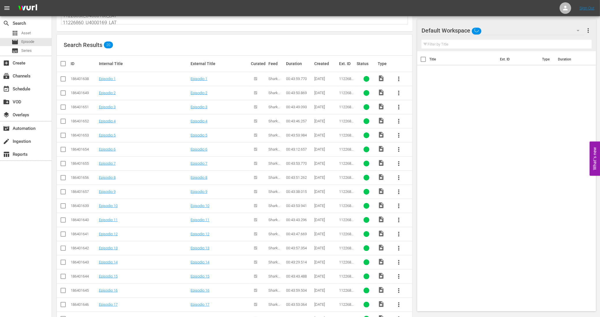
scroll to position [103, 0]
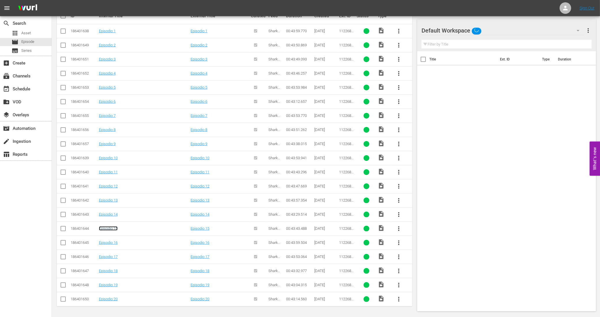
click at [118, 230] on link "Episodio 15" at bounding box center [108, 229] width 19 height 4
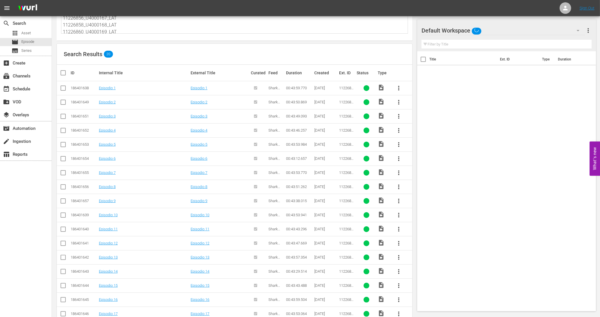
scroll to position [103, 0]
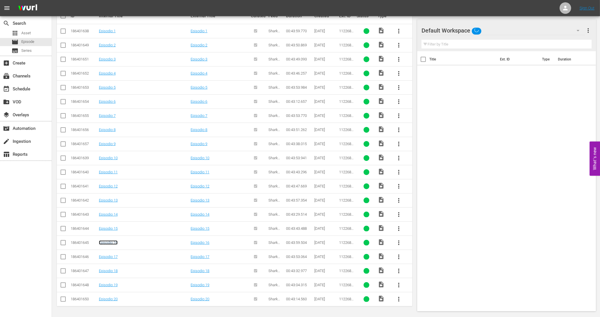
click at [114, 242] on link "Episodio 16" at bounding box center [108, 243] width 19 height 4
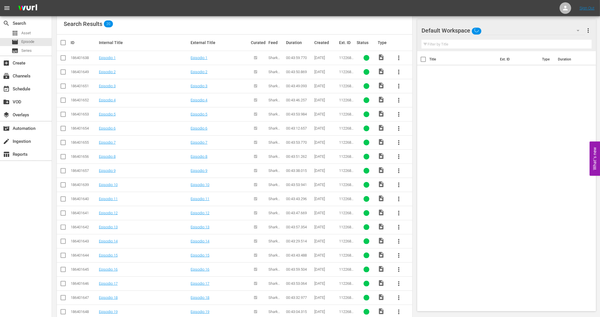
scroll to position [103, 0]
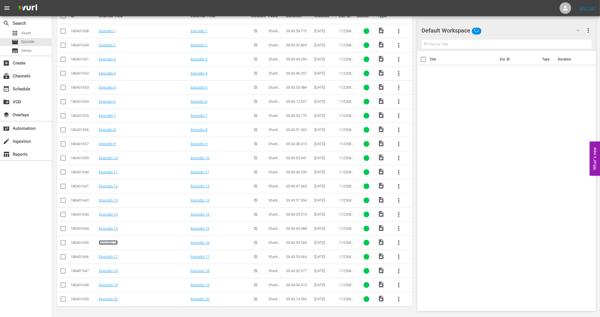
click at [113, 242] on link "Episodio 16" at bounding box center [108, 243] width 19 height 4
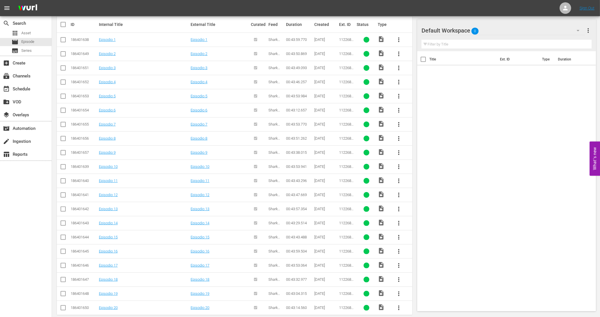
scroll to position [103, 0]
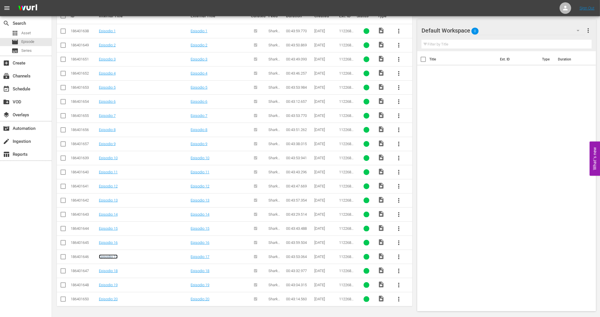
click at [113, 257] on link "Episodio 17" at bounding box center [108, 257] width 19 height 4
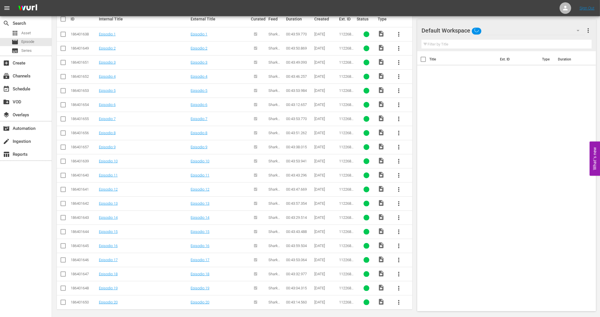
scroll to position [103, 0]
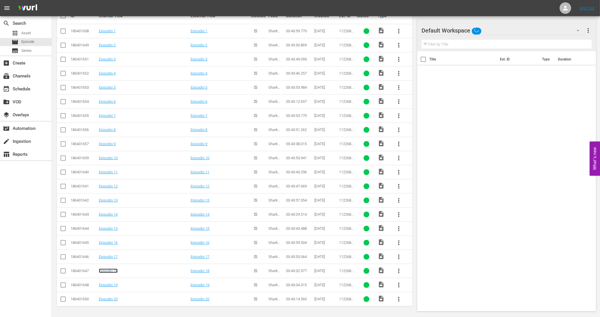
click at [113, 273] on link "Episodio 18" at bounding box center [108, 271] width 19 height 4
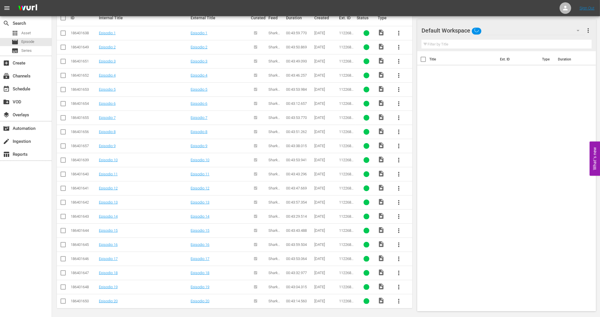
scroll to position [103, 0]
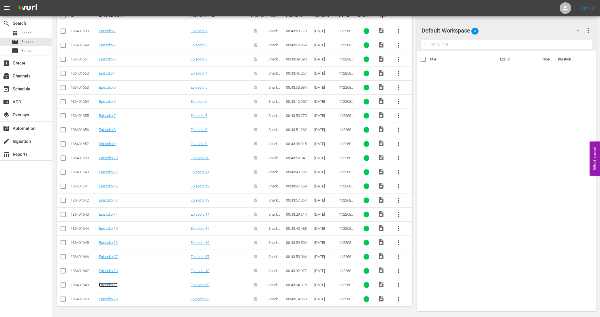
click at [117, 284] on link "Episodio 19" at bounding box center [108, 285] width 19 height 4
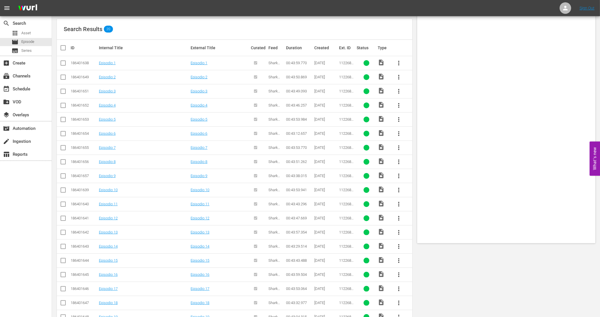
scroll to position [103, 0]
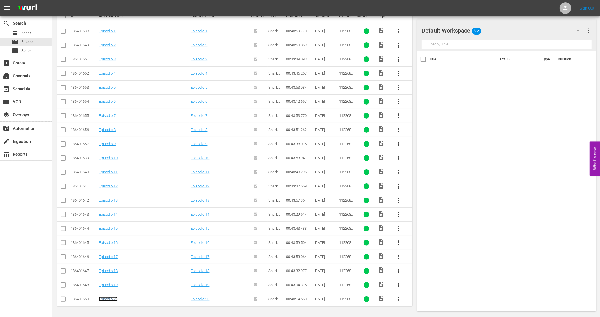
click at [112, 299] on link "Episodio 20" at bounding box center [108, 299] width 19 height 4
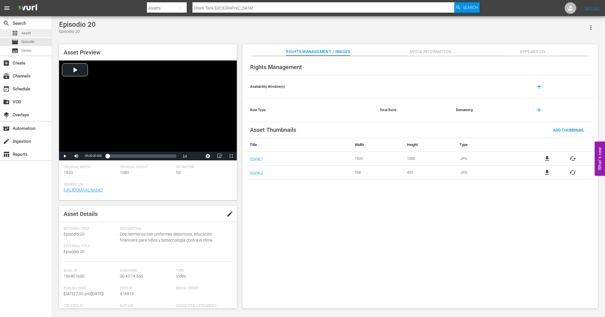
click at [39, 36] on div "apps Asset" at bounding box center [26, 33] width 52 height 8
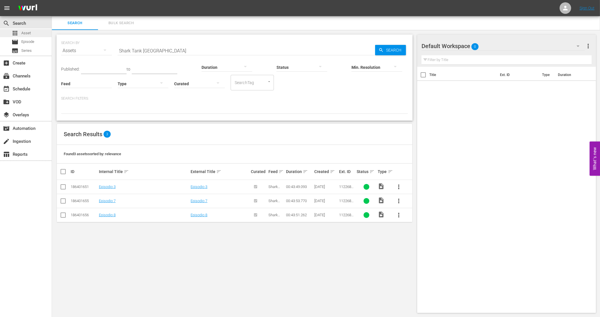
click at [42, 29] on div "apps Asset" at bounding box center [26, 33] width 52 height 8
click at [386, 48] on span "Search" at bounding box center [395, 50] width 22 height 10
click at [32, 44] on span "Episode" at bounding box center [27, 42] width 13 height 6
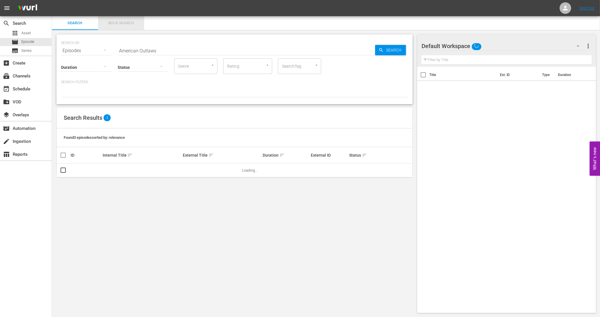
click at [133, 22] on span "Bulk Search" at bounding box center [120, 23] width 39 height 7
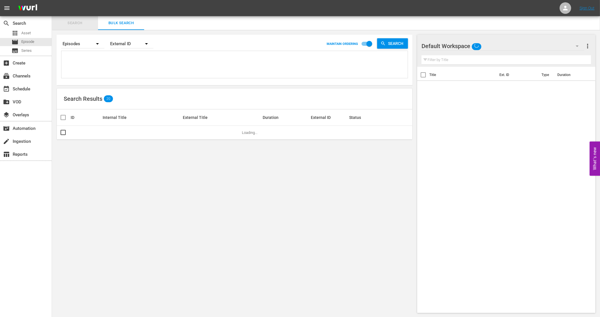
click at [78, 21] on span "Search" at bounding box center [74, 23] width 39 height 7
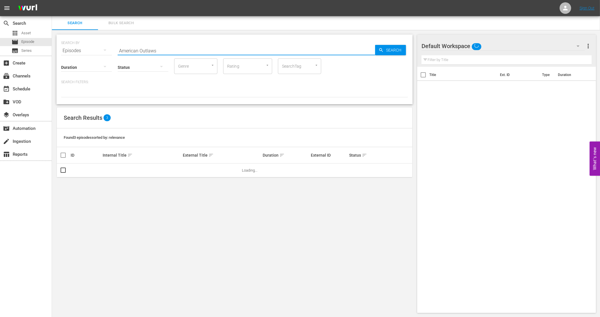
drag, startPoint x: 172, startPoint y: 48, endPoint x: 101, endPoint y: 51, distance: 71.5
click at [101, 51] on div "SEARCH BY Search By Episodes Search ID, Title, Description, Keywords, or Catego…" at bounding box center [234, 47] width 347 height 21
click at [25, 32] on span "Asset" at bounding box center [26, 33] width 10 height 6
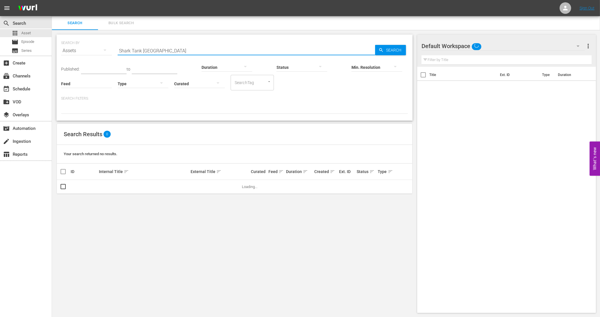
drag, startPoint x: 165, startPoint y: 51, endPoint x: 111, endPoint y: 56, distance: 53.8
click at [111, 55] on div "SEARCH BY Search By Assets Search ID, Title, Description, Keywords, or Category…" at bounding box center [234, 47] width 347 height 21
click at [153, 282] on div "SEARCH BY Search By Assets Search ID, Title, Description, Keywords, or Category…" at bounding box center [234, 174] width 365 height 288
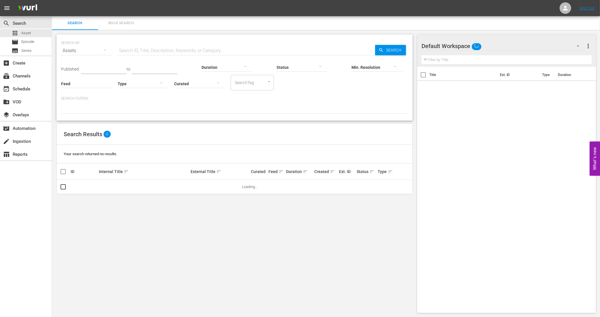
click at [150, 233] on div "SEARCH BY Search By Assets Search ID, Title, Description, Keywords, or Category…" at bounding box center [234, 174] width 365 height 288
